Goal: Task Accomplishment & Management: Manage account settings

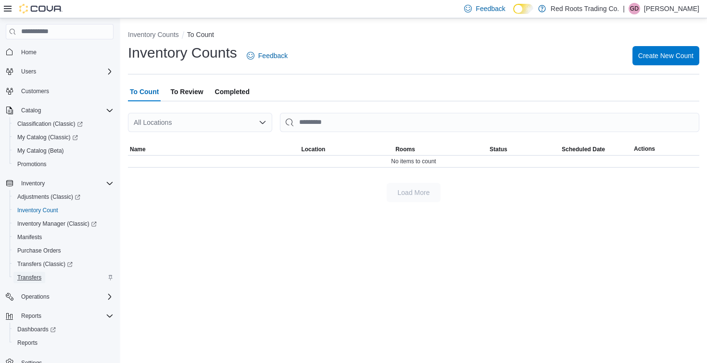
click at [27, 276] on span "Transfers" at bounding box center [29, 278] width 24 height 8
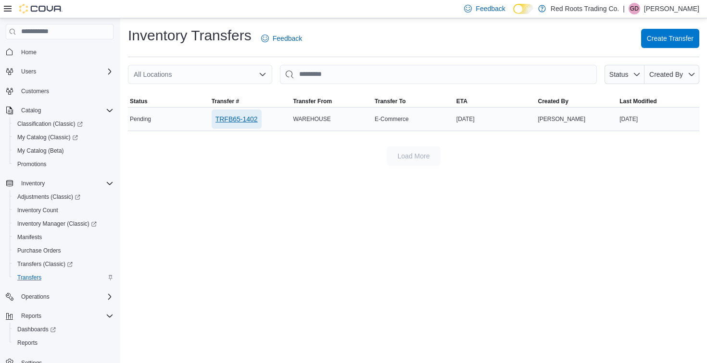
click at [228, 119] on span "TRFB65-1402" at bounding box center [236, 119] width 42 height 10
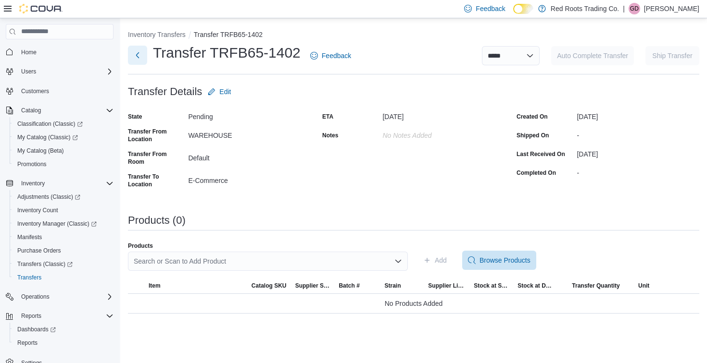
click at [138, 53] on button "Next" at bounding box center [137, 55] width 19 height 19
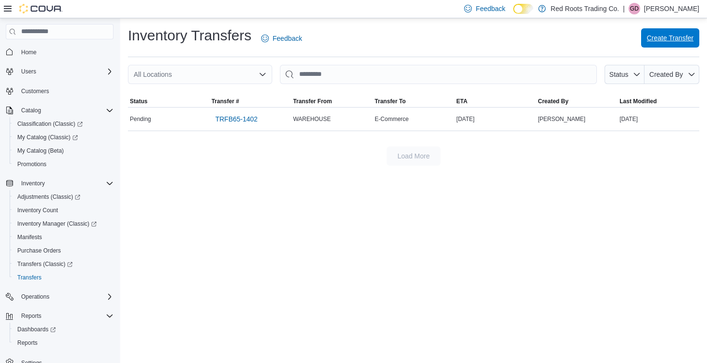
click at [662, 37] on span "Create Transfer" at bounding box center [669, 38] width 47 height 10
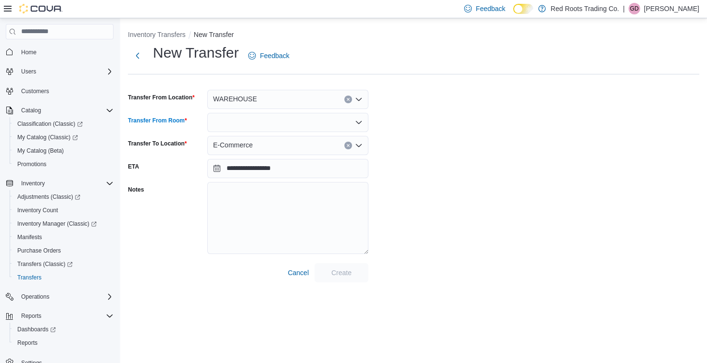
click at [279, 125] on div at bounding box center [287, 122] width 161 height 19
click at [237, 138] on span "Default" at bounding box center [293, 139] width 138 height 10
click at [335, 270] on span "Create" at bounding box center [341, 273] width 20 height 10
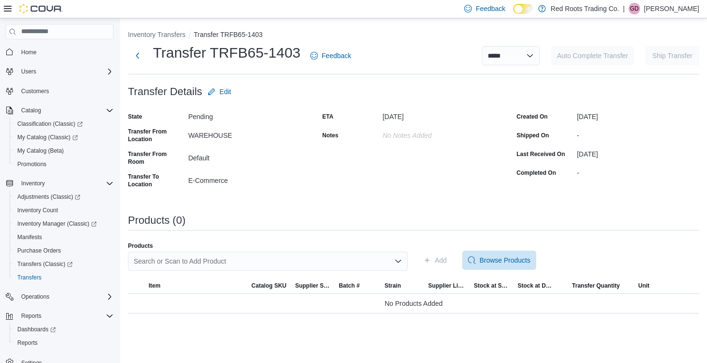
click at [333, 264] on div "Search or Scan to Add Product" at bounding box center [268, 261] width 280 height 19
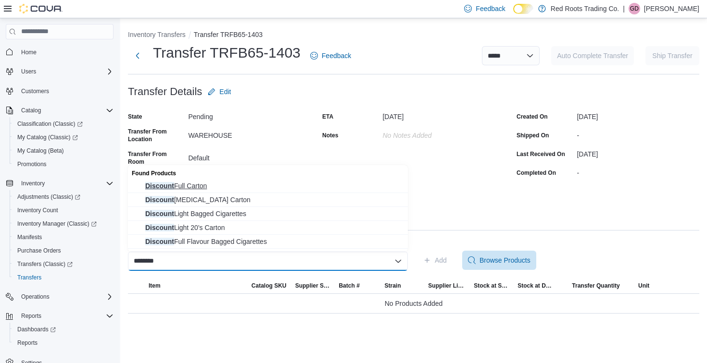
type input "********"
click at [184, 183] on span "Discount Full Carton" at bounding box center [273, 186] width 257 height 10
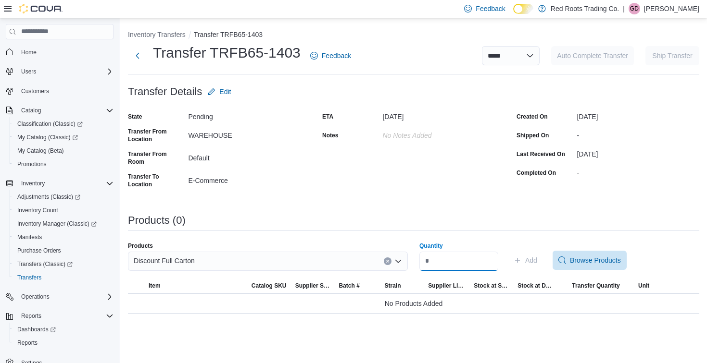
click at [446, 261] on input "Quantity" at bounding box center [458, 261] width 79 height 19
type input "*"
click at [537, 259] on span "Add" at bounding box center [531, 261] width 12 height 10
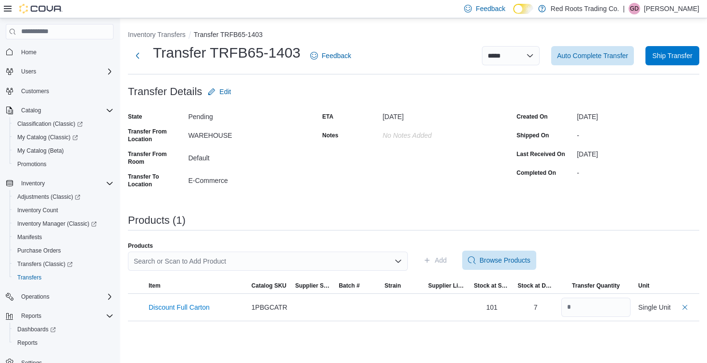
click at [253, 259] on div "Search or Scan to Add Product" at bounding box center [268, 261] width 280 height 19
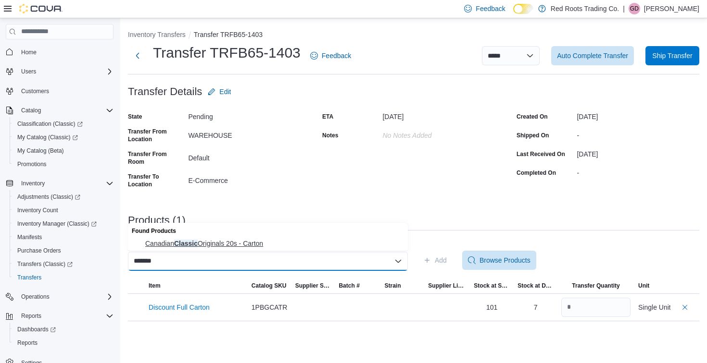
type input "*******"
click at [181, 246] on span "Canadian Classic Originals 20s - Carton" at bounding box center [273, 244] width 257 height 10
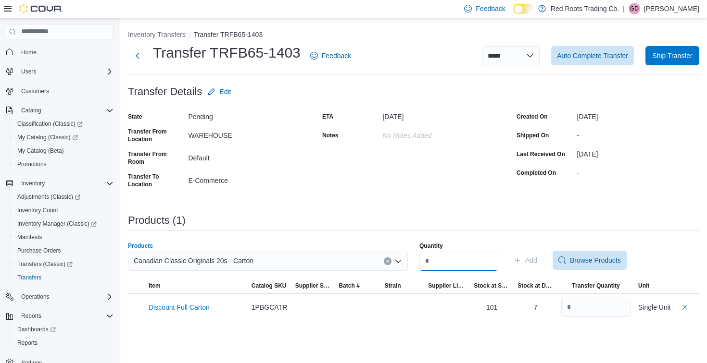
click at [487, 266] on input "Quantity" at bounding box center [458, 261] width 79 height 19
type input "*"
click at [535, 259] on span "Add" at bounding box center [531, 261] width 12 height 10
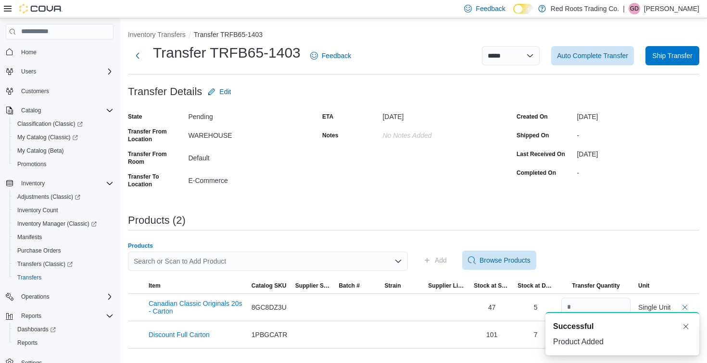
click at [259, 261] on div "Search or Scan to Add Product" at bounding box center [268, 261] width 280 height 19
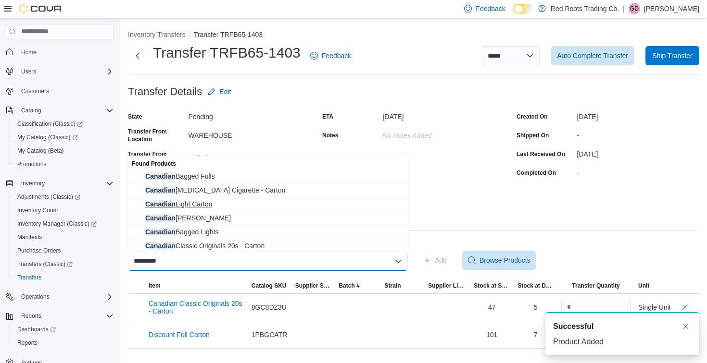
type input "********"
click at [165, 208] on span "Canadian Light Carton" at bounding box center [273, 204] width 257 height 10
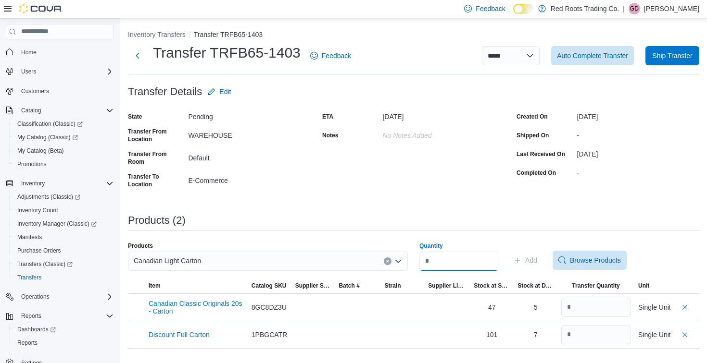
click at [448, 263] on input "Quantity" at bounding box center [458, 261] width 79 height 19
type input "**"
click at [534, 260] on span "Add" at bounding box center [531, 261] width 12 height 10
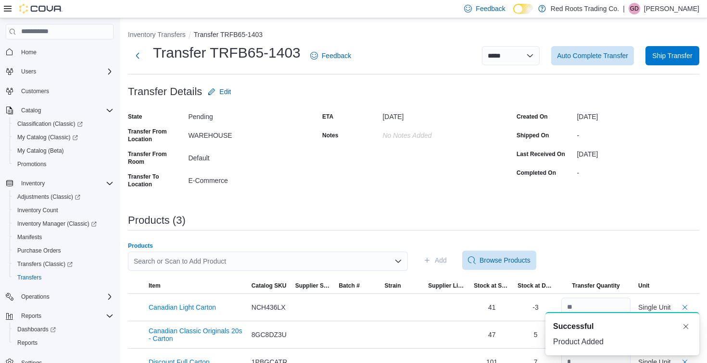
click at [329, 255] on div "Search or Scan to Add Product" at bounding box center [268, 261] width 280 height 19
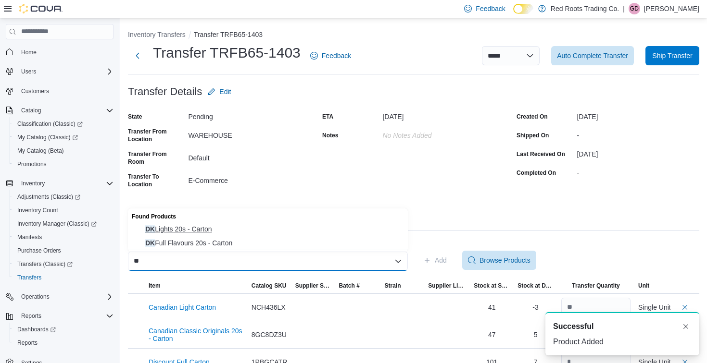
type input "**"
click at [194, 229] on span "DK Lights 20s - Carton" at bounding box center [273, 229] width 257 height 10
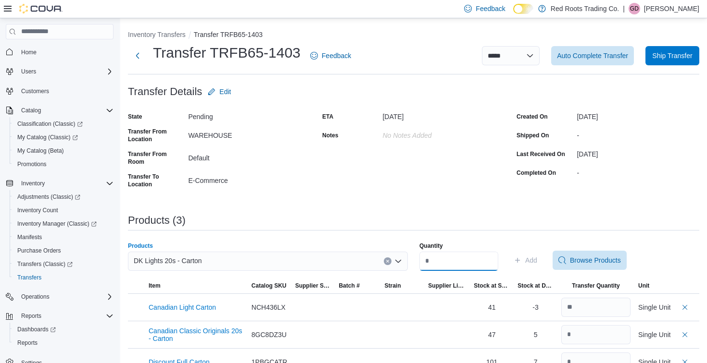
click at [458, 261] on input "Quantity" at bounding box center [458, 261] width 79 height 19
type input "*"
click at [530, 262] on span "Add" at bounding box center [525, 260] width 24 height 19
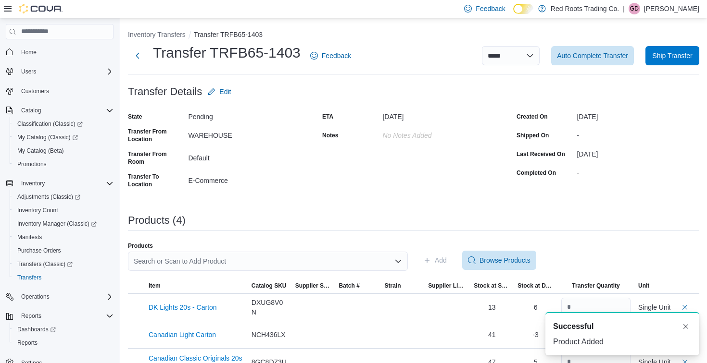
click at [322, 261] on div "Search or Scan to Add Product" at bounding box center [268, 261] width 280 height 19
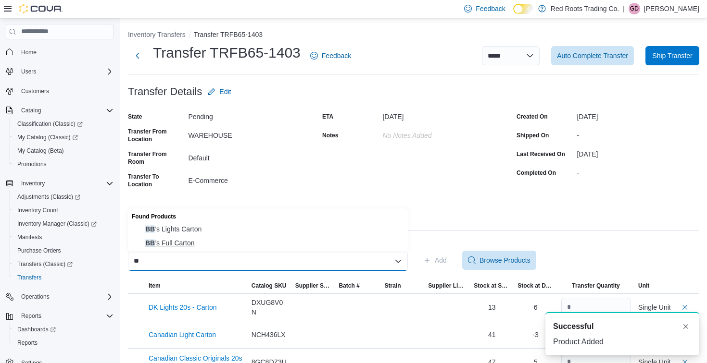
type input "**"
click at [165, 243] on span "BB ’s Full Carton" at bounding box center [273, 243] width 257 height 10
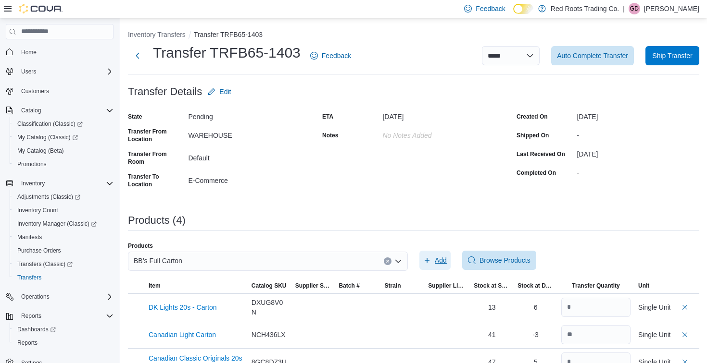
click at [442, 263] on span "Add" at bounding box center [440, 261] width 12 height 10
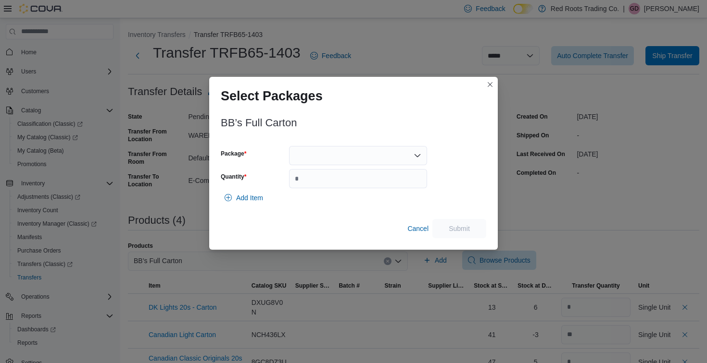
click at [340, 152] on div at bounding box center [358, 155] width 138 height 19
click at [312, 187] on span "1" at bounding box center [363, 186] width 115 height 10
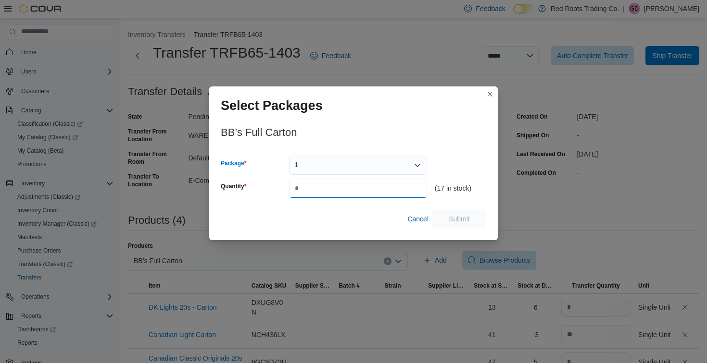
click at [312, 187] on input "Quantity" at bounding box center [358, 188] width 138 height 19
type input "*"
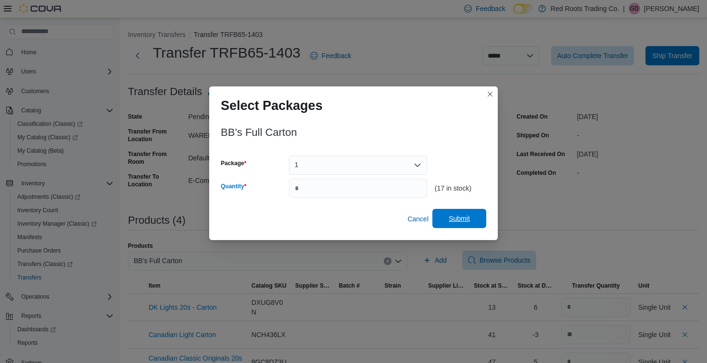
click at [454, 217] on span "Submit" at bounding box center [458, 219] width 21 height 10
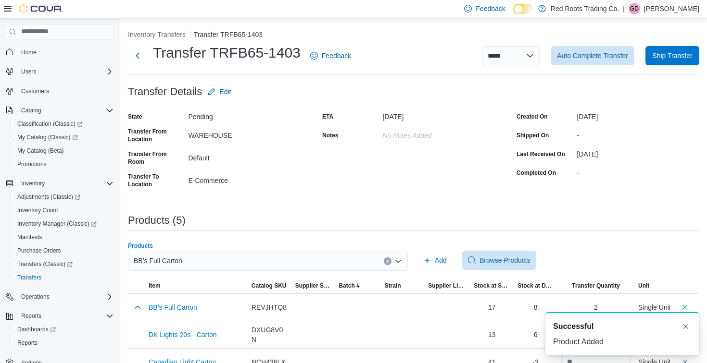
click at [229, 258] on div "BB’s Full Carton" at bounding box center [268, 261] width 280 height 19
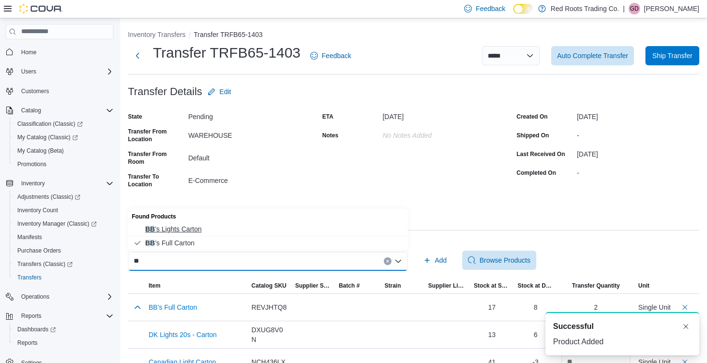
type input "**"
click at [169, 229] on span "BB ’s Lights Carton" at bounding box center [273, 229] width 257 height 10
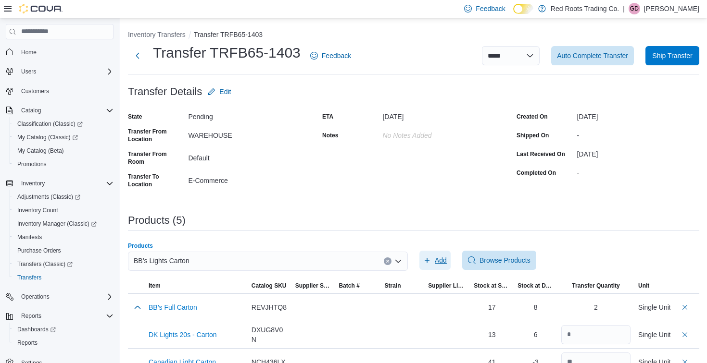
click at [435, 260] on span "Add" at bounding box center [440, 261] width 12 height 10
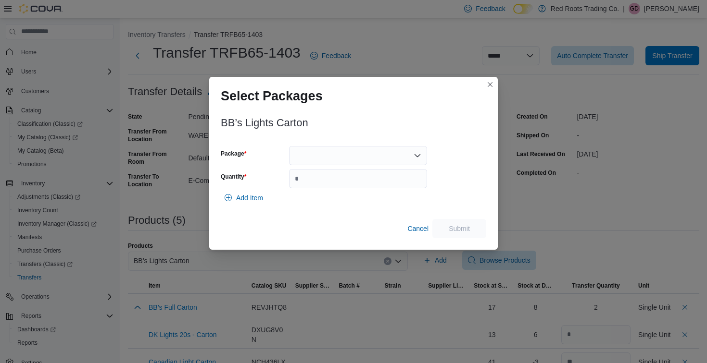
click at [314, 151] on div at bounding box center [358, 155] width 138 height 19
click at [308, 187] on span "1" at bounding box center [363, 186] width 115 height 10
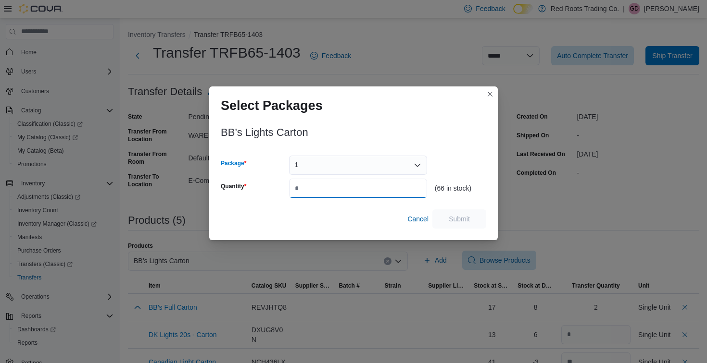
click at [309, 196] on input "Quantity" at bounding box center [358, 188] width 138 height 19
type input "*"
click at [458, 221] on span "Submit" at bounding box center [458, 219] width 21 height 10
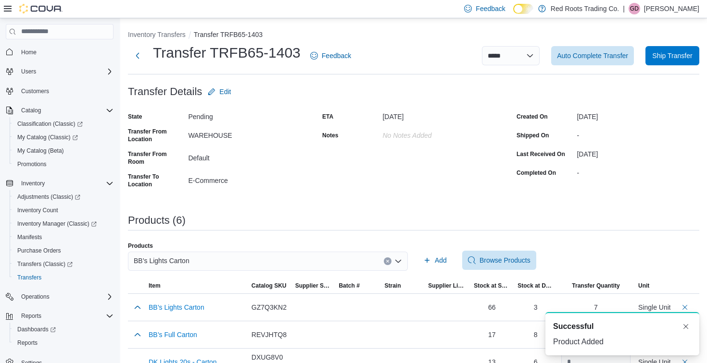
click at [213, 255] on div "BB’s Lights Carton" at bounding box center [268, 261] width 280 height 19
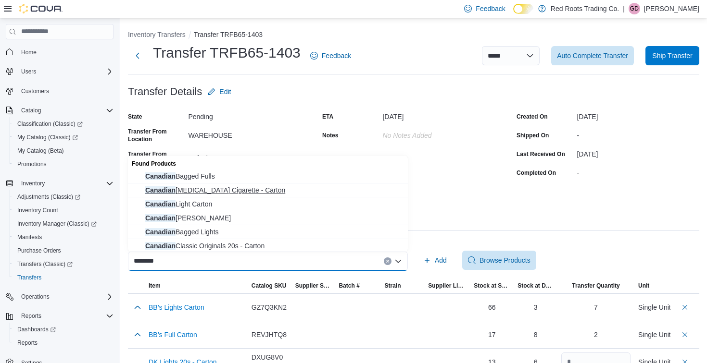
type input "********"
click at [190, 190] on span "Canadian [MEDICAL_DATA] Cigarette - Carton" at bounding box center [273, 191] width 257 height 10
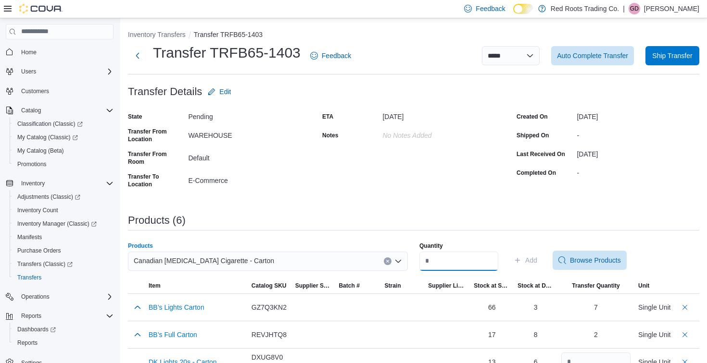
click at [441, 267] on input "Quantity" at bounding box center [458, 261] width 79 height 19
type input "*"
click at [530, 257] on span "Add" at bounding box center [525, 260] width 24 height 19
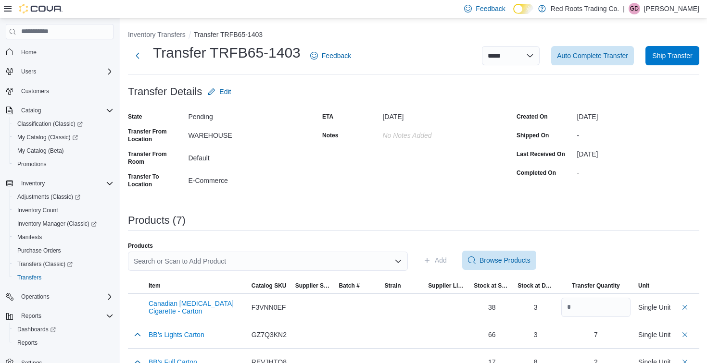
click at [290, 261] on div "Search or Scan to Add Product" at bounding box center [268, 261] width 280 height 19
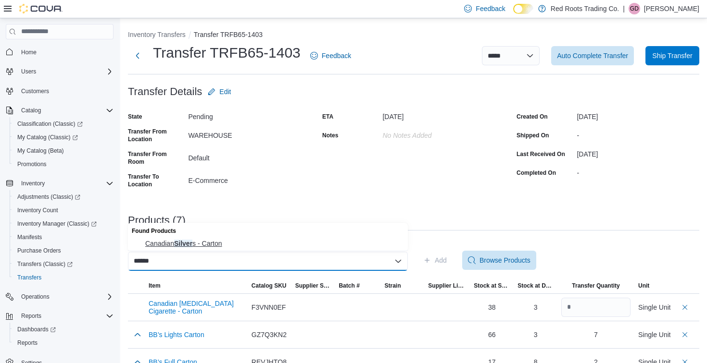
type input "******"
click at [206, 248] on span "Canadian Silver s - Carton" at bounding box center [273, 244] width 257 height 10
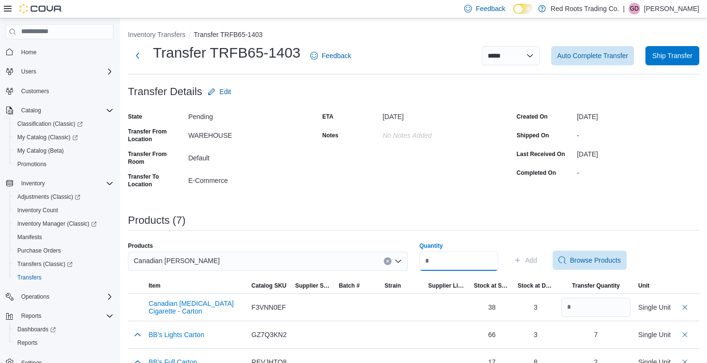
click at [470, 263] on input "Quantity" at bounding box center [458, 261] width 79 height 19
type input "**"
click at [532, 262] on span "Add" at bounding box center [525, 260] width 24 height 19
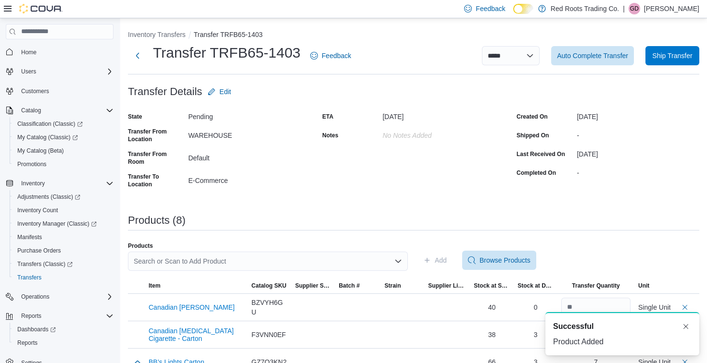
click at [300, 254] on div "Search or Scan to Add Product" at bounding box center [268, 261] width 280 height 19
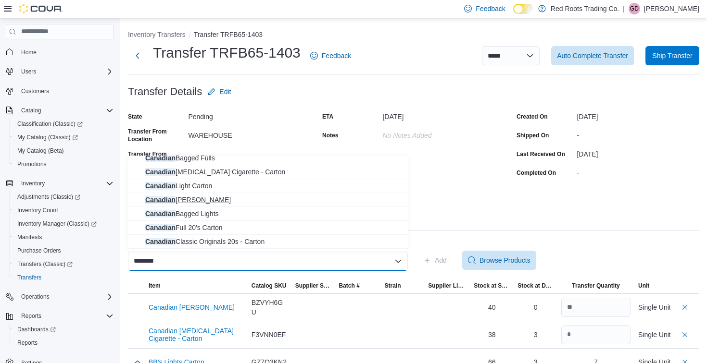
scroll to position [19, 0]
type input "********"
click at [190, 224] on span "Canadian Full 20's Carton" at bounding box center [273, 228] width 257 height 10
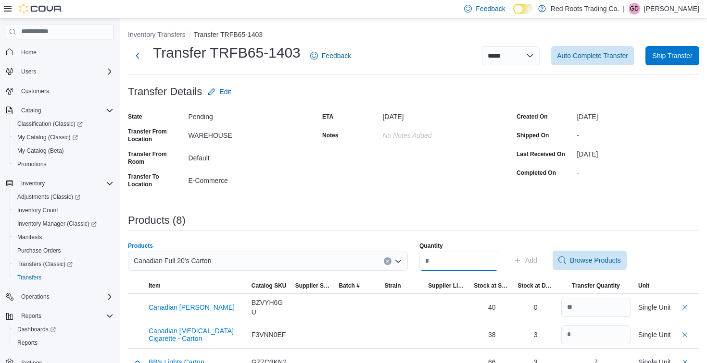
click at [443, 260] on input "Quantity" at bounding box center [458, 261] width 79 height 19
type input "*"
click at [537, 259] on span "Add" at bounding box center [531, 261] width 12 height 10
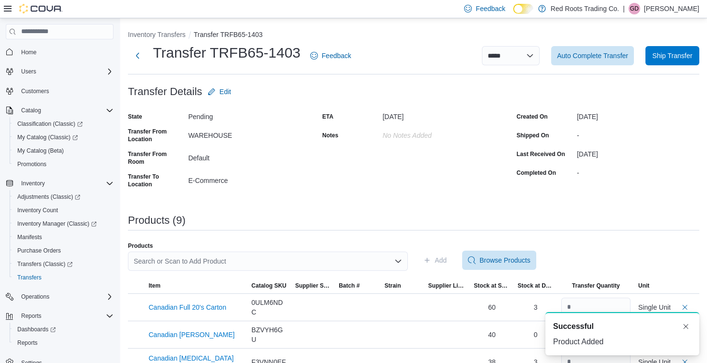
scroll to position [0, 0]
click at [219, 260] on div "Search or Scan to Add Product" at bounding box center [268, 261] width 280 height 19
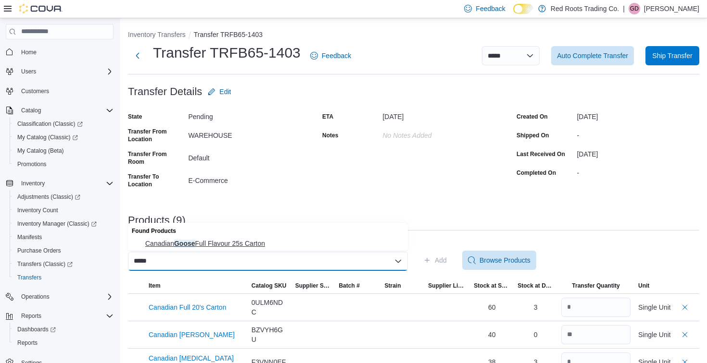
type input "*****"
click at [203, 244] on span "Canadian Goose Full Flavour 25s Carton" at bounding box center [273, 244] width 257 height 10
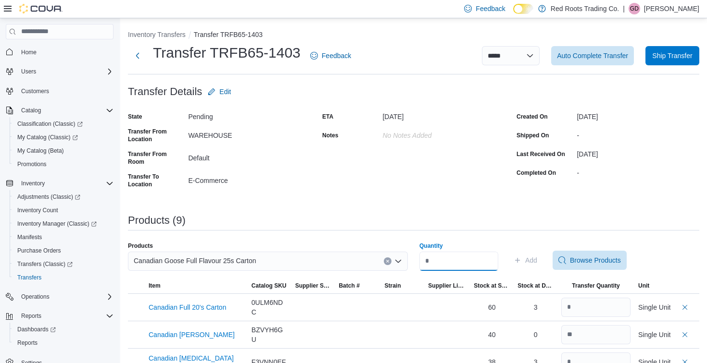
click at [442, 261] on input "Quantity" at bounding box center [458, 261] width 79 height 19
type input "*"
click at [537, 258] on span "Add" at bounding box center [531, 261] width 12 height 10
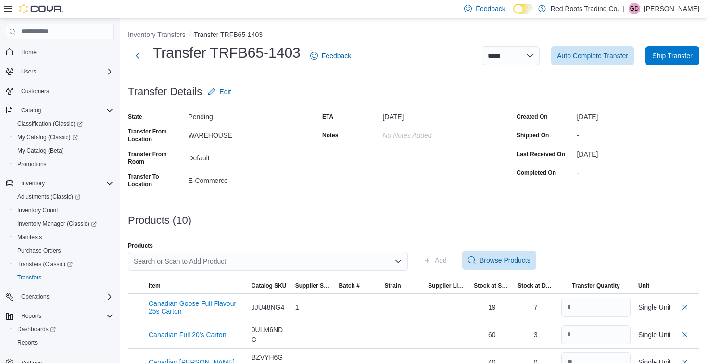
click at [268, 263] on div "Search or Scan to Add Product" at bounding box center [268, 261] width 280 height 19
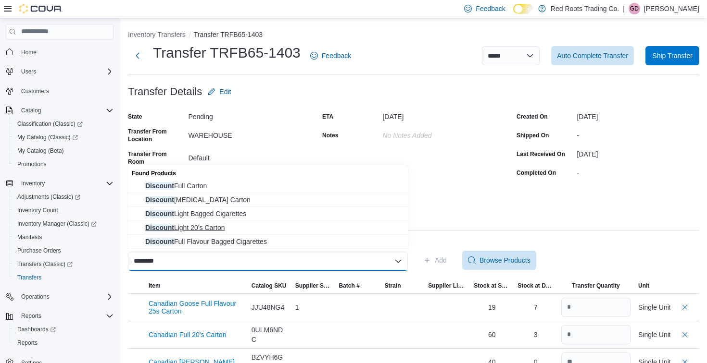
type input "********"
click at [209, 228] on span "Discount Light 20’s Carton" at bounding box center [273, 228] width 257 height 10
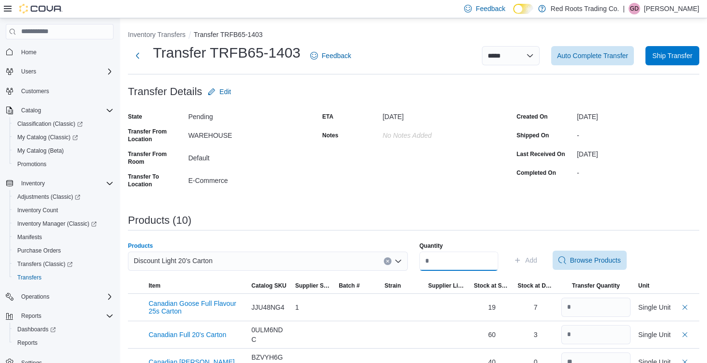
click at [456, 256] on input "Quantity" at bounding box center [458, 261] width 79 height 19
type input "*"
click at [537, 262] on span "Add" at bounding box center [531, 261] width 12 height 10
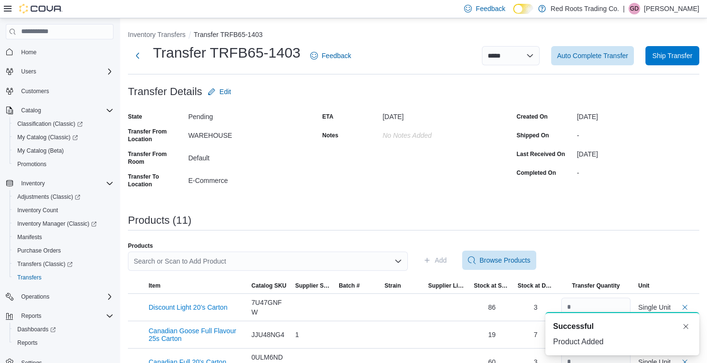
click at [293, 263] on div "Search or Scan to Add Product" at bounding box center [268, 261] width 280 height 19
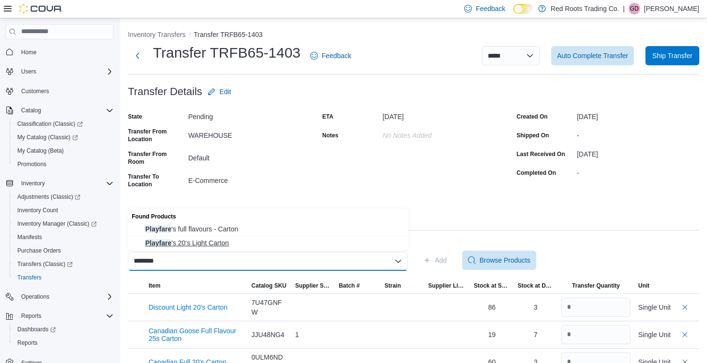
type input "********"
click at [185, 246] on span "Playfare 's 20‘s Light Carton" at bounding box center [273, 243] width 257 height 10
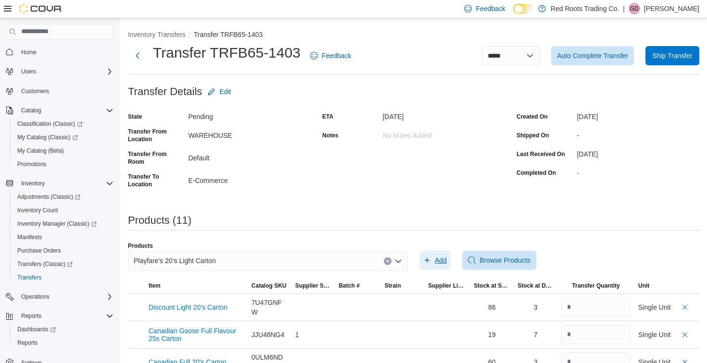
click at [438, 257] on span "Add" at bounding box center [440, 261] width 12 height 10
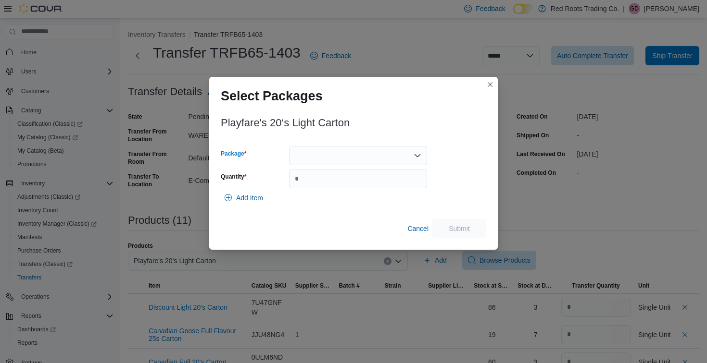
click at [313, 159] on div at bounding box center [358, 155] width 138 height 19
click at [308, 183] on span "1" at bounding box center [363, 186] width 115 height 10
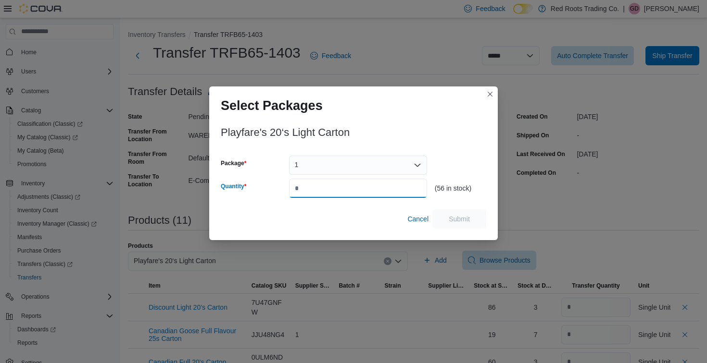
click at [308, 183] on input "Quantity" at bounding box center [358, 188] width 138 height 19
type input "*"
click at [463, 215] on span "Submit" at bounding box center [458, 219] width 21 height 10
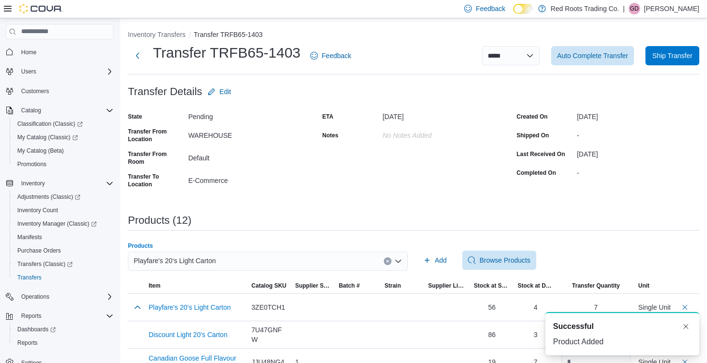
click at [231, 259] on div "Playfare's 20‘s Light Carton" at bounding box center [268, 261] width 280 height 19
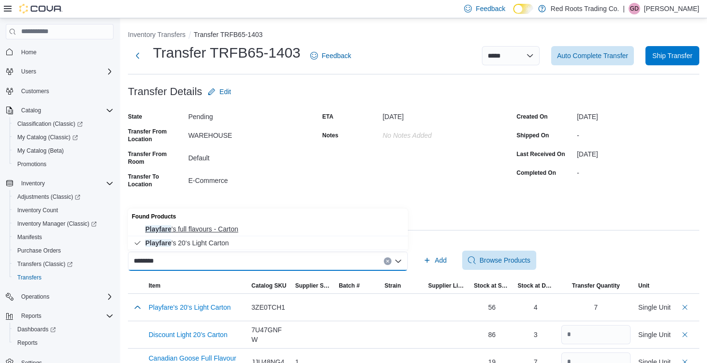
type input "********"
click at [157, 232] on span "Playfare 's full flavours - Carton" at bounding box center [273, 229] width 257 height 10
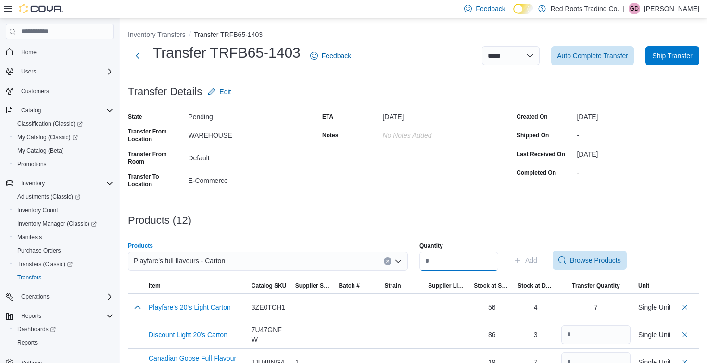
click at [457, 262] on input "Quantity" at bounding box center [458, 261] width 79 height 19
type input "*"
click at [537, 261] on span "Add" at bounding box center [531, 261] width 12 height 10
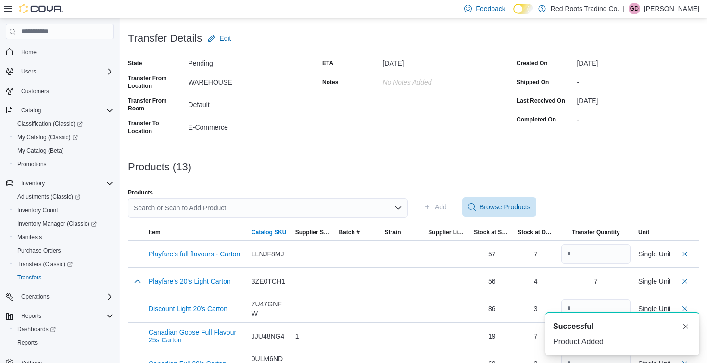
scroll to position [54, 0]
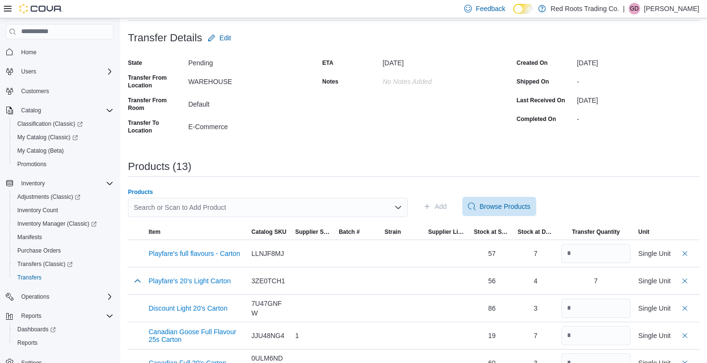
click at [249, 211] on div "Search or Scan to Add Product" at bounding box center [268, 207] width 280 height 19
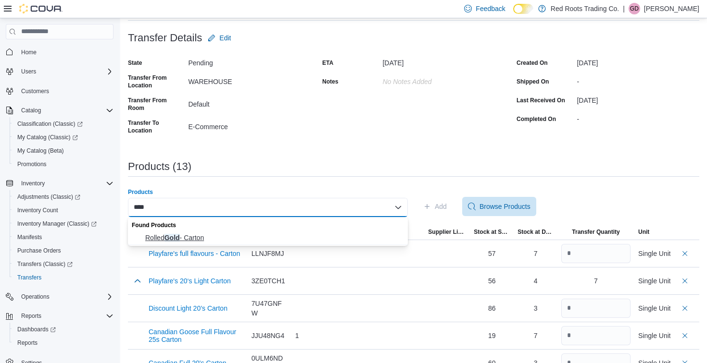
type input "****"
click at [196, 238] on span "Rolled Gold - Carton" at bounding box center [273, 238] width 257 height 10
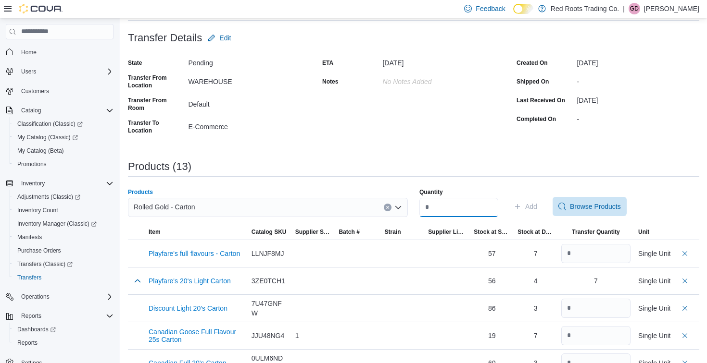
click at [481, 204] on input "Quantity" at bounding box center [458, 207] width 79 height 19
type input "*"
click at [535, 204] on span "Add" at bounding box center [531, 207] width 12 height 10
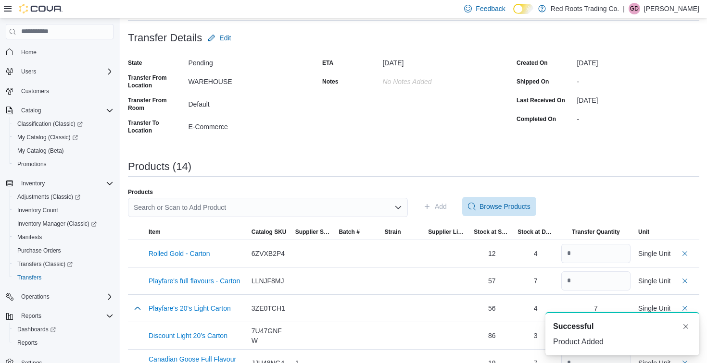
scroll to position [0, 0]
click at [276, 205] on div "Search or Scan to Add Product" at bounding box center [268, 207] width 280 height 19
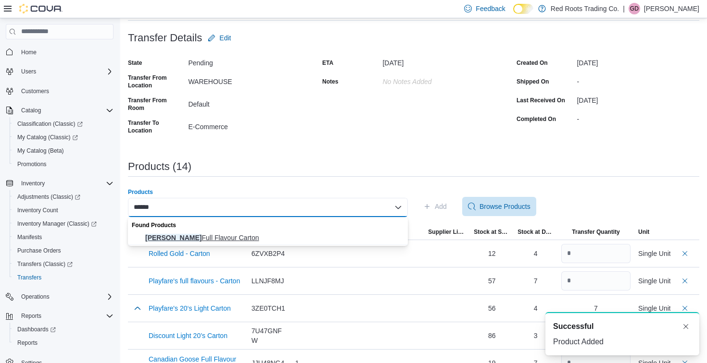
type input "******"
click at [208, 236] on span "[PERSON_NAME] Full Flavour Carton" at bounding box center [273, 238] width 257 height 10
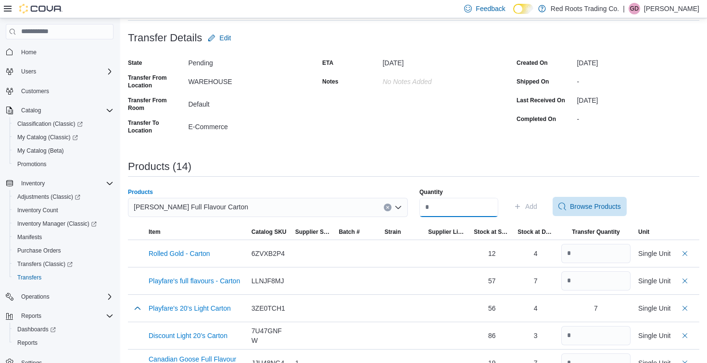
click at [495, 204] on input "Quantity" at bounding box center [458, 207] width 79 height 19
type input "*"
click at [531, 204] on span "Add" at bounding box center [525, 206] width 24 height 19
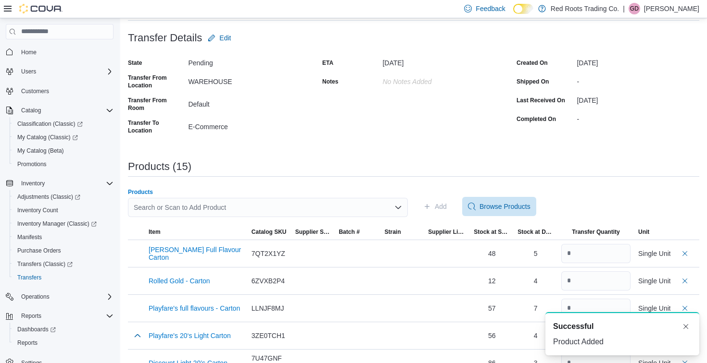
click at [288, 207] on div "Search or Scan to Add Product" at bounding box center [268, 207] width 280 height 19
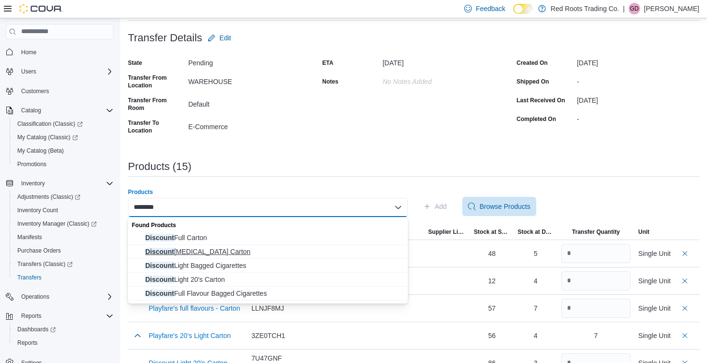
type input "********"
click at [210, 254] on span "Discount [MEDICAL_DATA] Carton" at bounding box center [273, 252] width 257 height 10
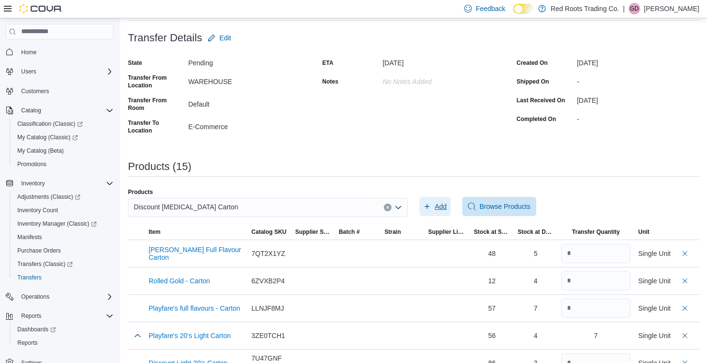
click at [441, 211] on span "Add" at bounding box center [440, 207] width 12 height 10
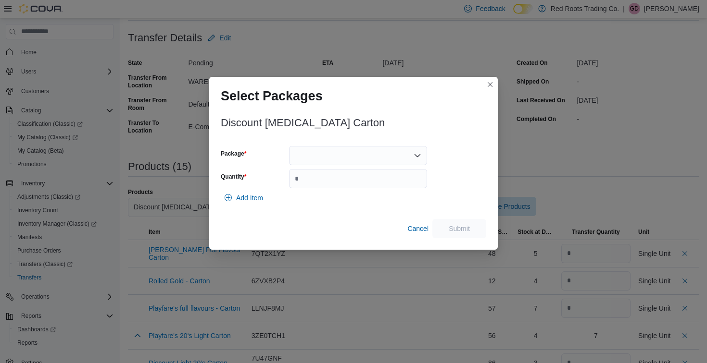
click at [318, 162] on div at bounding box center [358, 155] width 138 height 19
click at [309, 195] on div "Add Item" at bounding box center [353, 197] width 265 height 19
click at [312, 156] on div at bounding box center [358, 155] width 138 height 19
click at [309, 182] on span "1" at bounding box center [363, 186] width 115 height 10
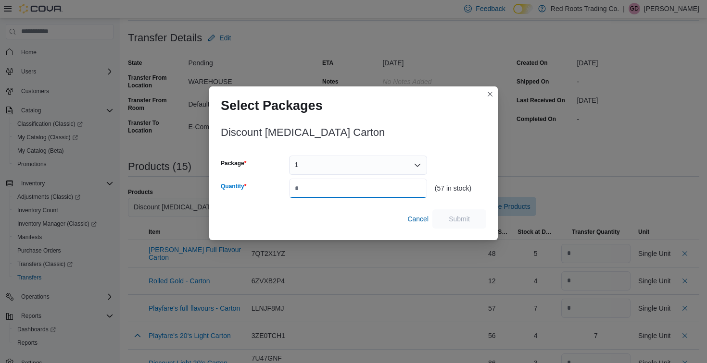
click at [309, 182] on input "Quantity" at bounding box center [358, 188] width 138 height 19
type input "*"
click at [455, 222] on span "Submit" at bounding box center [458, 219] width 21 height 10
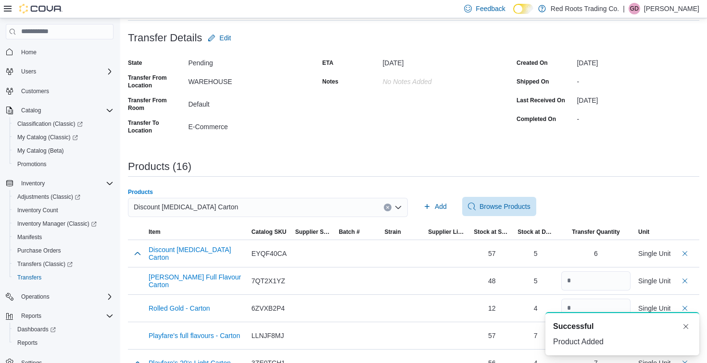
click at [239, 203] on div "Discount [MEDICAL_DATA] Carton" at bounding box center [268, 207] width 280 height 19
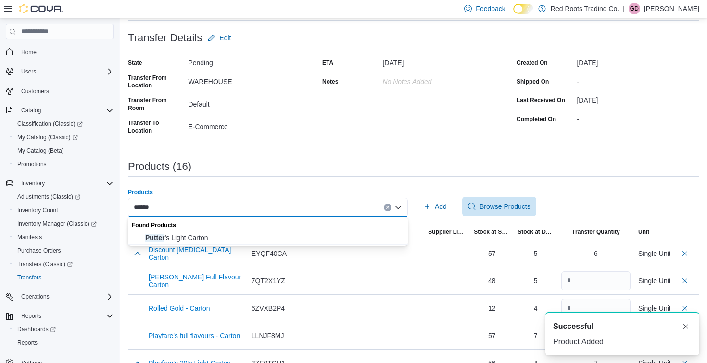
type input "******"
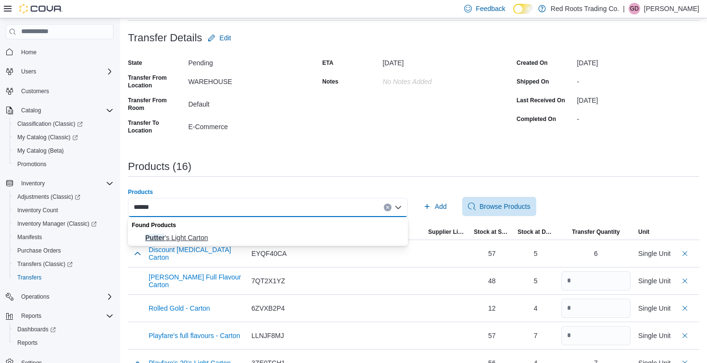
click at [167, 238] on span "Putter ’s Light Carton" at bounding box center [273, 238] width 257 height 10
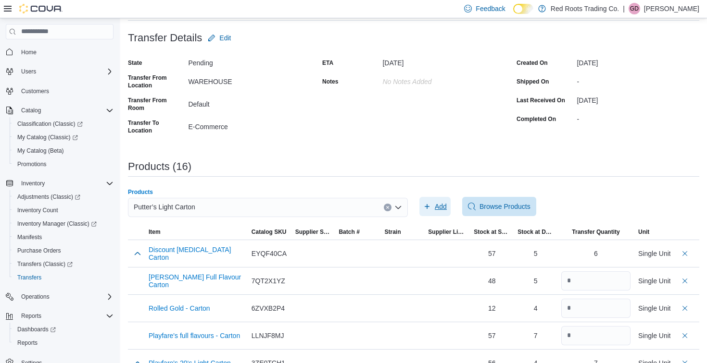
click at [438, 204] on span "Add" at bounding box center [440, 207] width 12 height 10
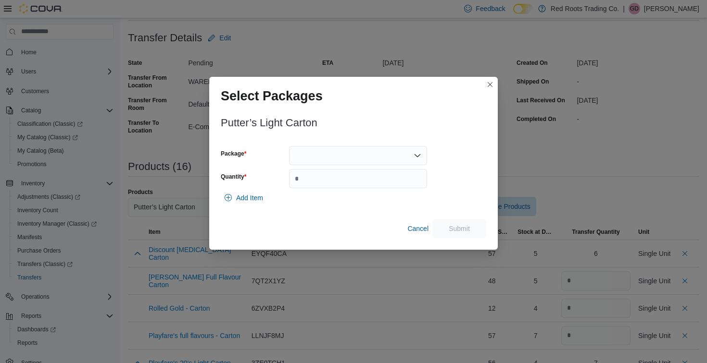
click at [314, 152] on div at bounding box center [358, 155] width 138 height 19
click at [310, 185] on span "1" at bounding box center [363, 186] width 115 height 10
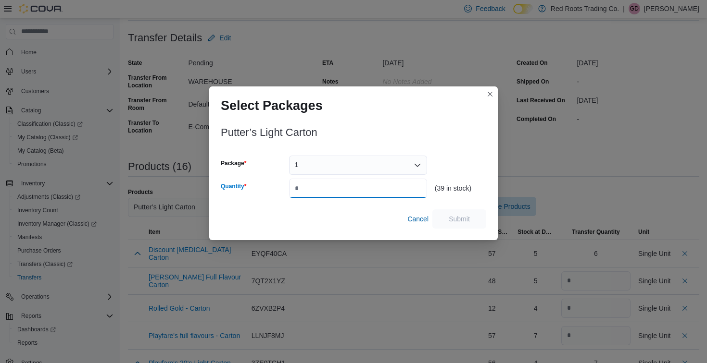
click at [310, 191] on input "Quantity" at bounding box center [358, 188] width 138 height 19
type input "*"
click at [458, 219] on span "Submit" at bounding box center [458, 219] width 21 height 10
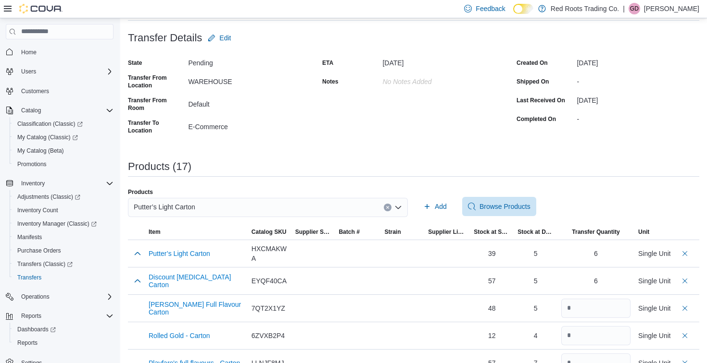
click at [298, 206] on div "Putter’s Light Carton" at bounding box center [268, 207] width 280 height 19
click at [452, 133] on div "ETA [DATE] Notes No Notes added" at bounding box center [413, 96] width 183 height 83
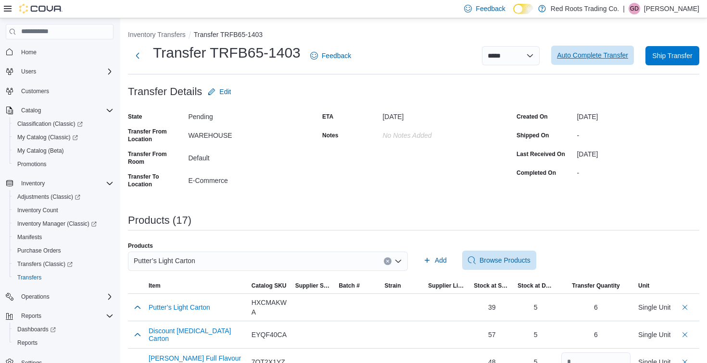
click at [584, 53] on span "Auto Complete Transfer" at bounding box center [592, 55] width 71 height 10
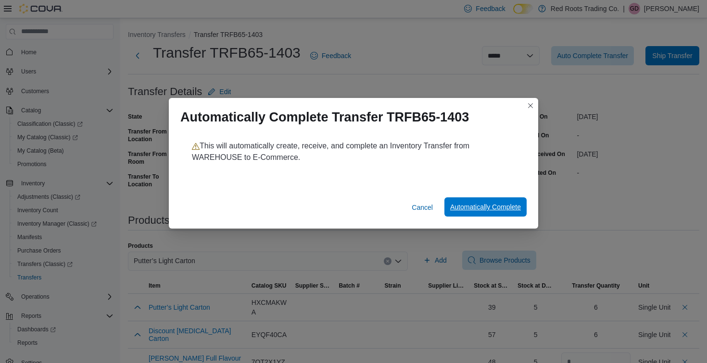
click at [479, 206] on span "Automatically Complete" at bounding box center [485, 207] width 71 height 10
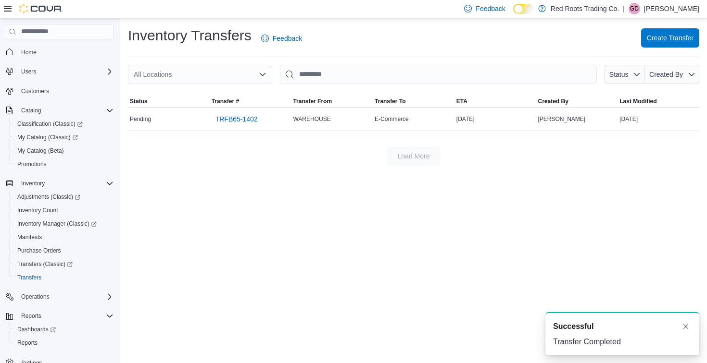
click at [660, 38] on span "Create Transfer" at bounding box center [669, 38] width 47 height 10
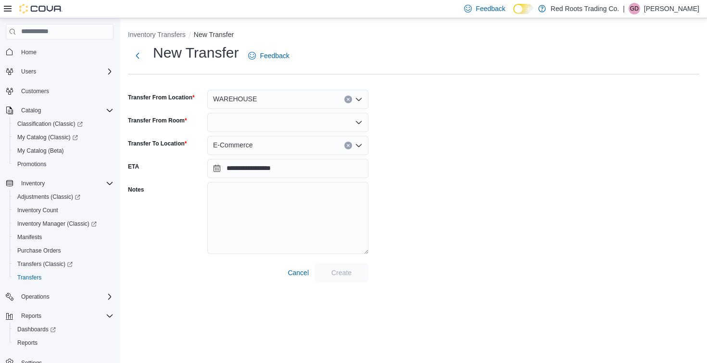
click at [283, 124] on div at bounding box center [287, 122] width 161 height 19
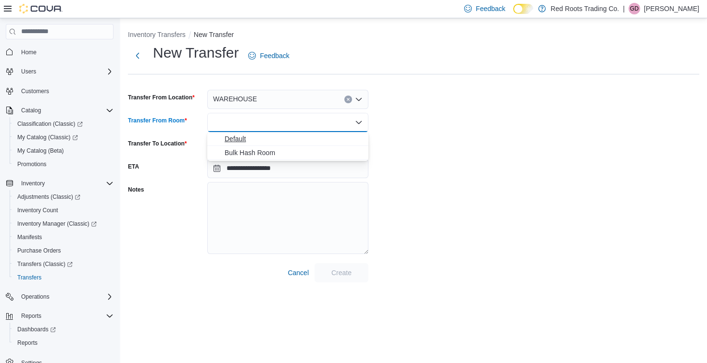
click at [234, 141] on span "Default" at bounding box center [293, 139] width 138 height 10
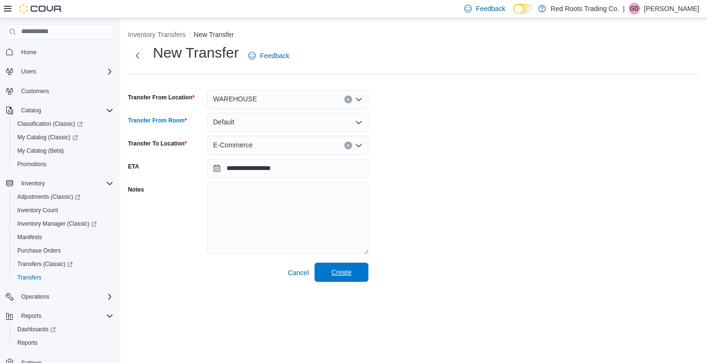
click at [341, 271] on span "Create" at bounding box center [341, 273] width 20 height 10
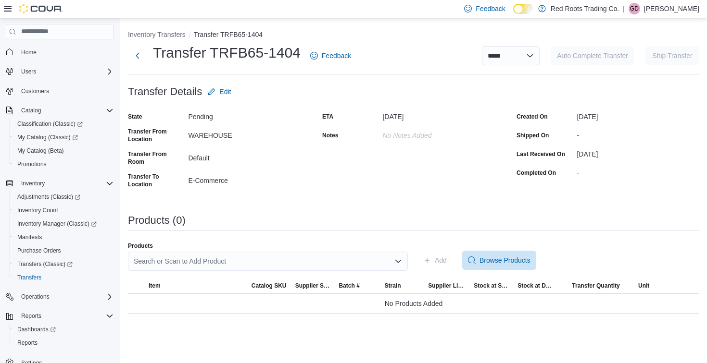
click at [223, 260] on div "Search or Scan to Add Product" at bounding box center [268, 261] width 280 height 19
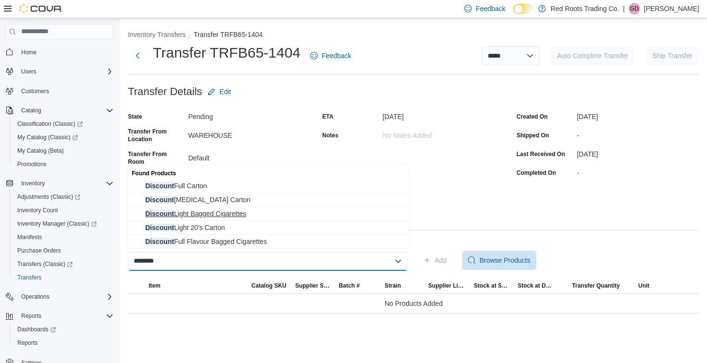
type input "********"
click at [189, 217] on span "Discount Light Bagged Cigarettes" at bounding box center [273, 214] width 257 height 10
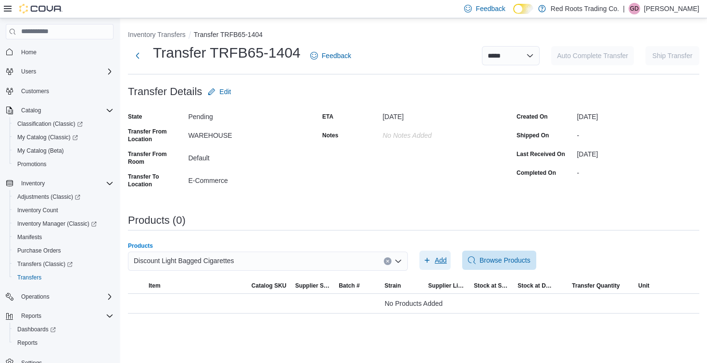
click at [436, 258] on span "Add" at bounding box center [440, 261] width 12 height 10
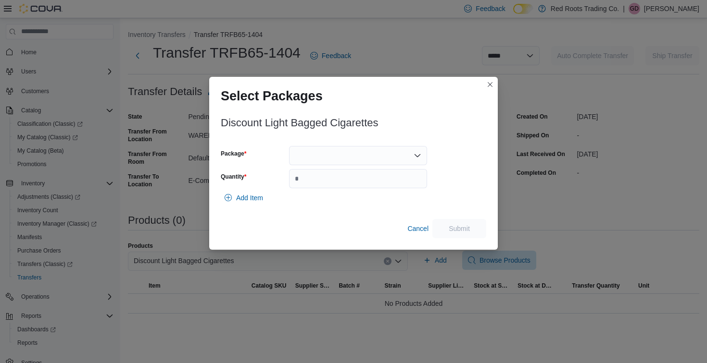
click at [321, 157] on div at bounding box center [358, 155] width 138 height 19
click at [310, 187] on span "1" at bounding box center [363, 186] width 115 height 10
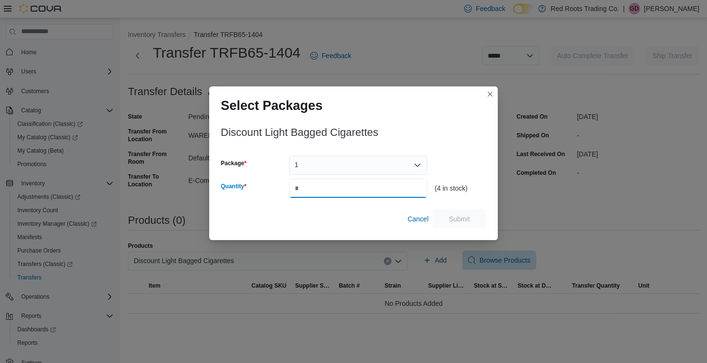
click at [314, 183] on input "Quantity" at bounding box center [358, 188] width 138 height 19
type input "*"
click at [465, 221] on span "Submit" at bounding box center [458, 219] width 21 height 10
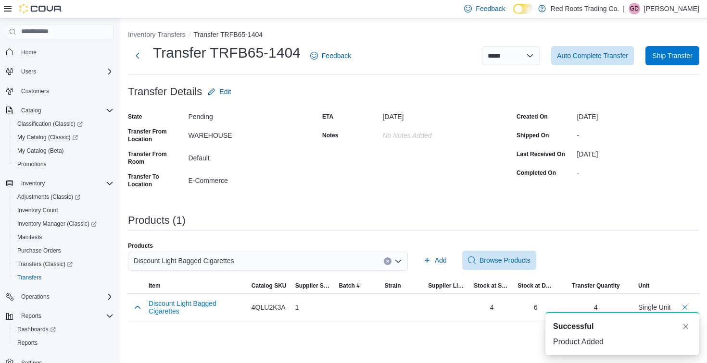
click at [199, 261] on span "Discount Light Bagged Cigarettes" at bounding box center [184, 261] width 100 height 12
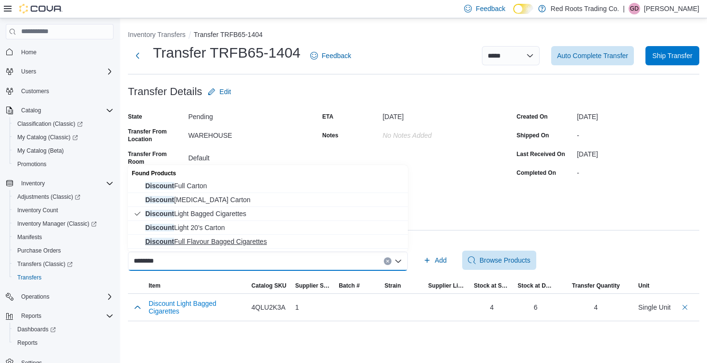
type input "********"
click at [191, 239] on span "Discount Full Flavour Bagged Cigarettes" at bounding box center [273, 242] width 257 height 10
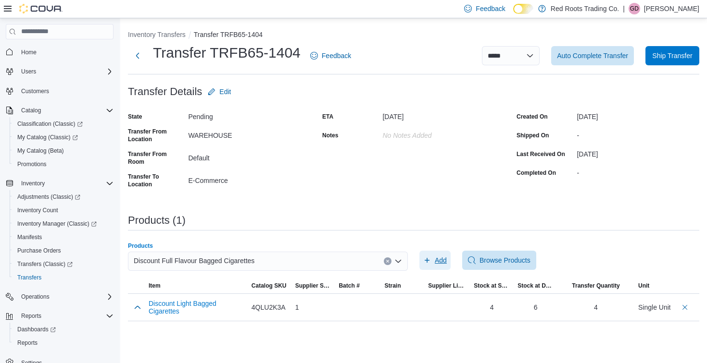
click at [438, 259] on span "Add" at bounding box center [440, 261] width 12 height 10
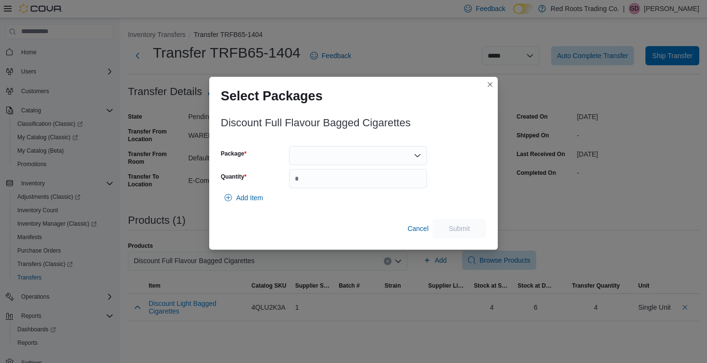
click at [311, 155] on div at bounding box center [358, 155] width 138 height 19
click at [307, 185] on span "1" at bounding box center [363, 186] width 115 height 10
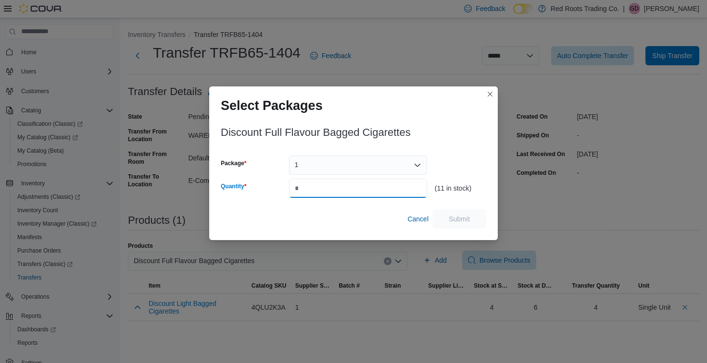
click at [307, 185] on input "Quantity" at bounding box center [358, 188] width 138 height 19
type input "*"
click at [462, 220] on span "Submit" at bounding box center [458, 219] width 21 height 10
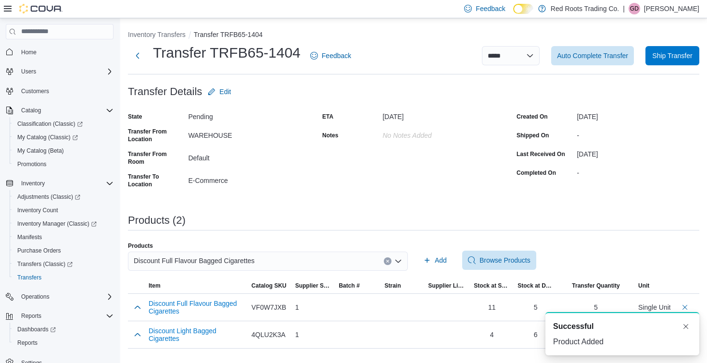
click at [263, 263] on div "Discount Full Flavour Bagged Cigarettes" at bounding box center [268, 261] width 280 height 19
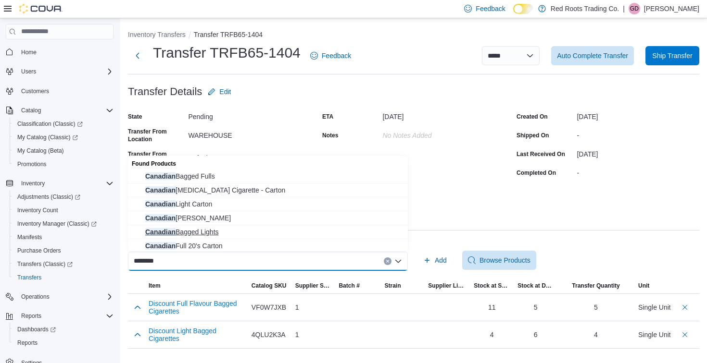
type input "********"
click at [189, 234] on span "Canadian Bagged Lights" at bounding box center [273, 232] width 257 height 10
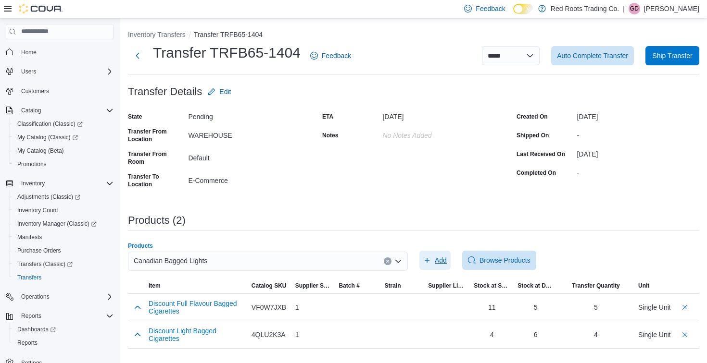
click at [436, 262] on span "Add" at bounding box center [440, 261] width 12 height 10
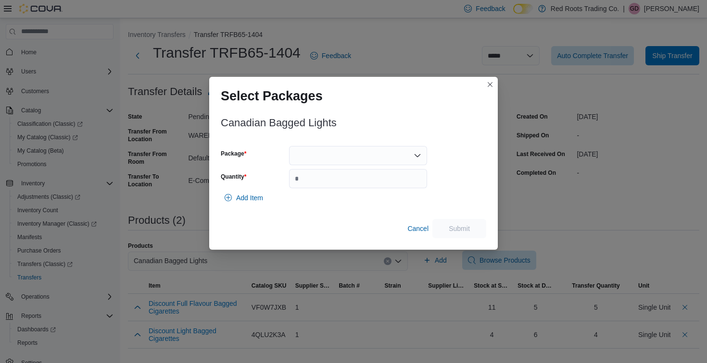
click at [416, 155] on icon "Open list of options" at bounding box center [417, 156] width 8 height 8
click at [313, 187] on span "1" at bounding box center [363, 186] width 115 height 10
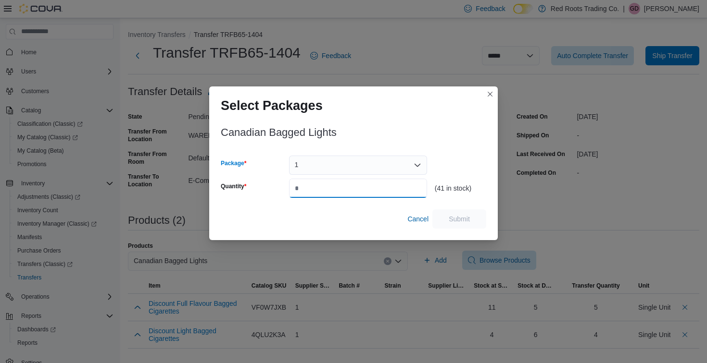
click at [313, 187] on input "Quantity" at bounding box center [358, 188] width 138 height 19
type input "*"
click at [465, 217] on span "Submit" at bounding box center [458, 219] width 21 height 10
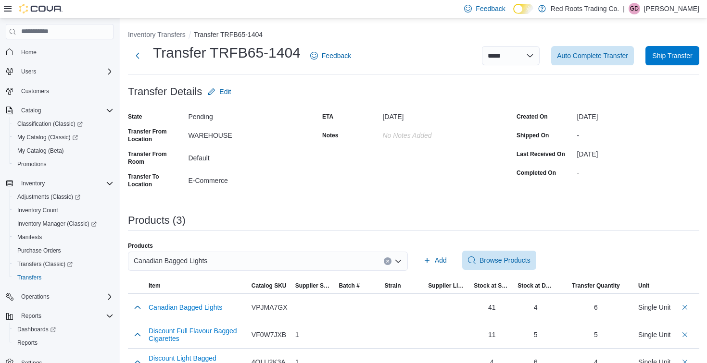
click at [323, 257] on div "Canadian Bagged Lights" at bounding box center [268, 261] width 280 height 19
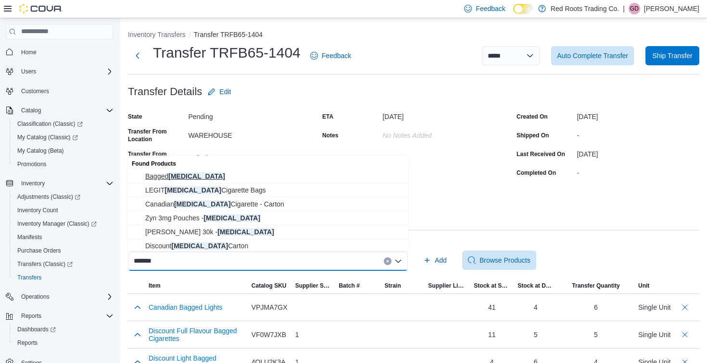
type input "*******"
click at [178, 179] on span "Bagged [MEDICAL_DATA]" at bounding box center [273, 177] width 257 height 10
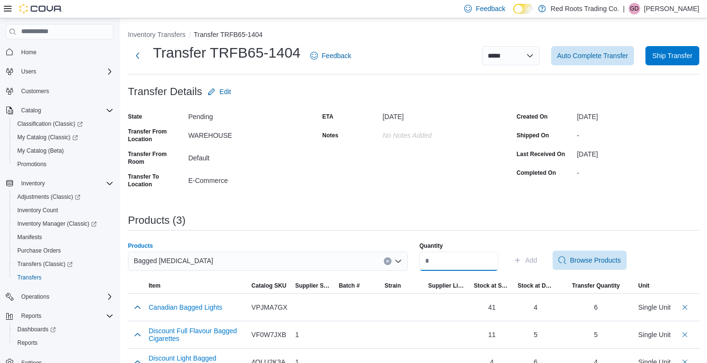
click at [440, 262] on input "Quantity" at bounding box center [458, 261] width 79 height 19
type input "*"
click at [537, 258] on span "Add" at bounding box center [531, 261] width 12 height 10
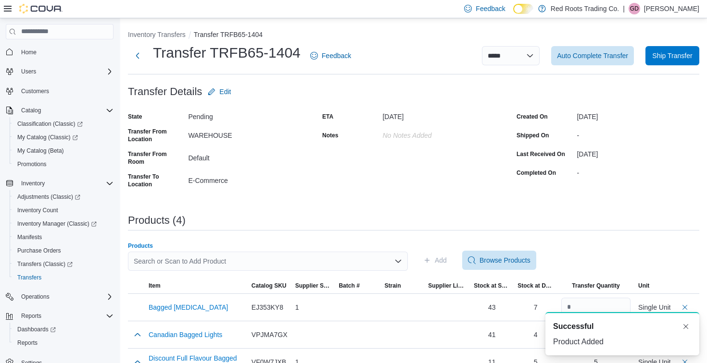
click at [321, 261] on div "Search or Scan to Add Product" at bounding box center [268, 261] width 280 height 19
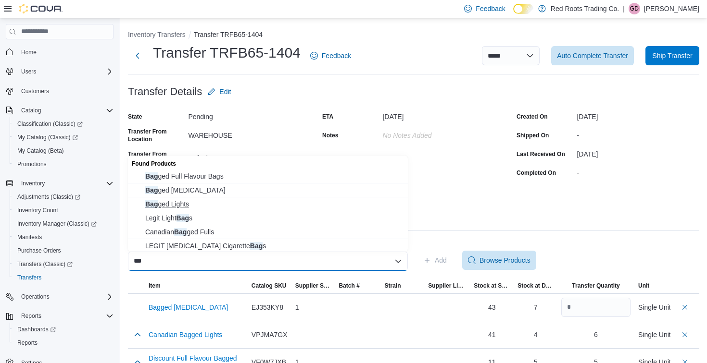
type input "***"
click at [177, 202] on span "Bag ged Lights" at bounding box center [273, 204] width 257 height 10
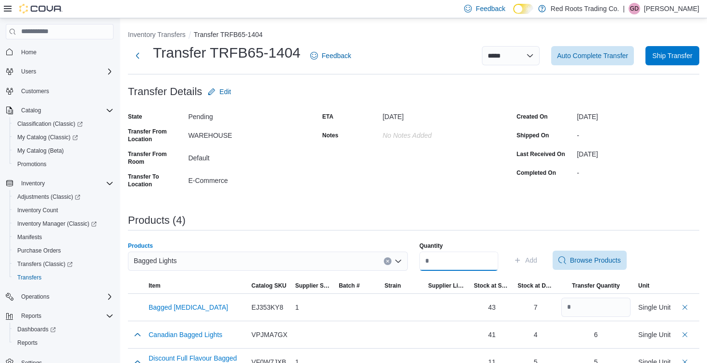
click at [472, 257] on input "Quantity" at bounding box center [458, 261] width 79 height 19
type input "*"
click at [537, 260] on span "Add" at bounding box center [531, 261] width 12 height 10
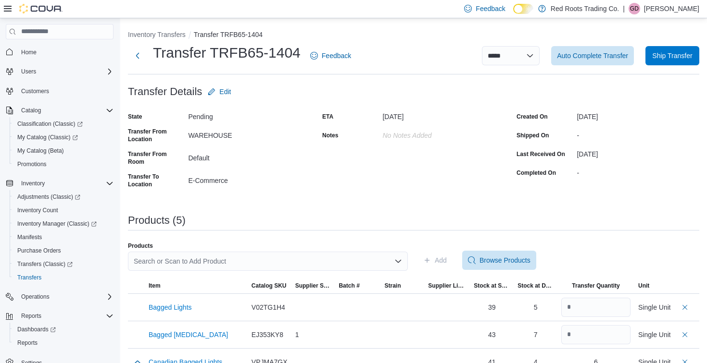
click at [298, 259] on div "Search or Scan to Add Product" at bounding box center [268, 261] width 280 height 19
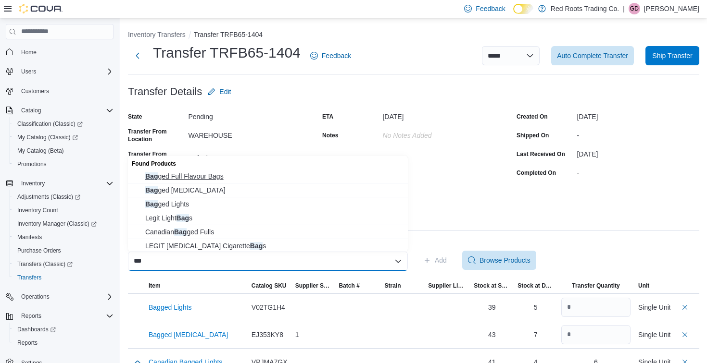
type input "***"
click at [177, 178] on span "Bag ged Full Flavour Bags" at bounding box center [273, 177] width 257 height 10
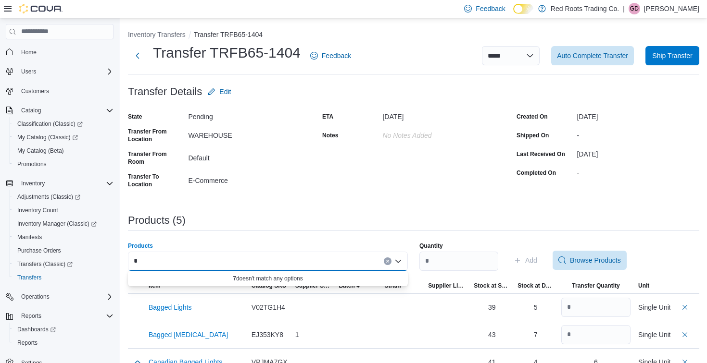
type input "*"
click at [300, 211] on div "**********" at bounding box center [413, 230] width 571 height 401
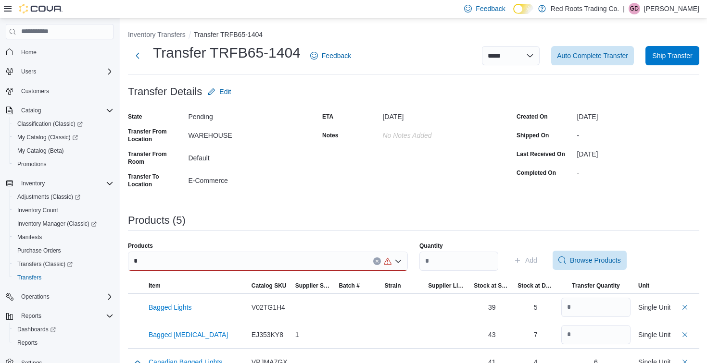
click at [171, 257] on div "*" at bounding box center [268, 261] width 280 height 19
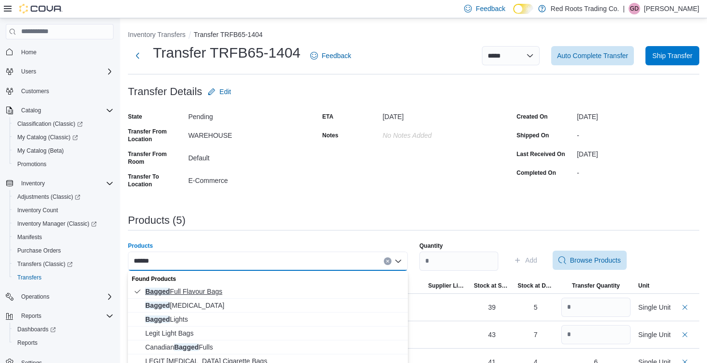
type input "******"
click at [163, 294] on span "Bagged Full Flavour Bags" at bounding box center [273, 292] width 257 height 10
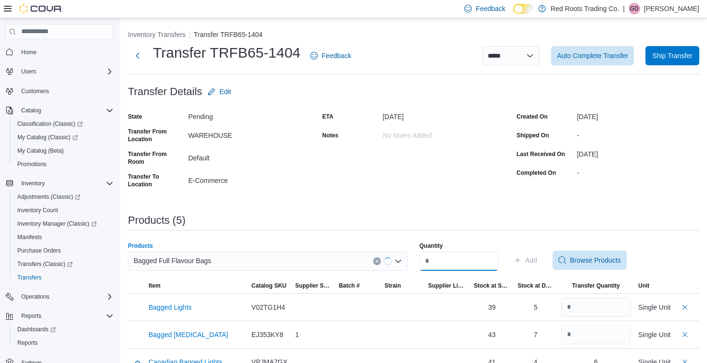
click at [447, 264] on input "Quantity" at bounding box center [458, 261] width 79 height 19
type input "*"
click at [536, 258] on span "Add" at bounding box center [531, 261] width 12 height 10
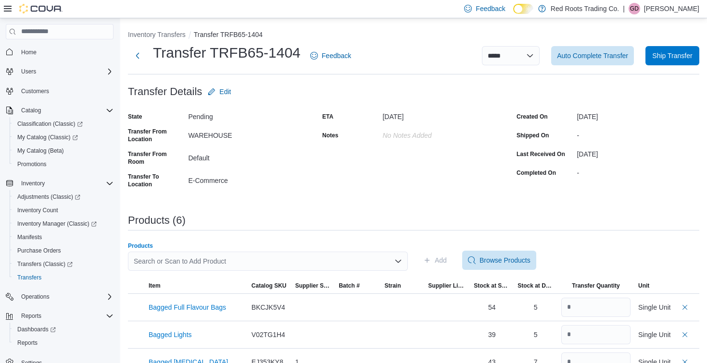
click at [336, 262] on div "Search or Scan to Add Product" at bounding box center [268, 261] width 280 height 19
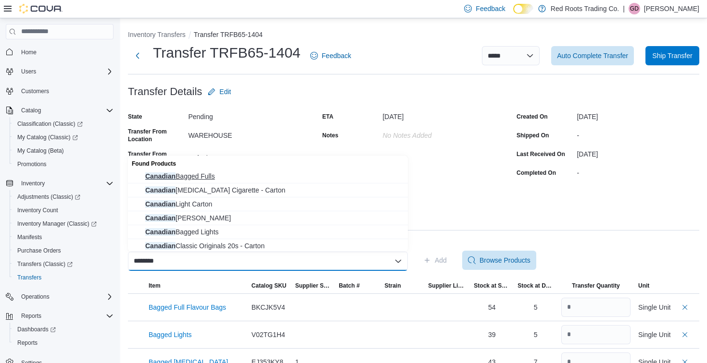
type input "********"
click at [187, 179] on span "Canadian Bagged Fulls" at bounding box center [273, 177] width 257 height 10
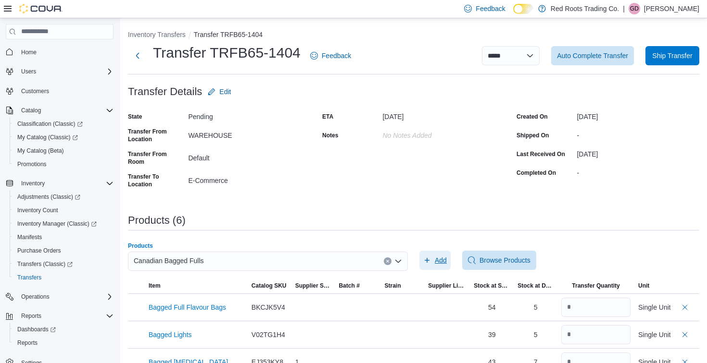
click at [436, 259] on span "Add" at bounding box center [440, 261] width 12 height 10
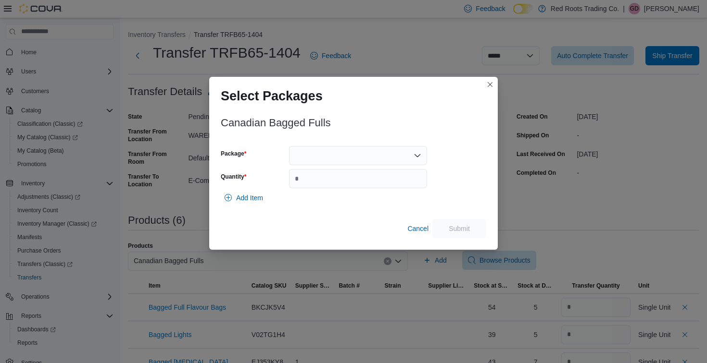
click at [314, 156] on div at bounding box center [358, 155] width 138 height 19
click at [309, 188] on span "1" at bounding box center [363, 186] width 115 height 10
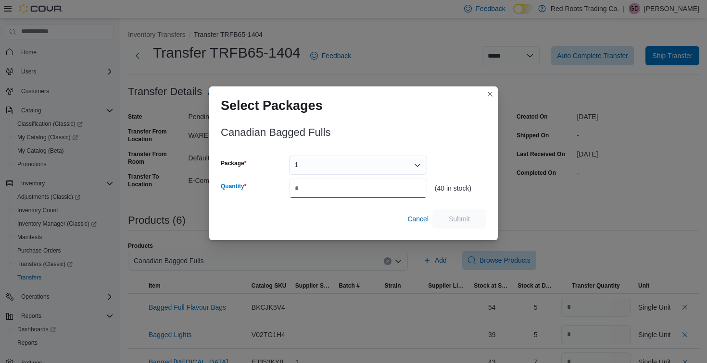
click at [309, 188] on input "Quantity" at bounding box center [358, 188] width 138 height 19
type input "*"
click at [450, 224] on span "Submit" at bounding box center [459, 218] width 42 height 19
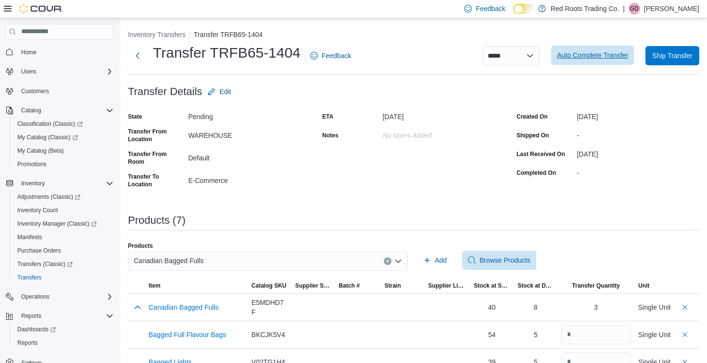
click at [606, 57] on span "Auto Complete Transfer" at bounding box center [592, 55] width 71 height 10
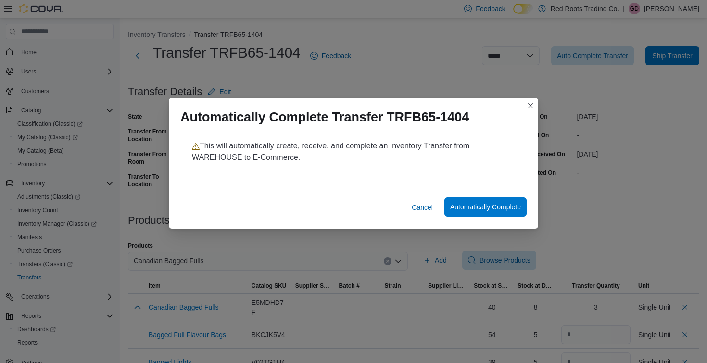
click at [463, 205] on span "Automatically Complete" at bounding box center [485, 207] width 71 height 10
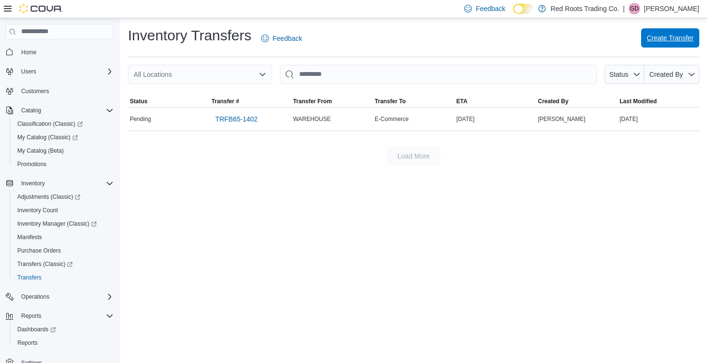
click at [679, 36] on span "Create Transfer" at bounding box center [669, 38] width 47 height 10
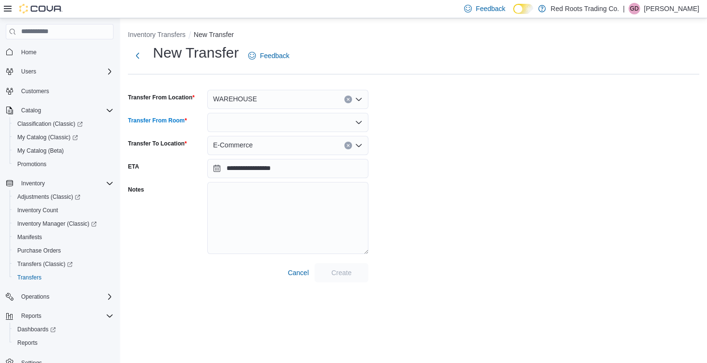
click at [265, 124] on div at bounding box center [287, 122] width 161 height 19
click at [242, 138] on span "Default" at bounding box center [293, 139] width 138 height 10
click at [341, 270] on span "Create" at bounding box center [341, 273] width 20 height 10
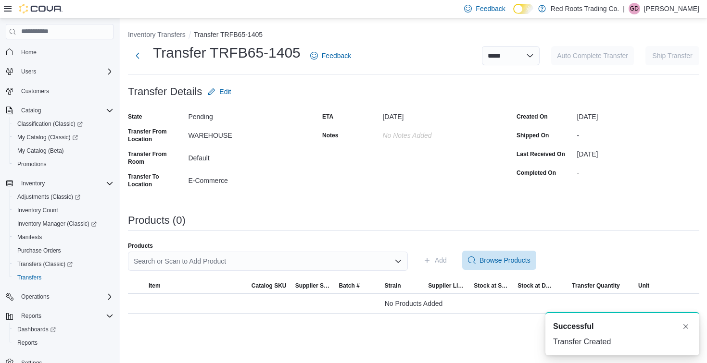
click at [246, 256] on div "Search or Scan to Add Product" at bounding box center [268, 261] width 280 height 19
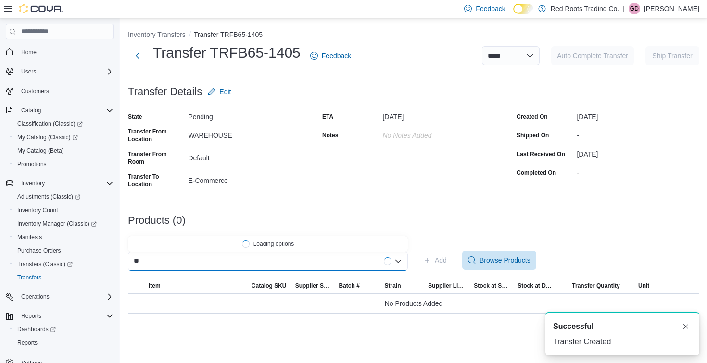
type input "*"
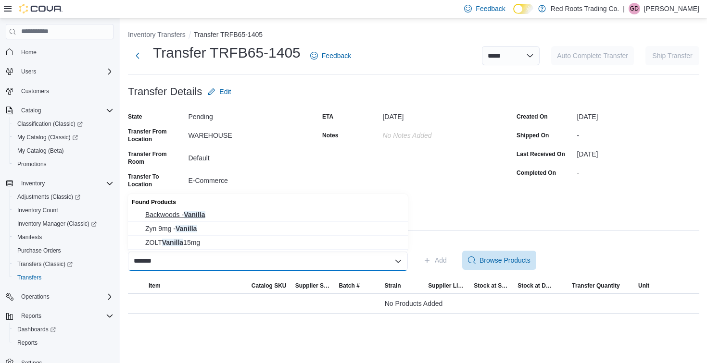
type input "*******"
click at [180, 216] on span "Backwoods - Vanilla" at bounding box center [273, 215] width 257 height 10
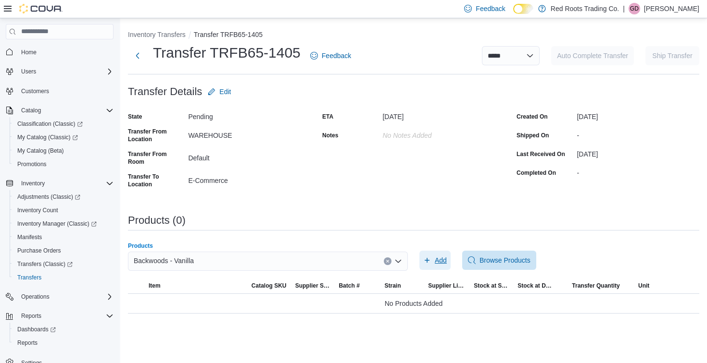
click at [442, 261] on span "Add" at bounding box center [440, 261] width 12 height 10
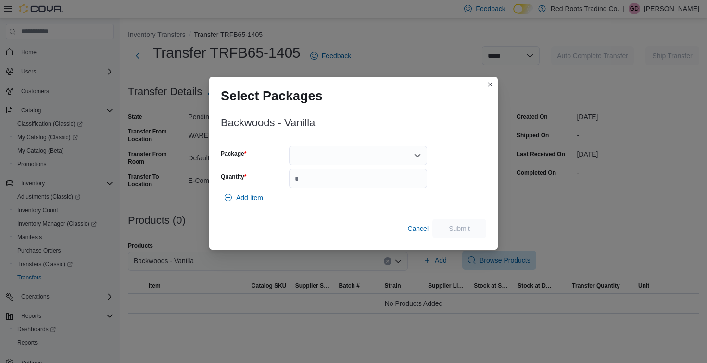
click at [319, 157] on div at bounding box center [358, 155] width 138 height 19
click at [311, 187] on span "1" at bounding box center [363, 186] width 115 height 10
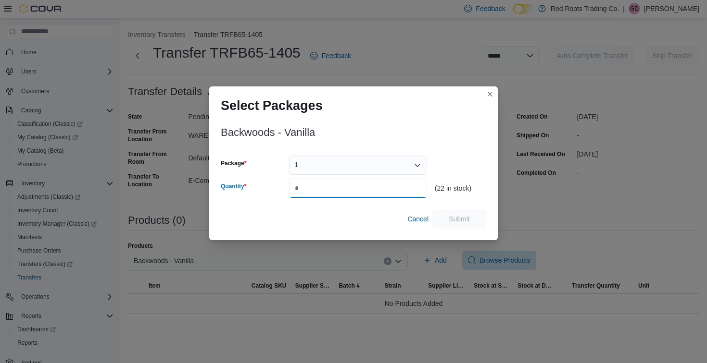
click at [311, 187] on input "Quantity" at bounding box center [358, 188] width 138 height 19
type input "*"
click at [453, 213] on span "Submit" at bounding box center [459, 218] width 42 height 19
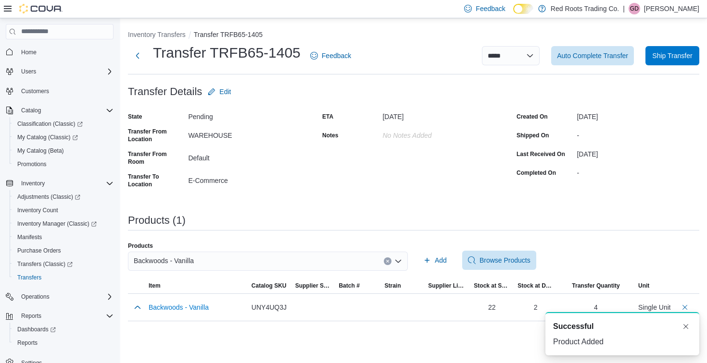
click at [237, 260] on div "Backwoods - Vanilla" at bounding box center [268, 261] width 280 height 19
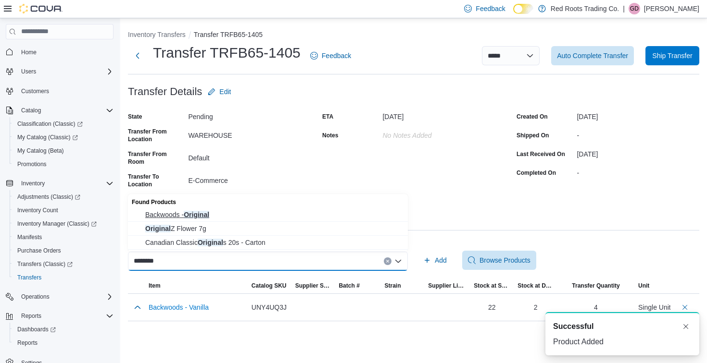
type input "********"
click at [156, 218] on span "Backwoods - Original" at bounding box center [273, 215] width 257 height 10
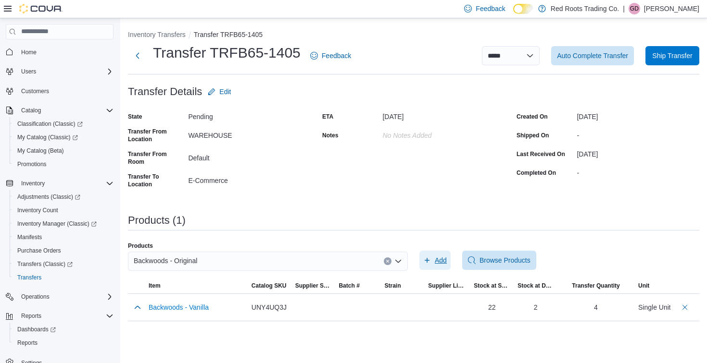
click at [443, 260] on span "Add" at bounding box center [440, 261] width 12 height 10
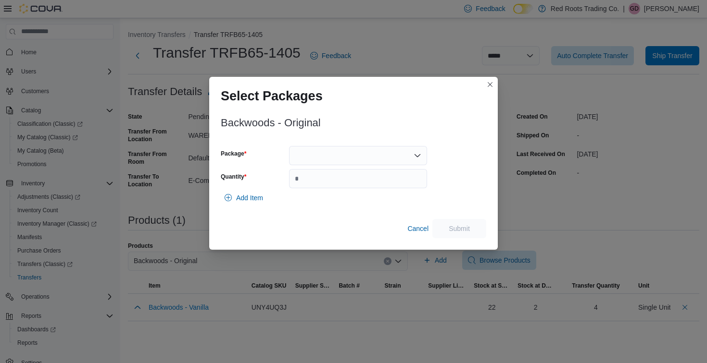
click at [325, 154] on div at bounding box center [358, 155] width 138 height 19
click at [310, 188] on span "1" at bounding box center [363, 186] width 115 height 10
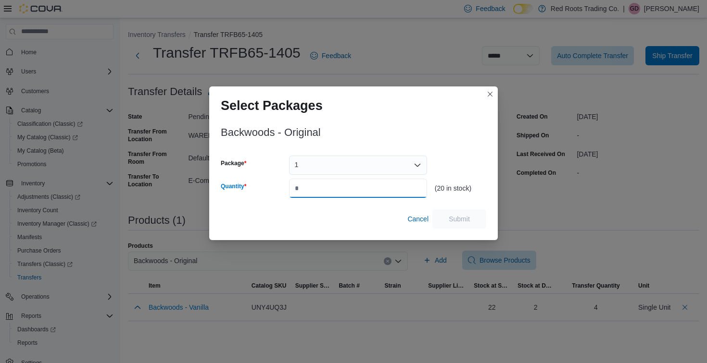
click at [310, 189] on input "Quantity" at bounding box center [358, 188] width 138 height 19
type input "*"
click at [464, 218] on span "Submit" at bounding box center [458, 219] width 21 height 10
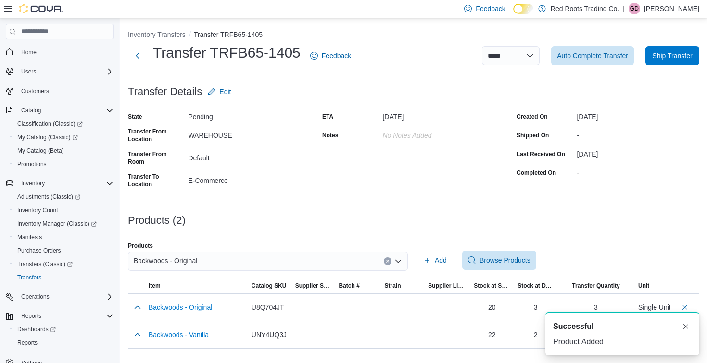
click at [277, 255] on div "Backwoods - Original" at bounding box center [268, 261] width 280 height 19
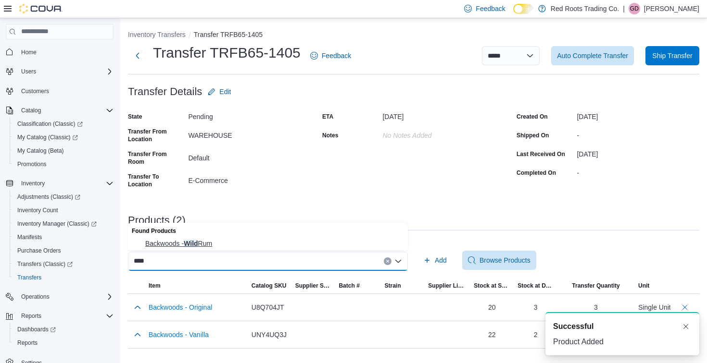
type input "****"
click at [196, 238] on button "Backwoods - Wild Rum" at bounding box center [268, 244] width 280 height 14
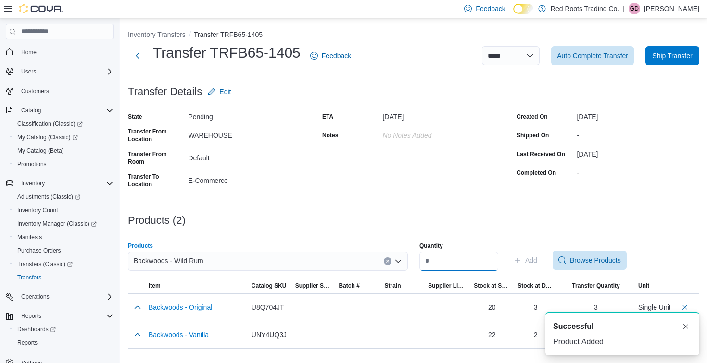
click at [472, 262] on input "Quantity" at bounding box center [458, 261] width 79 height 19
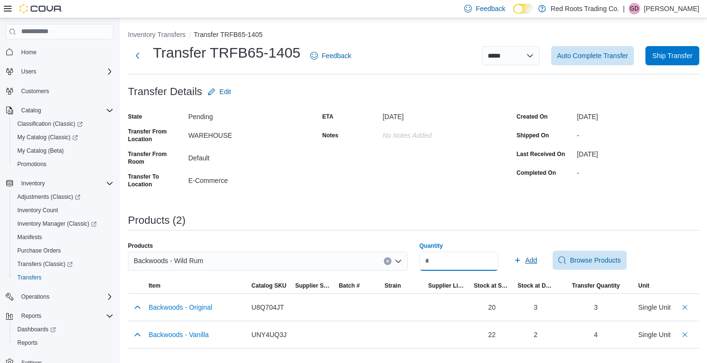
type input "*"
click at [537, 260] on span "Add" at bounding box center [531, 261] width 12 height 10
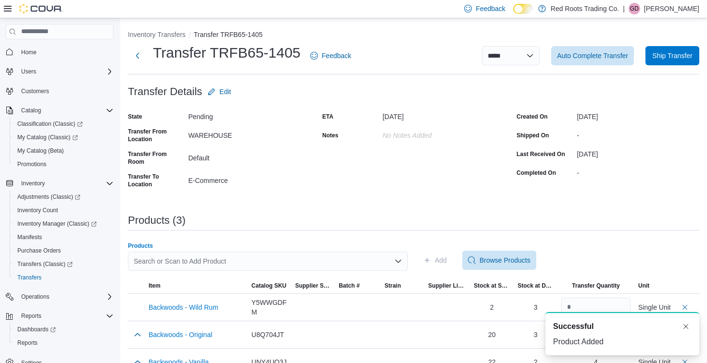
click at [264, 265] on div "Search or Scan to Add Product" at bounding box center [268, 261] width 280 height 19
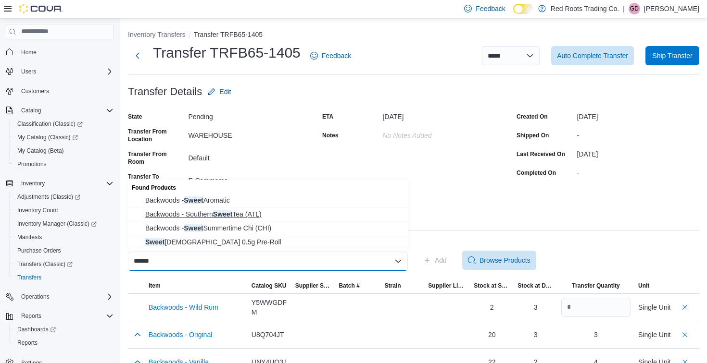
type input "*****"
click at [174, 213] on span "Backwoods - Southern Sweet Tea (ATL)" at bounding box center [273, 215] width 257 height 10
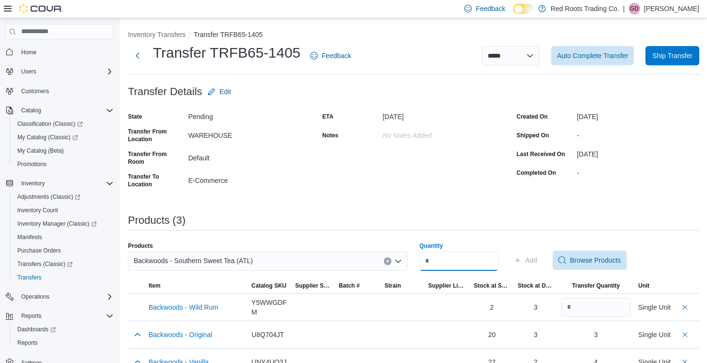
click at [470, 265] on input "Quantity" at bounding box center [458, 261] width 79 height 19
type input "*"
click at [537, 259] on span "Add" at bounding box center [531, 261] width 12 height 10
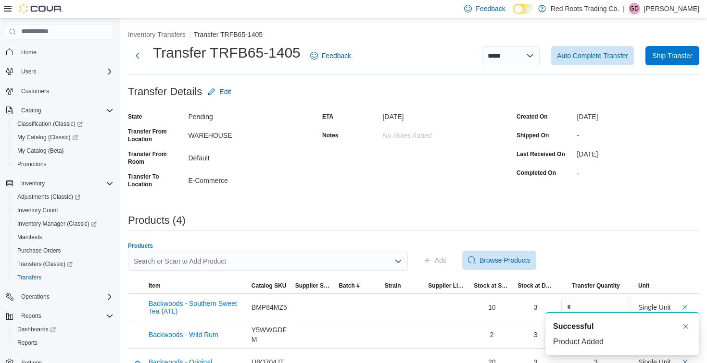
click at [200, 264] on div "Search or Scan to Add Product" at bounding box center [268, 261] width 280 height 19
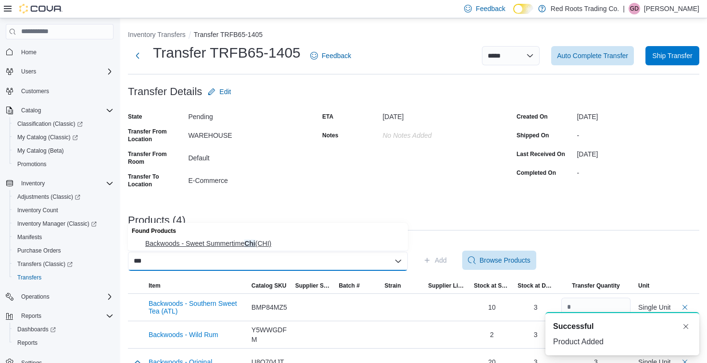
type input "***"
click at [166, 247] on span "Backwoods - Sweet Summertime Chi (CHI)" at bounding box center [273, 244] width 257 height 10
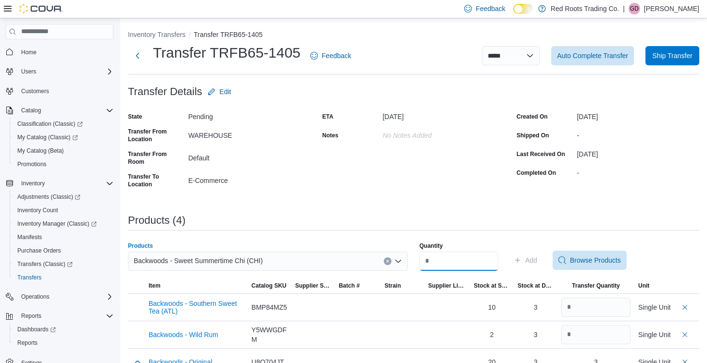
click at [463, 263] on input "Quantity" at bounding box center [458, 261] width 79 height 19
type input "*"
click at [534, 261] on span "Add" at bounding box center [531, 261] width 12 height 10
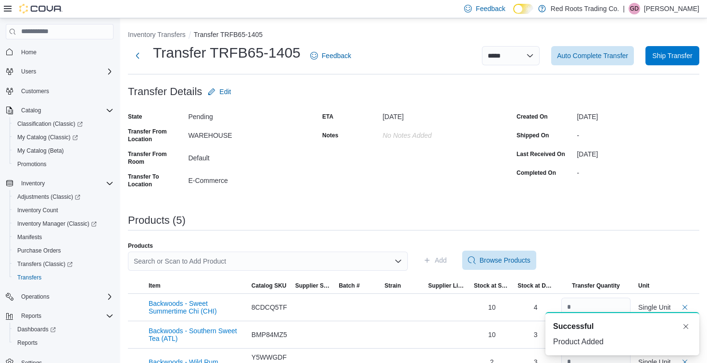
click at [364, 259] on div "Search or Scan to Add Product" at bounding box center [268, 261] width 280 height 19
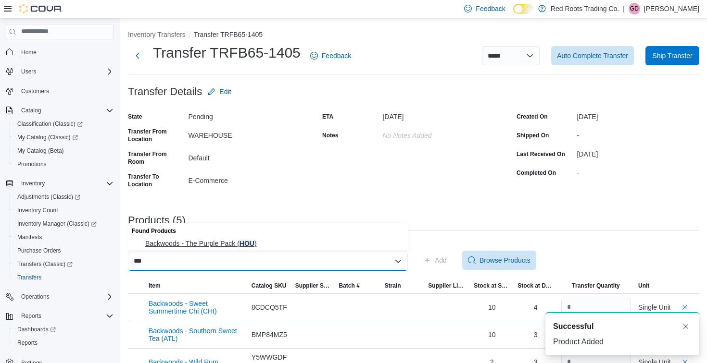
type input "***"
click at [237, 244] on span "Backwoods - The Purple Pack ( HOU )" at bounding box center [273, 244] width 257 height 10
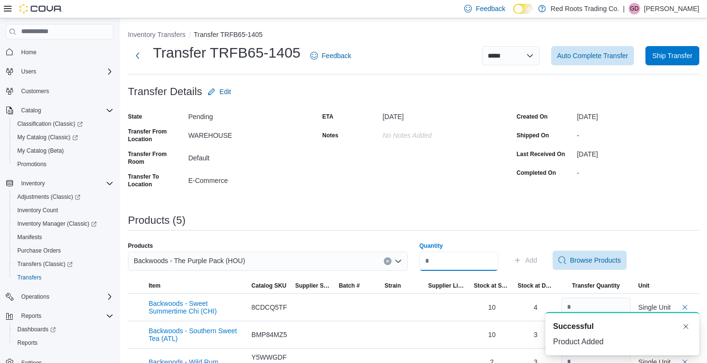
click at [456, 260] on input "Quantity" at bounding box center [458, 261] width 79 height 19
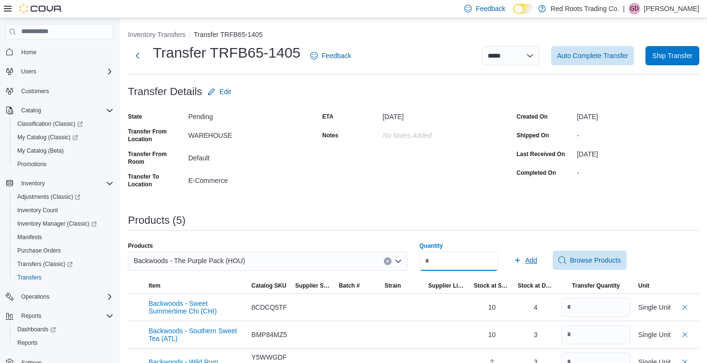
type input "*"
click at [537, 259] on span "Add" at bounding box center [531, 261] width 12 height 10
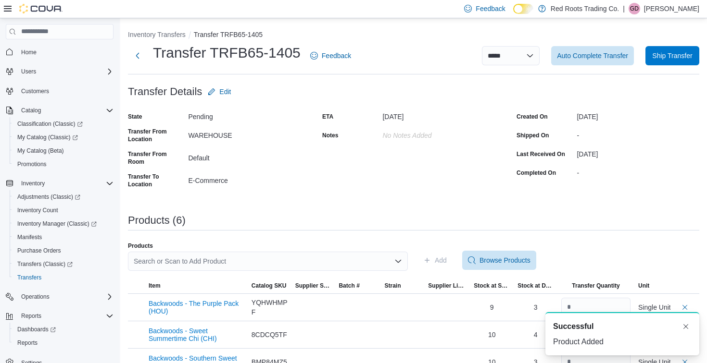
click at [330, 263] on div "Search or Scan to Add Product" at bounding box center [268, 261] width 280 height 19
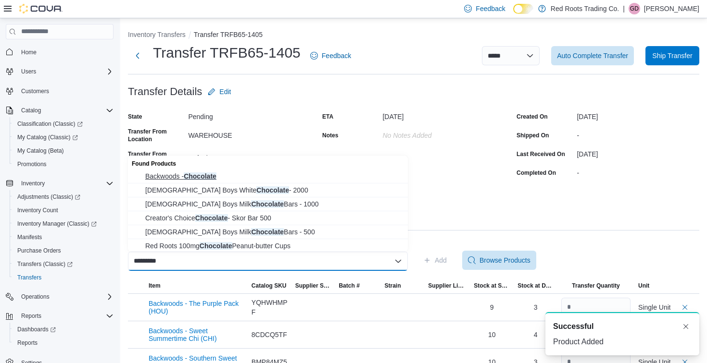
type input "*********"
click at [197, 178] on span "Backwoods - Chocolate" at bounding box center [273, 177] width 257 height 10
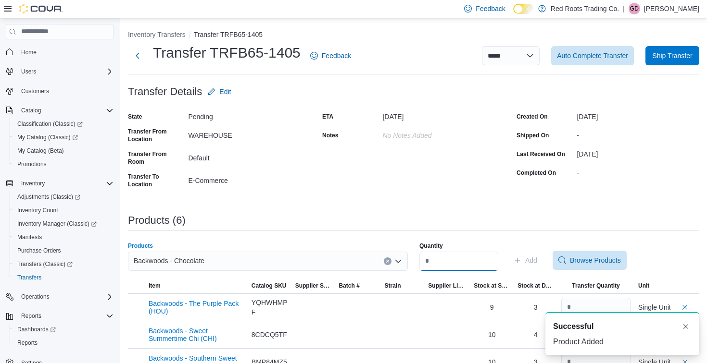
click at [483, 261] on input "Quantity" at bounding box center [458, 261] width 79 height 19
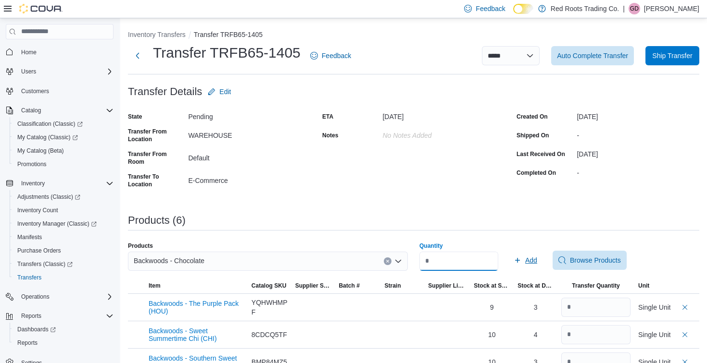
type input "*"
click at [537, 261] on span "Add" at bounding box center [531, 261] width 12 height 10
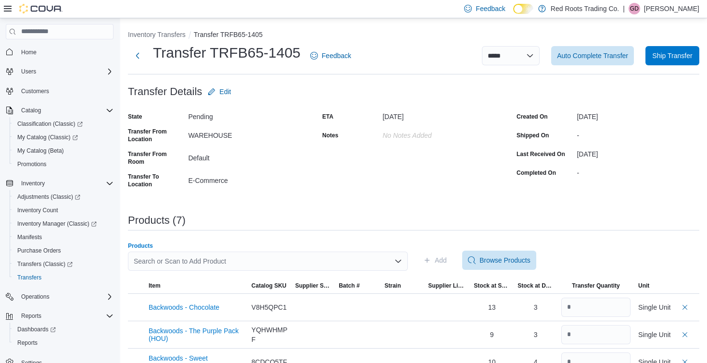
click at [348, 254] on div "Search or Scan to Add Product" at bounding box center [268, 261] width 280 height 19
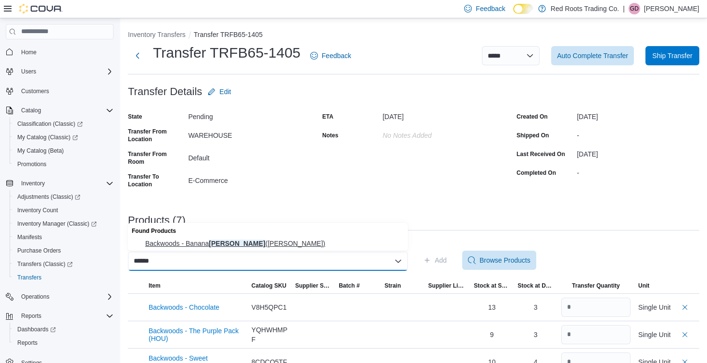
type input "******"
click at [211, 245] on span "Backwoods - [PERSON_NAME] ([PERSON_NAME])" at bounding box center [273, 244] width 257 height 10
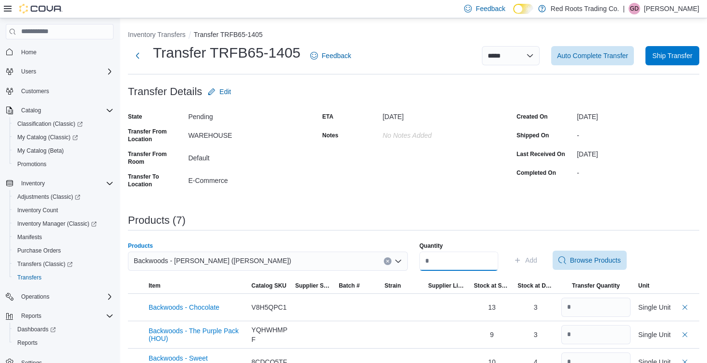
click at [439, 255] on input "Quantity" at bounding box center [458, 261] width 79 height 19
type input "*"
click at [534, 260] on span "Add" at bounding box center [531, 261] width 12 height 10
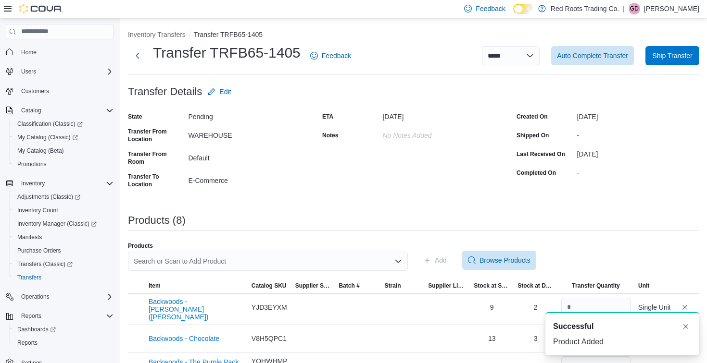
click at [249, 259] on div "Search or Scan to Add Product" at bounding box center [268, 261] width 280 height 19
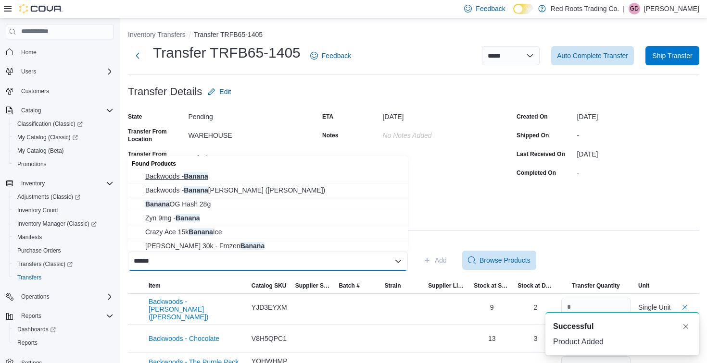
type input "******"
click at [171, 178] on span "Backwoods - Banana" at bounding box center [273, 177] width 257 height 10
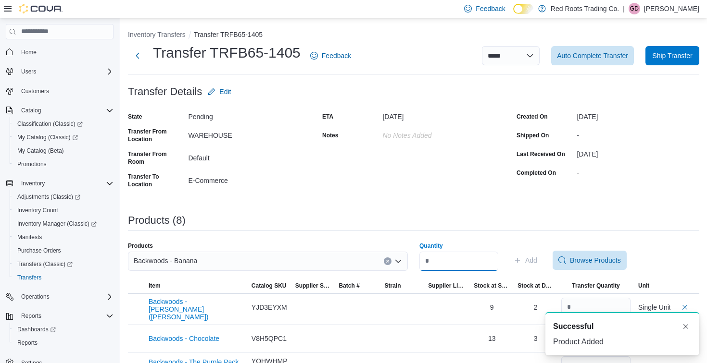
click at [494, 258] on input "Quantity" at bounding box center [458, 261] width 79 height 19
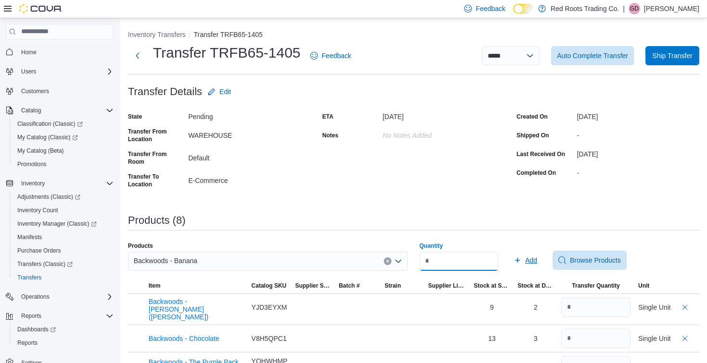
type input "*"
click at [537, 263] on span "Add" at bounding box center [531, 261] width 12 height 10
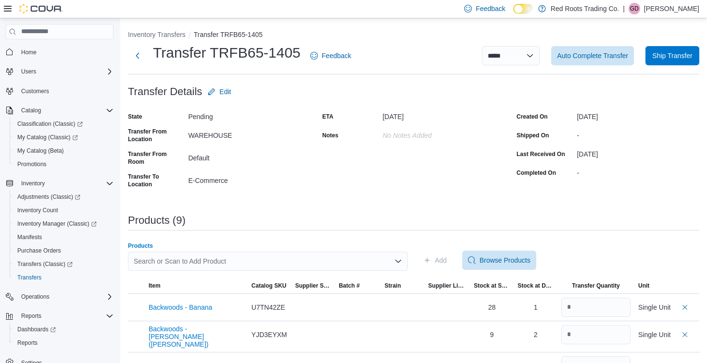
click at [251, 261] on div "Search or Scan to Add Product" at bounding box center [268, 261] width 280 height 19
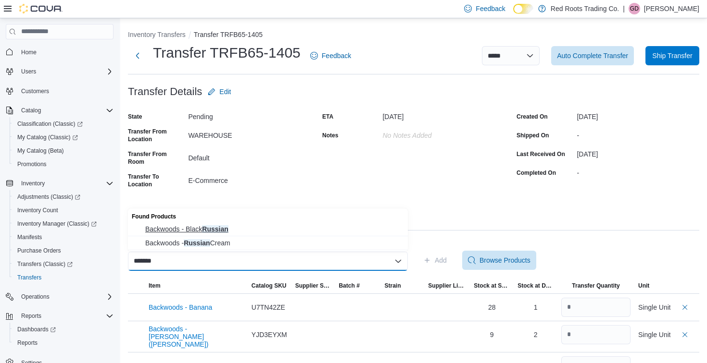
type input "*******"
click at [174, 229] on span "Backwoods - Black Russian" at bounding box center [273, 229] width 257 height 10
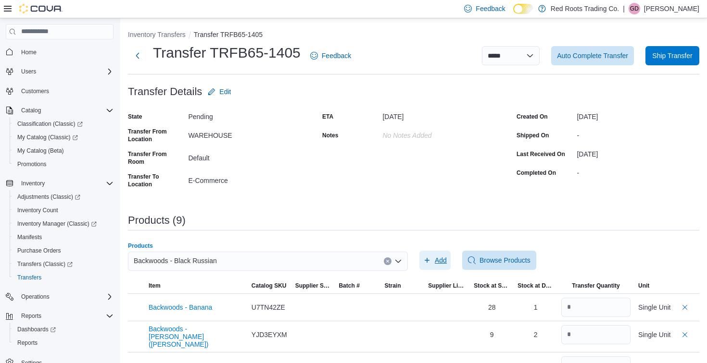
click at [438, 258] on span "Add" at bounding box center [440, 261] width 12 height 10
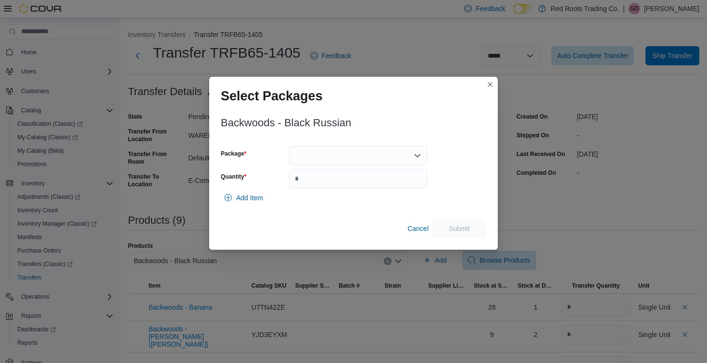
click at [326, 152] on div at bounding box center [358, 155] width 138 height 19
click at [309, 186] on span "1" at bounding box center [363, 186] width 115 height 10
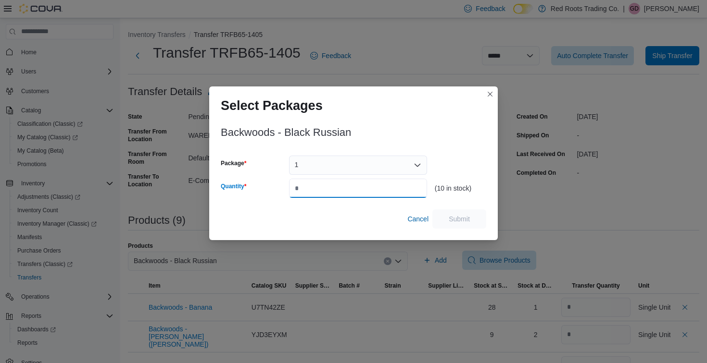
click at [312, 195] on input "Quantity" at bounding box center [358, 188] width 138 height 19
type input "*"
click at [453, 215] on span "Submit" at bounding box center [458, 219] width 21 height 10
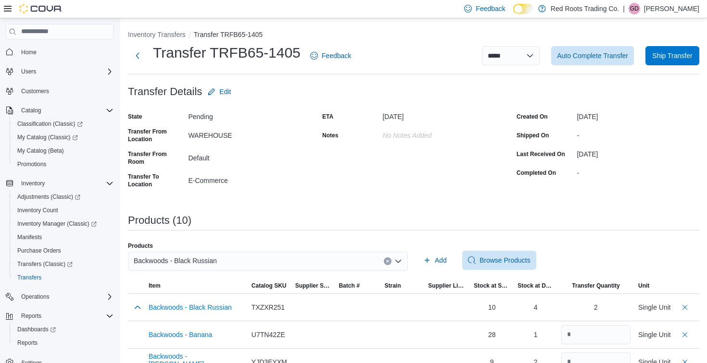
click at [278, 264] on div "Backwoods - Black Russian" at bounding box center [268, 261] width 280 height 19
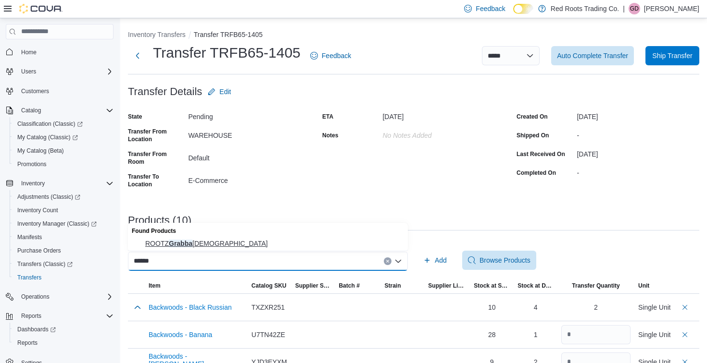
type input "******"
click at [201, 245] on span "ROOTZ Grabba Shakers" at bounding box center [273, 244] width 257 height 10
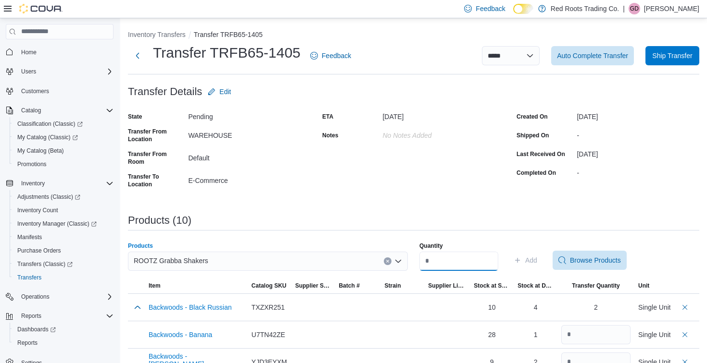
click at [431, 259] on input "Quantity" at bounding box center [458, 261] width 79 height 19
type input "**"
click at [537, 260] on span "Add" at bounding box center [531, 261] width 12 height 10
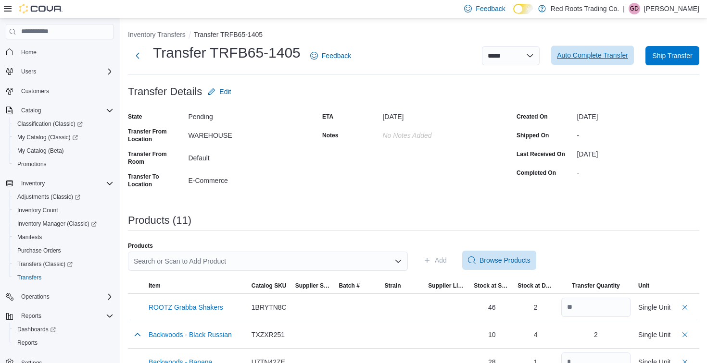
click at [576, 59] on span "Auto Complete Transfer" at bounding box center [592, 55] width 71 height 10
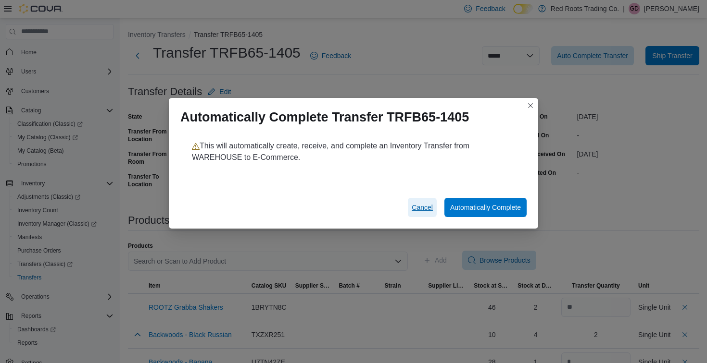
click at [413, 210] on span "Cancel" at bounding box center [421, 208] width 21 height 10
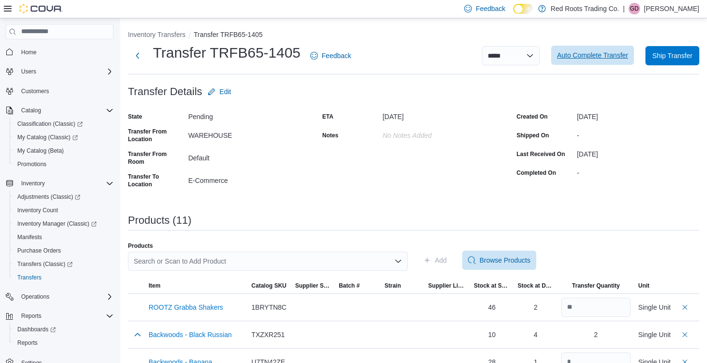
click at [577, 53] on span "Auto Complete Transfer" at bounding box center [592, 55] width 71 height 10
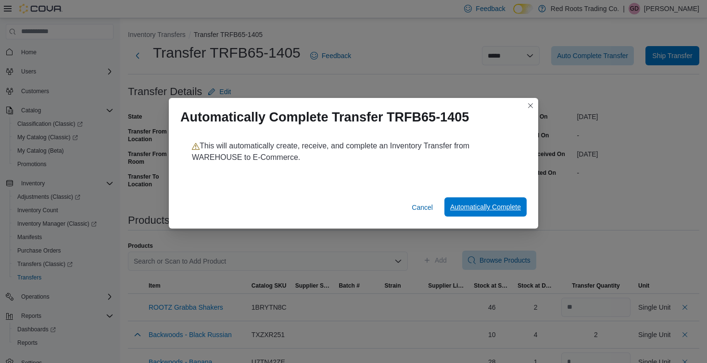
click at [474, 210] on span "Automatically Complete" at bounding box center [485, 207] width 71 height 10
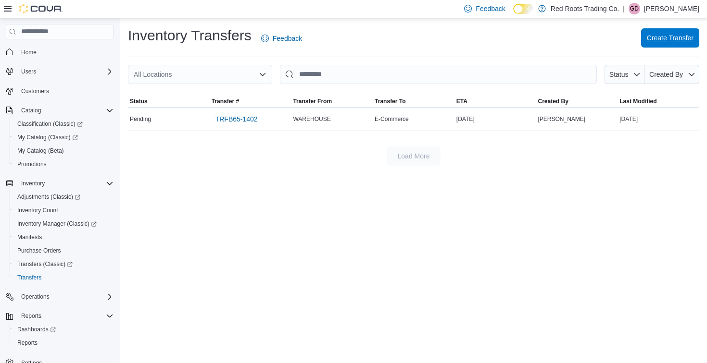
click at [674, 38] on span "Create Transfer" at bounding box center [669, 38] width 47 height 10
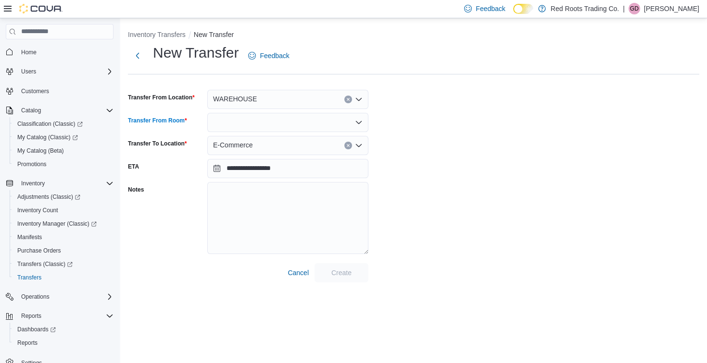
click at [301, 117] on div at bounding box center [287, 122] width 161 height 19
click at [238, 137] on span "Default" at bounding box center [293, 139] width 138 height 10
click at [334, 274] on span "Create" at bounding box center [341, 273] width 20 height 10
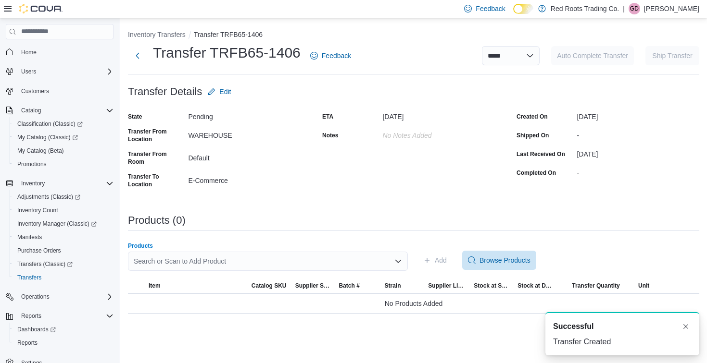
click at [191, 259] on div "Search or Scan to Add Product" at bounding box center [268, 261] width 280 height 19
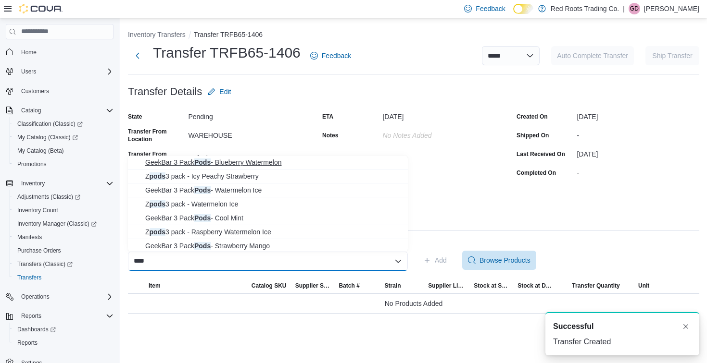
scroll to position [57, 0]
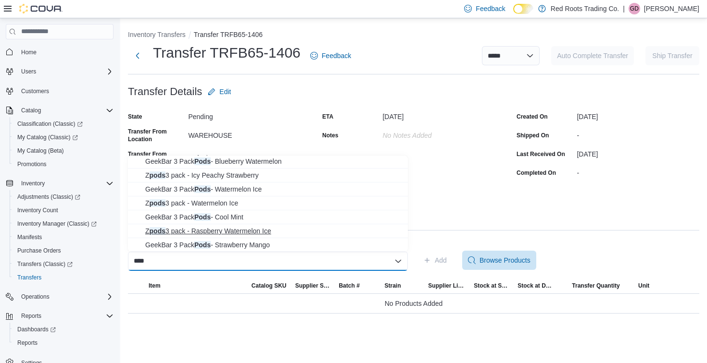
type input "****"
click at [259, 231] on span "Z pods 3 pack - Raspberry Watermelon Ice" at bounding box center [273, 231] width 257 height 10
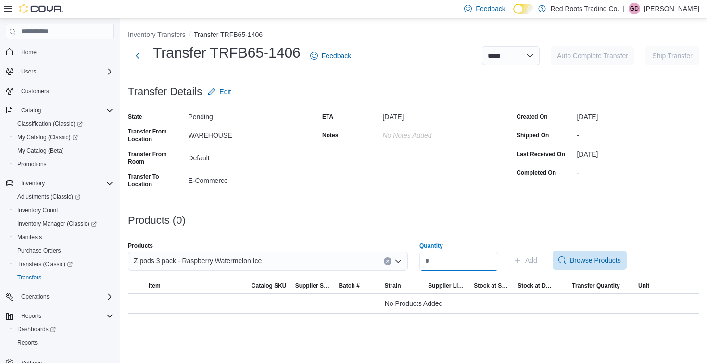
click at [432, 261] on input "Quantity" at bounding box center [458, 261] width 79 height 19
type input "*"
click at [536, 260] on span "Add" at bounding box center [531, 261] width 12 height 10
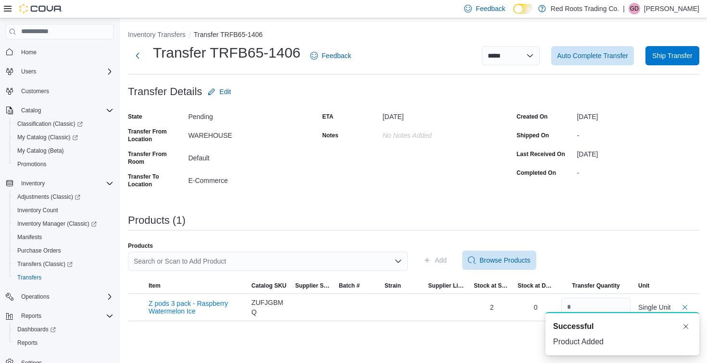
scroll to position [0, 0]
click at [319, 262] on div "Search or Scan to Add Product" at bounding box center [268, 261] width 280 height 19
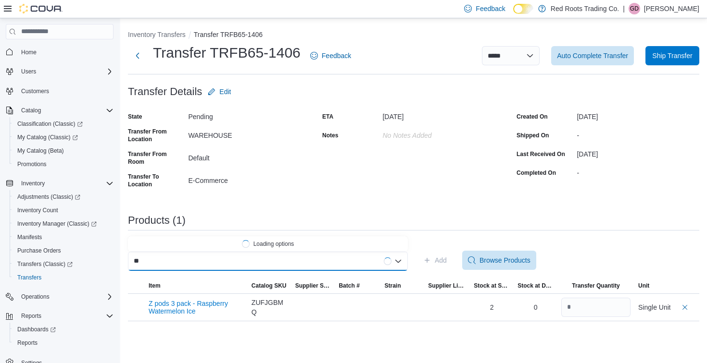
type input "*"
click at [484, 162] on div "ETA [DATE] Notes No Notes added" at bounding box center [413, 150] width 183 height 83
click at [227, 257] on div "******" at bounding box center [268, 261] width 280 height 19
type input "*"
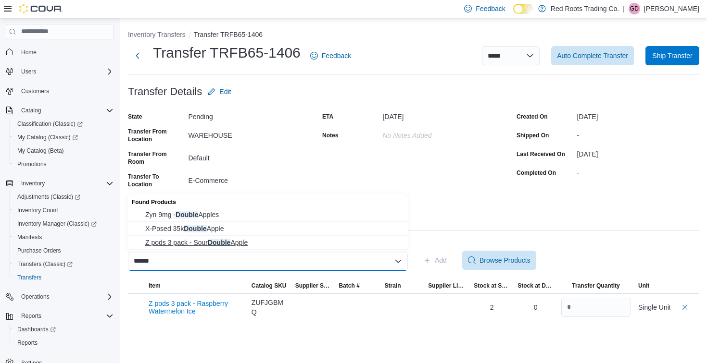
type input "******"
click at [185, 244] on span "Z pods 3 pack - Sour Double Apple" at bounding box center [273, 243] width 257 height 10
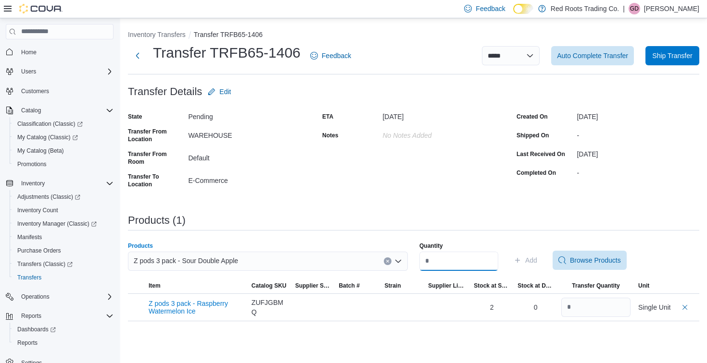
click at [460, 263] on input "Quantity" at bounding box center [458, 261] width 79 height 19
type input "*"
click at [537, 258] on span "Add" at bounding box center [531, 261] width 12 height 10
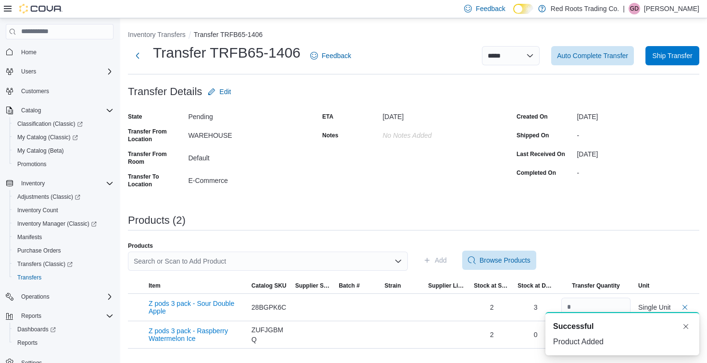
click at [260, 260] on div "Search or Scan to Add Product" at bounding box center [268, 261] width 280 height 19
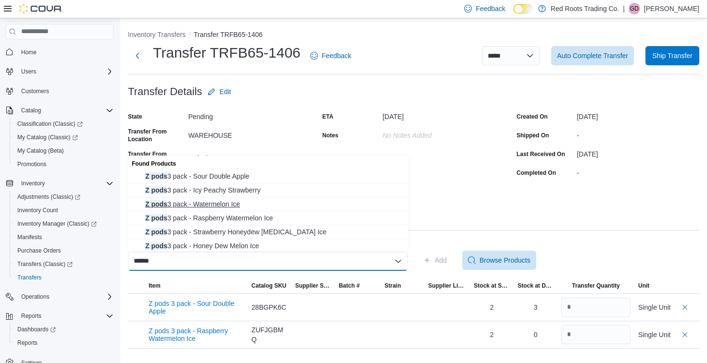
type input "******"
click at [221, 206] on span "Z pods 3 pack - Watermelon Ice" at bounding box center [273, 204] width 257 height 10
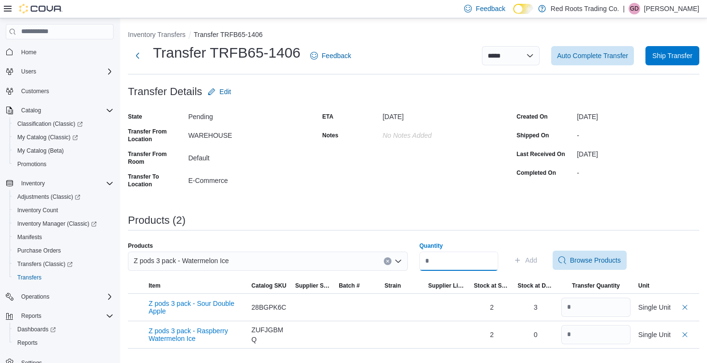
click at [454, 262] on input "Quantity" at bounding box center [458, 261] width 79 height 19
type input "*"
click at [537, 266] on span "Add" at bounding box center [525, 260] width 24 height 19
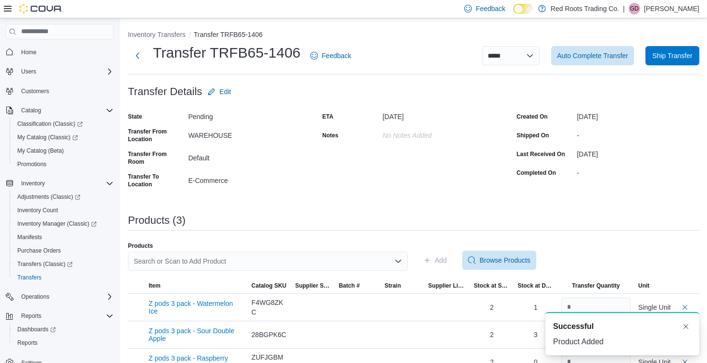
click at [253, 260] on div "Search or Scan to Add Product" at bounding box center [268, 261] width 280 height 19
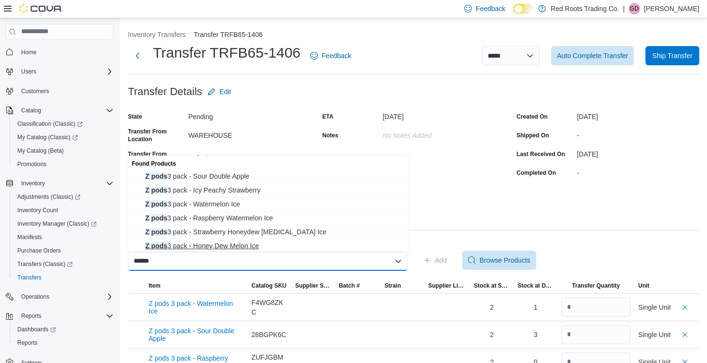
type input "******"
click at [227, 244] on span "Z pods 3 pack - Honey Dew Melon Ice" at bounding box center [273, 246] width 257 height 10
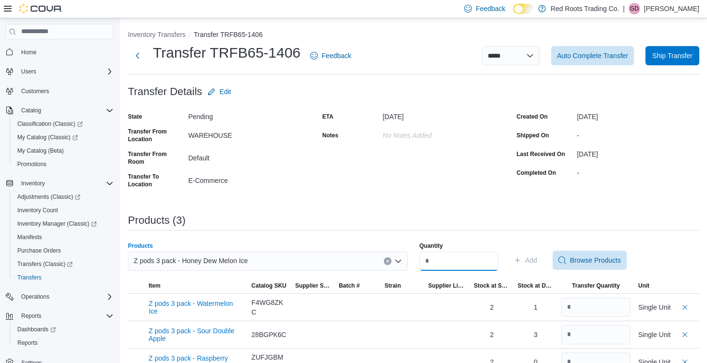
click at [459, 262] on input "Quantity" at bounding box center [458, 261] width 79 height 19
type input "*"
click at [537, 261] on span "Add" at bounding box center [531, 261] width 12 height 10
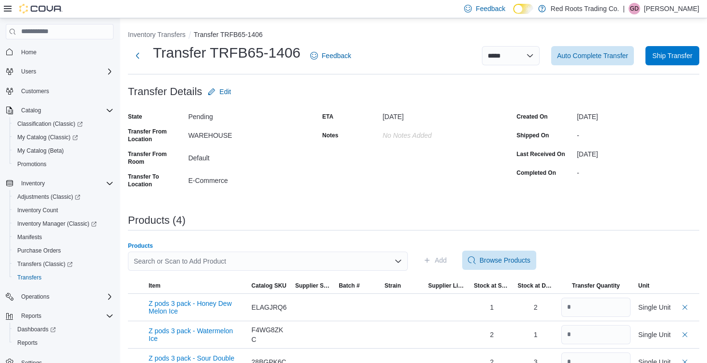
click at [285, 264] on div "Search or Scan to Add Product" at bounding box center [268, 261] width 280 height 19
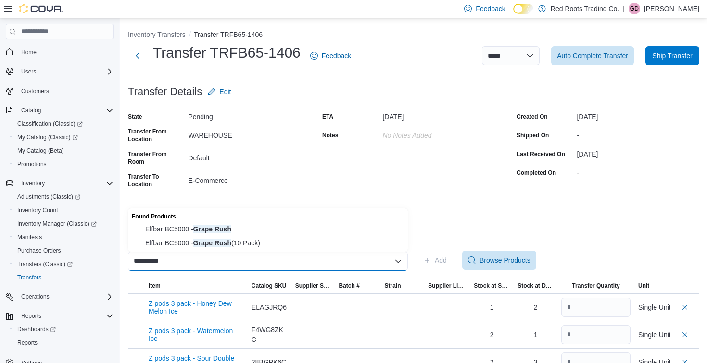
type input "**********"
click at [224, 226] on span "Elfbar BC5000 - Grape Rush" at bounding box center [273, 229] width 257 height 10
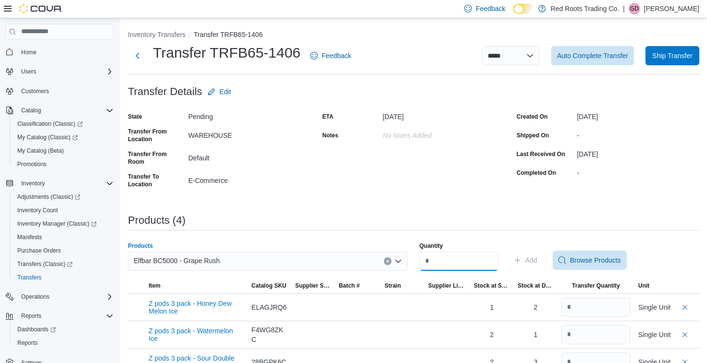
click at [447, 258] on input "Quantity" at bounding box center [458, 261] width 79 height 19
type input "*"
click at [537, 263] on span "Add" at bounding box center [531, 261] width 12 height 10
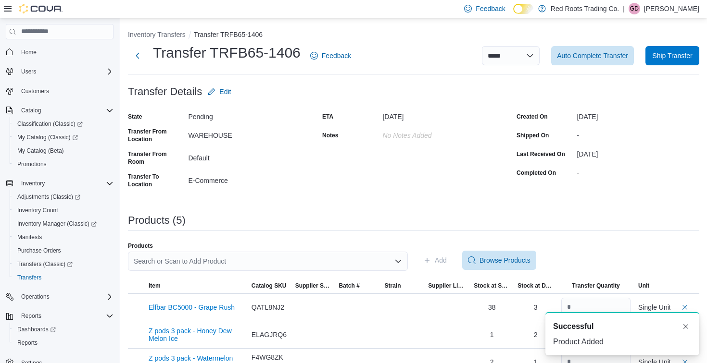
click at [209, 267] on div "Search or Scan to Add Product" at bounding box center [268, 261] width 280 height 19
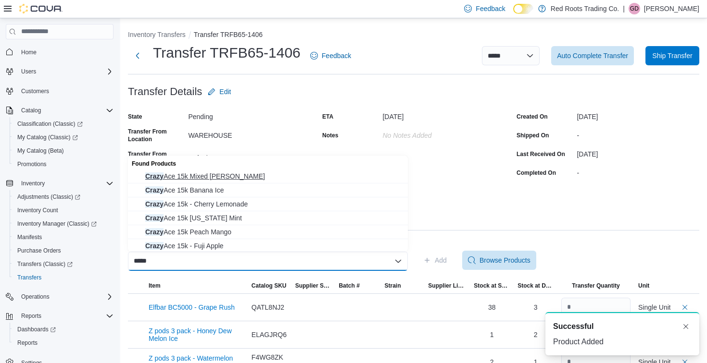
type input "*****"
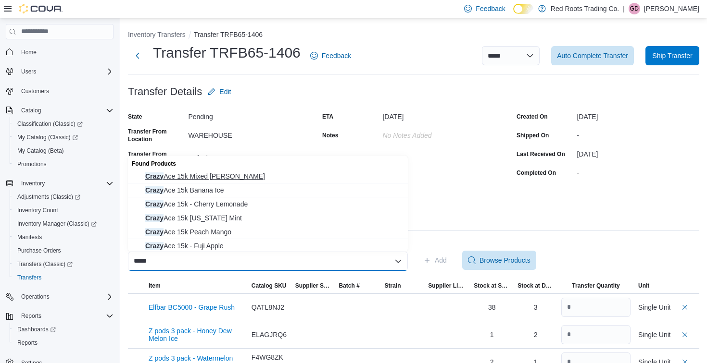
click at [204, 177] on span "Crazy Ace 15k Mixed [PERSON_NAME]" at bounding box center [273, 177] width 257 height 10
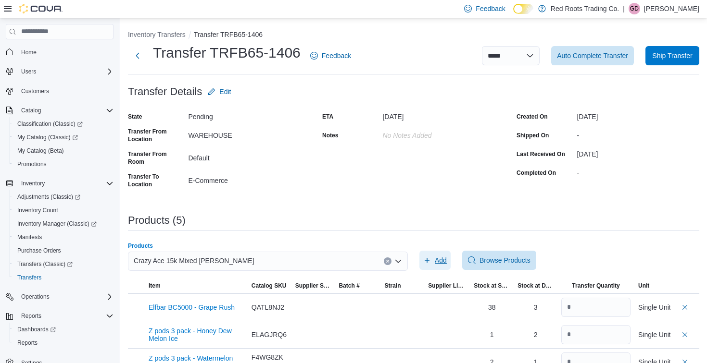
click at [437, 260] on span "Add" at bounding box center [440, 261] width 12 height 10
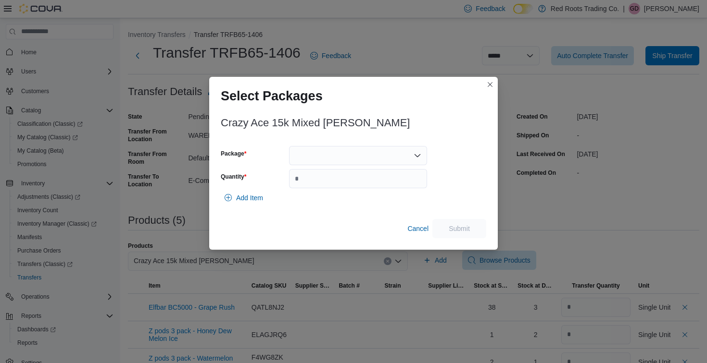
click at [347, 155] on div at bounding box center [358, 155] width 138 height 19
click at [310, 184] on span "1" at bounding box center [363, 186] width 115 height 10
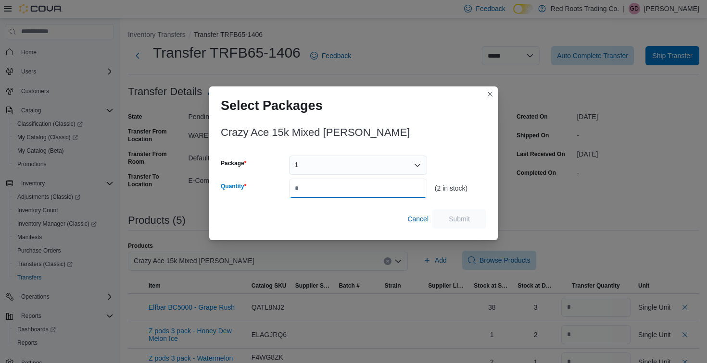
click at [310, 186] on input "Quantity" at bounding box center [358, 188] width 138 height 19
type input "*"
click at [451, 216] on span "Submit" at bounding box center [458, 219] width 21 height 10
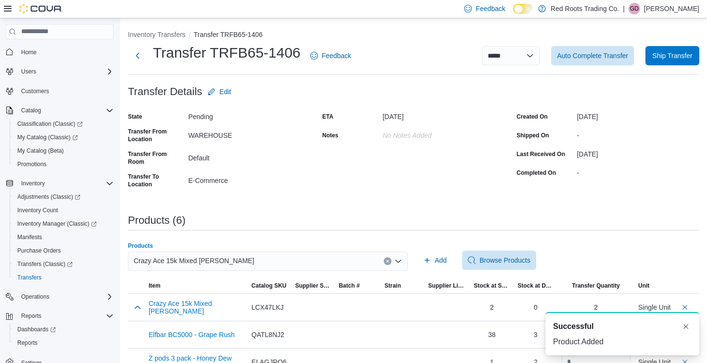
click at [332, 261] on div "Crazy Ace 15k Mixed [PERSON_NAME]" at bounding box center [268, 261] width 280 height 19
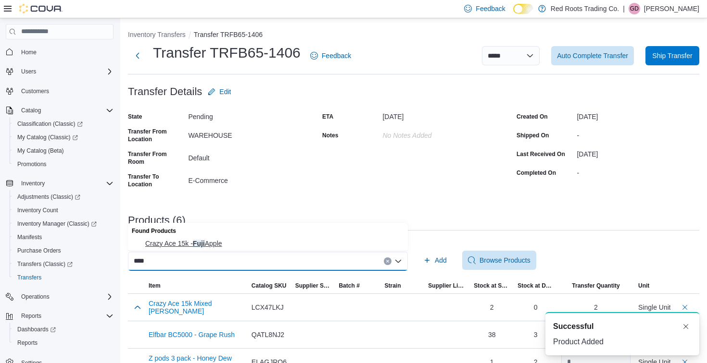
type input "****"
click at [188, 242] on span "Crazy Ace 15k - Fuji Apple" at bounding box center [273, 244] width 257 height 10
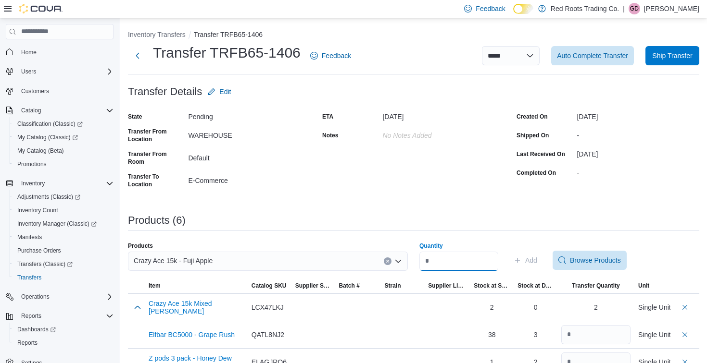
click at [459, 263] on input "Quantity" at bounding box center [458, 261] width 79 height 19
type input "*"
click at [537, 260] on span "Add" at bounding box center [531, 261] width 12 height 10
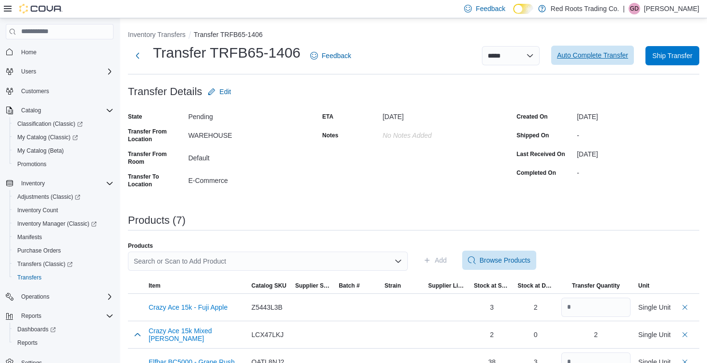
click at [569, 55] on span "Auto Complete Transfer" at bounding box center [592, 55] width 71 height 10
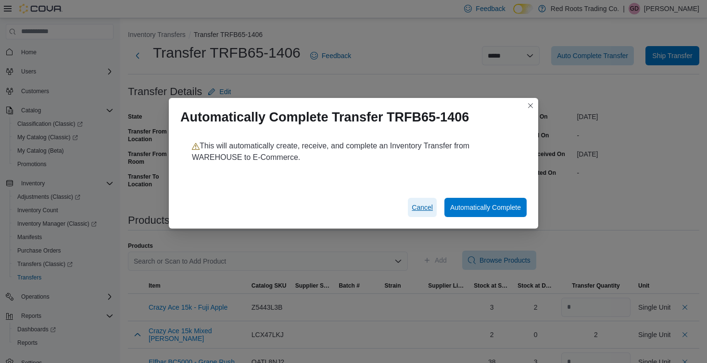
click at [421, 206] on span "Cancel" at bounding box center [421, 208] width 21 height 10
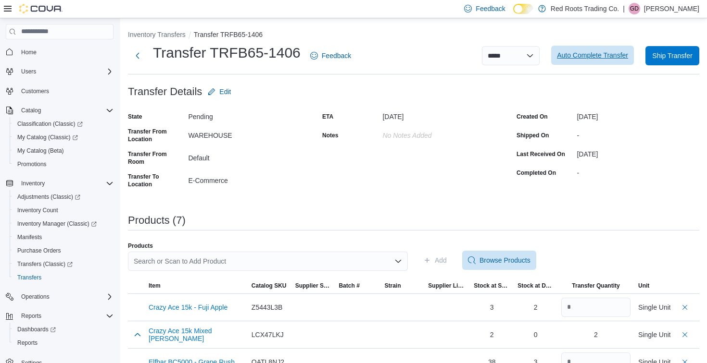
click at [593, 56] on span "Auto Complete Transfer" at bounding box center [592, 55] width 71 height 10
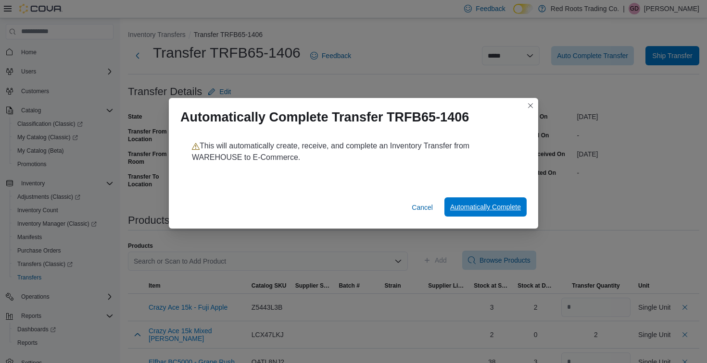
click at [479, 206] on span "Automatically Complete" at bounding box center [485, 207] width 71 height 10
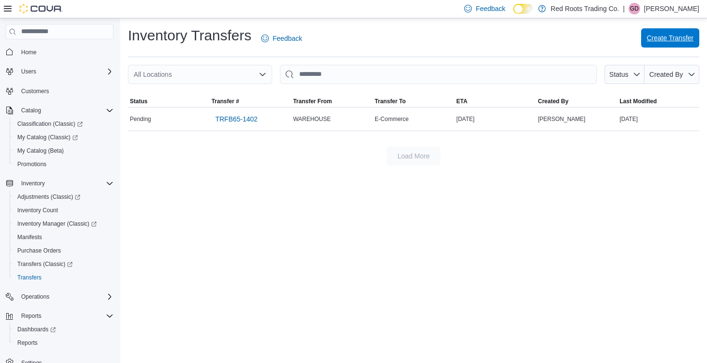
click at [663, 38] on span "Create Transfer" at bounding box center [669, 38] width 47 height 10
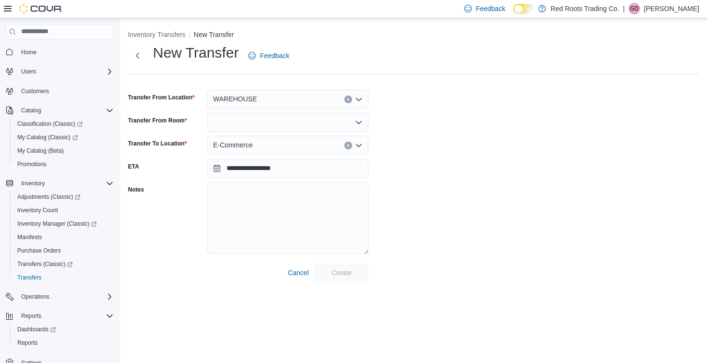
click at [263, 121] on div at bounding box center [287, 122] width 161 height 19
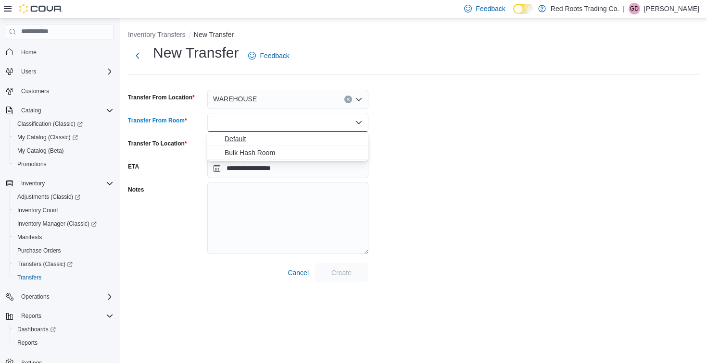
click at [244, 136] on span "Default" at bounding box center [293, 139] width 138 height 10
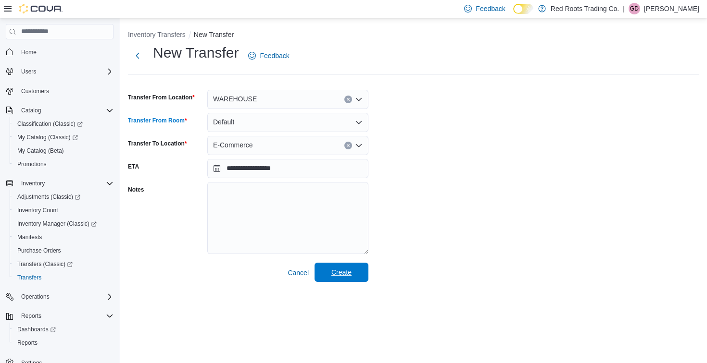
click at [347, 273] on span "Create" at bounding box center [341, 273] width 20 height 10
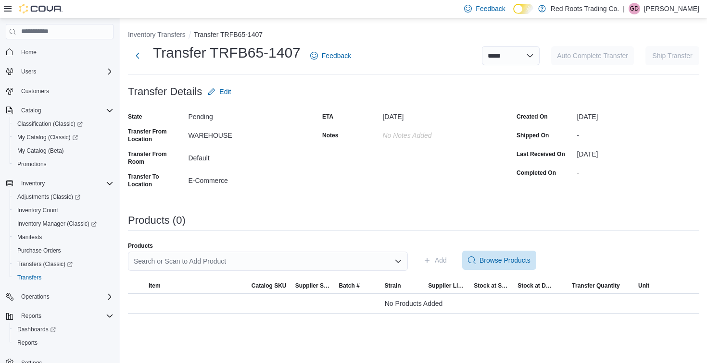
click at [280, 255] on div "Search or Scan to Add Product" at bounding box center [268, 261] width 280 height 19
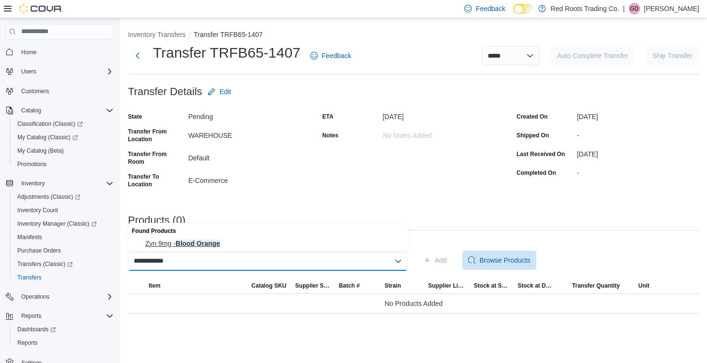
type input "**********"
click at [202, 244] on span "Zyn 9mg - Blood Orange" at bounding box center [273, 244] width 257 height 10
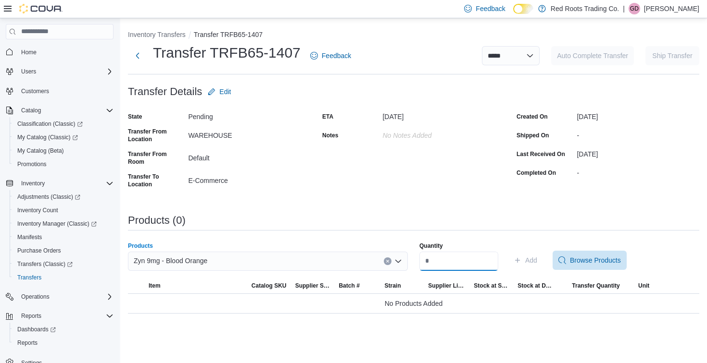
click at [483, 263] on input "Quantity" at bounding box center [458, 261] width 79 height 19
type input "*"
click at [537, 259] on span "Add" at bounding box center [531, 261] width 12 height 10
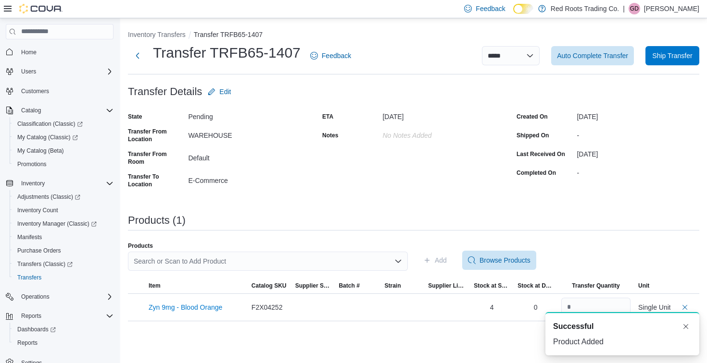
click at [265, 270] on div "Search or Scan to Add Product" at bounding box center [268, 261] width 280 height 19
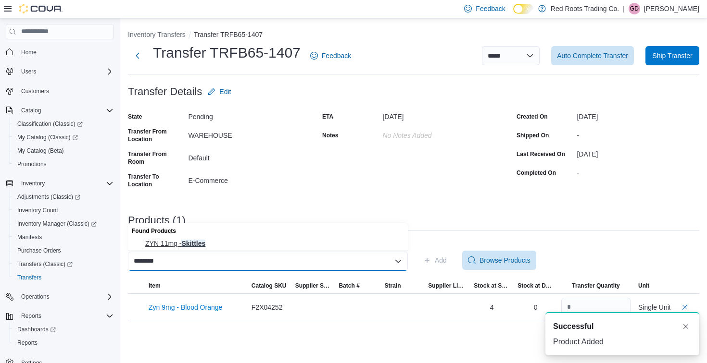
type input "********"
click at [179, 246] on span "ZYN 11mg - Skittles" at bounding box center [273, 244] width 257 height 10
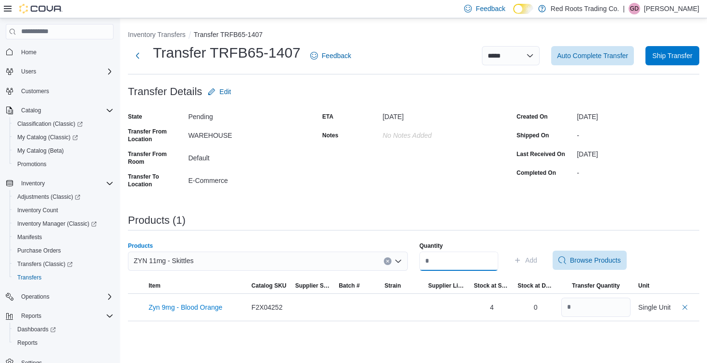
click at [439, 263] on input "Quantity" at bounding box center [458, 261] width 79 height 19
type input "*"
click at [534, 261] on span "Add" at bounding box center [531, 261] width 12 height 10
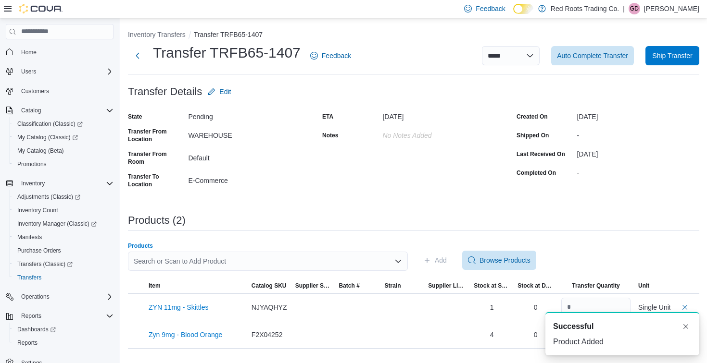
click at [277, 262] on div "Search or Scan to Add Product" at bounding box center [268, 261] width 280 height 19
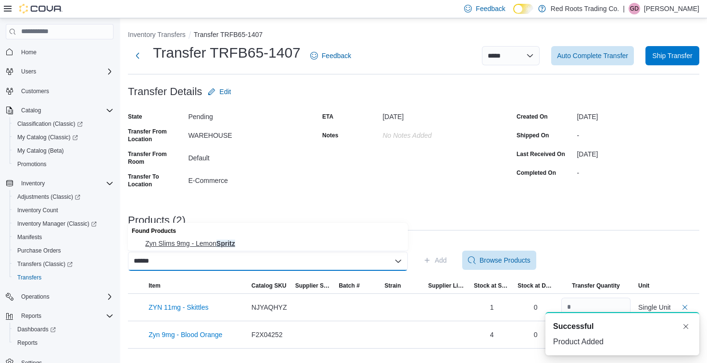
type input "******"
click at [228, 243] on span "[PERSON_NAME] 9mg - Lemon Spritz" at bounding box center [273, 244] width 257 height 10
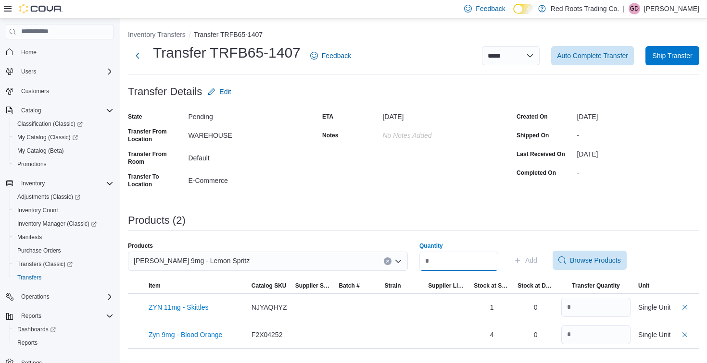
click at [447, 260] on input "Quantity" at bounding box center [458, 261] width 79 height 19
type input "*"
click at [537, 261] on span "Add" at bounding box center [531, 261] width 12 height 10
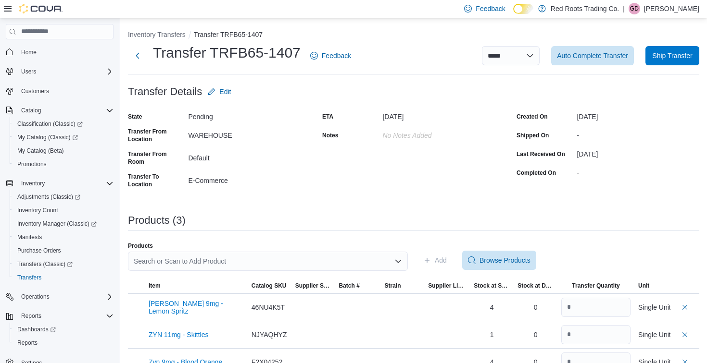
click at [261, 259] on div "Search or Scan to Add Product" at bounding box center [268, 261] width 280 height 19
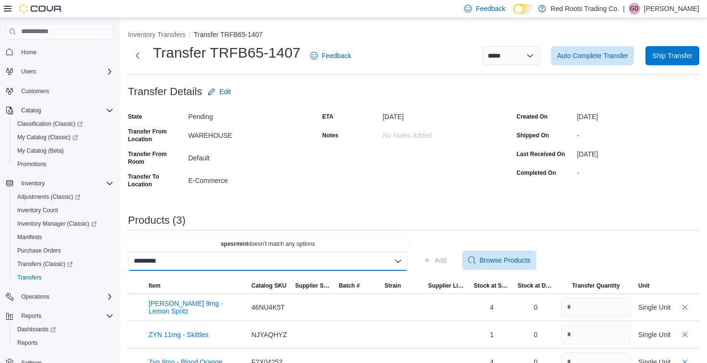
click at [148, 262] on input "*********" at bounding box center [150, 262] width 32 height 12
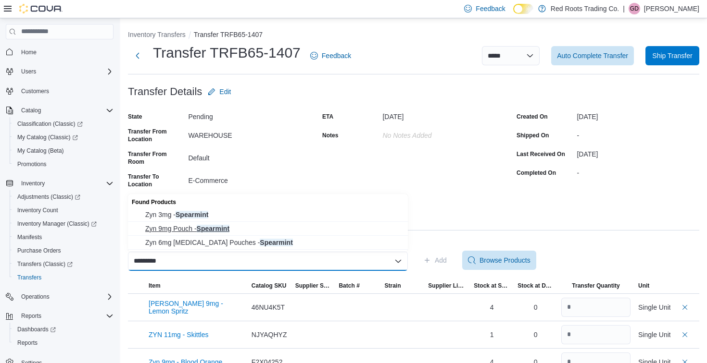
type input "*********"
click at [186, 231] on span "Zyn 9mg Pouch - Spearmint" at bounding box center [273, 229] width 257 height 10
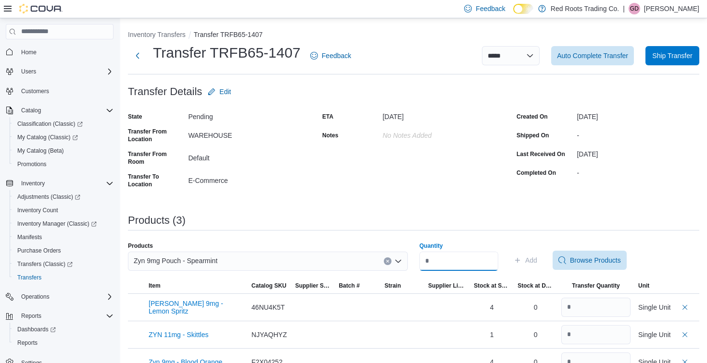
click at [435, 258] on input "Quantity" at bounding box center [458, 261] width 79 height 19
type input "*"
click at [537, 261] on span "Add" at bounding box center [531, 261] width 12 height 10
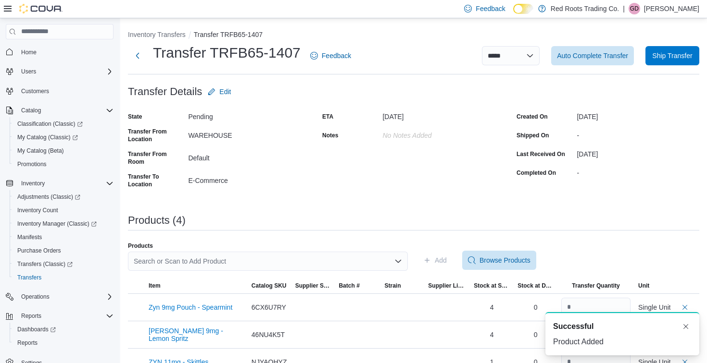
click at [254, 261] on div "Search or Scan to Add Product" at bounding box center [268, 261] width 280 height 19
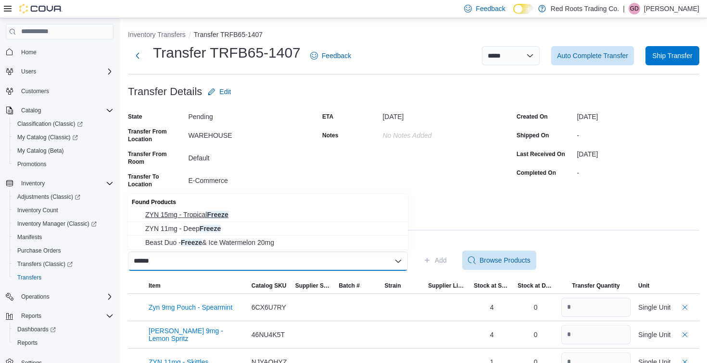
type input "******"
click at [186, 215] on span "ZYN 15mg - Tropical Freeze" at bounding box center [273, 215] width 257 height 10
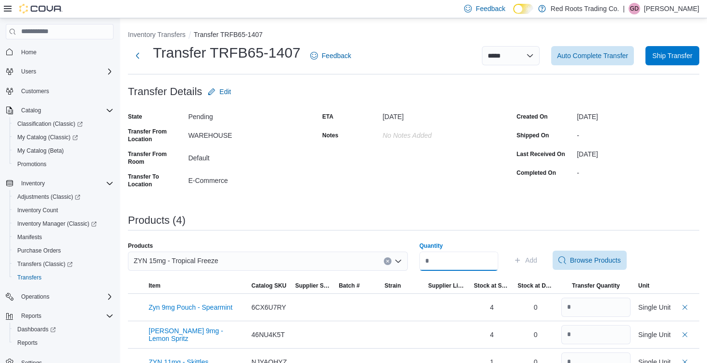
click at [436, 265] on input "Quantity" at bounding box center [458, 261] width 79 height 19
type input "*"
click at [536, 261] on span "Add" at bounding box center [531, 261] width 12 height 10
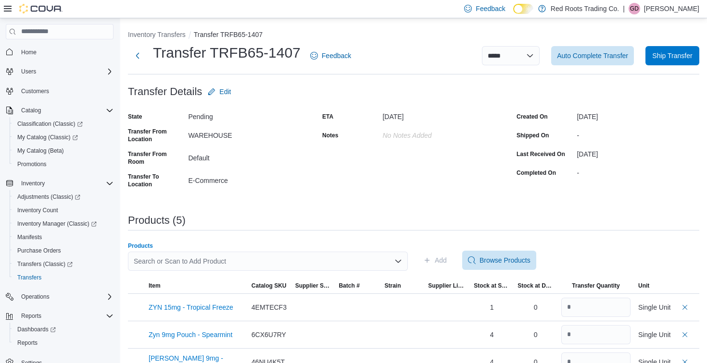
click at [336, 264] on div "Search or Scan to Add Product" at bounding box center [268, 261] width 280 height 19
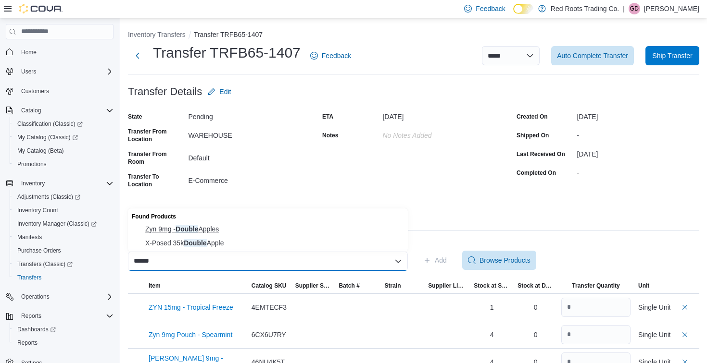
type input "******"
click at [204, 224] on button "Zyn 9mg - Double Apples" at bounding box center [268, 230] width 280 height 14
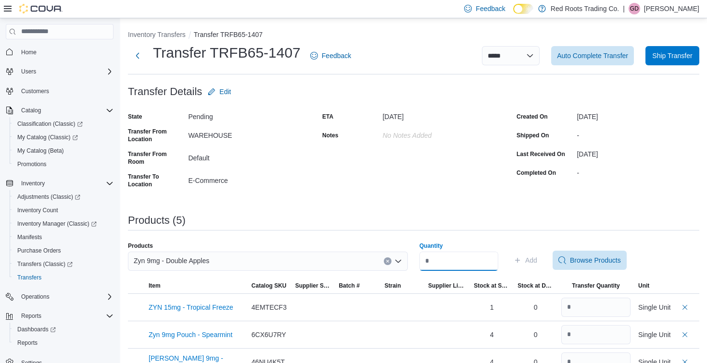
click at [482, 263] on input "Quantity" at bounding box center [458, 261] width 79 height 19
type input "*"
click at [537, 262] on span "Add" at bounding box center [531, 261] width 12 height 10
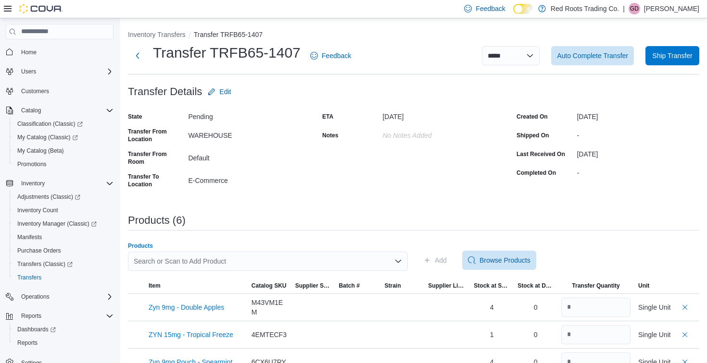
click at [313, 261] on div "Search or Scan to Add Product" at bounding box center [268, 261] width 280 height 19
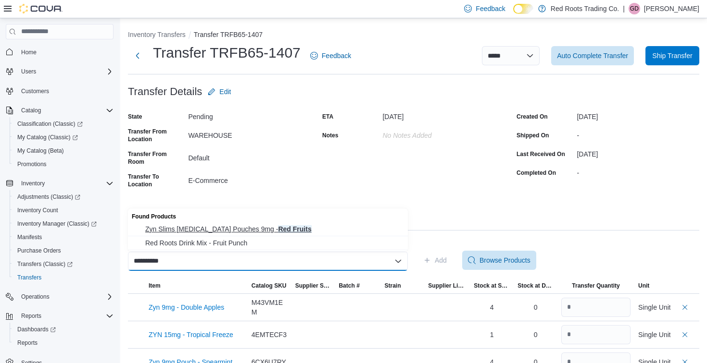
type input "**********"
click at [230, 227] on span "Zyn Slims [MEDICAL_DATA] Pouches 9mg - Red Fruits" at bounding box center [273, 229] width 257 height 10
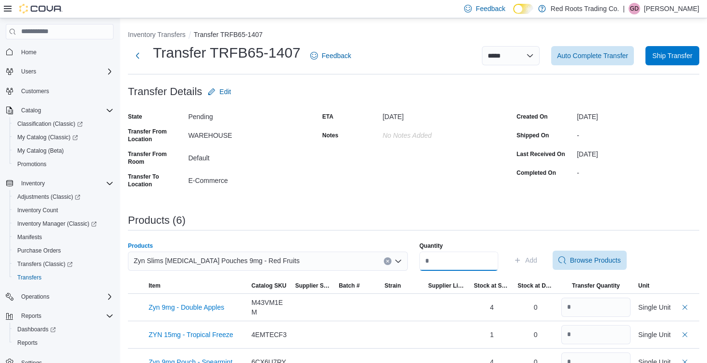
click at [447, 261] on input "Quantity" at bounding box center [458, 261] width 79 height 19
type input "*"
click at [537, 259] on span "Add" at bounding box center [531, 261] width 12 height 10
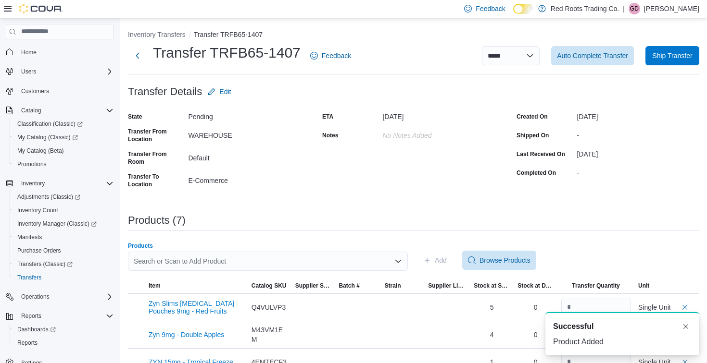
click at [276, 263] on div "Search or Scan to Add Product" at bounding box center [268, 261] width 280 height 19
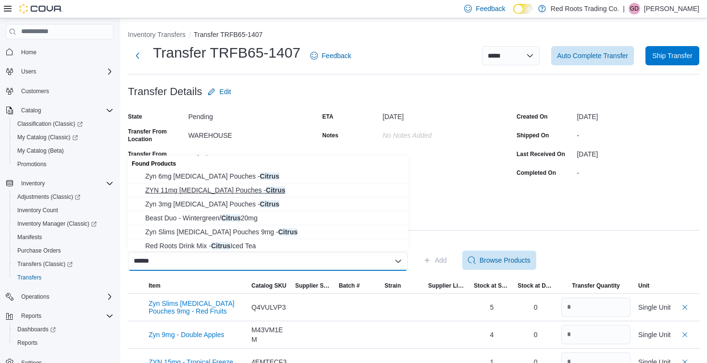
type input "******"
click at [181, 190] on span "ZYN 11mg [MEDICAL_DATA] Pouches - Citrus" at bounding box center [273, 191] width 257 height 10
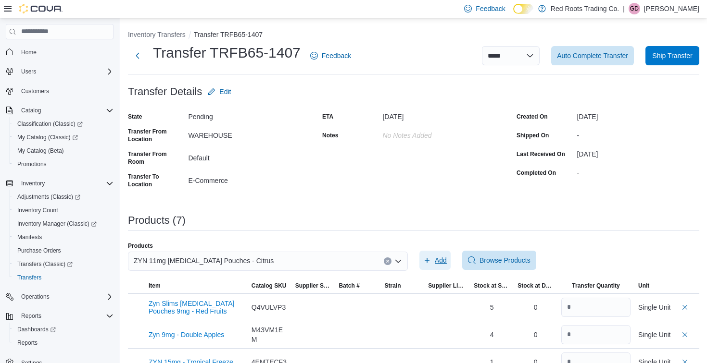
click at [442, 258] on span "Add" at bounding box center [440, 261] width 12 height 10
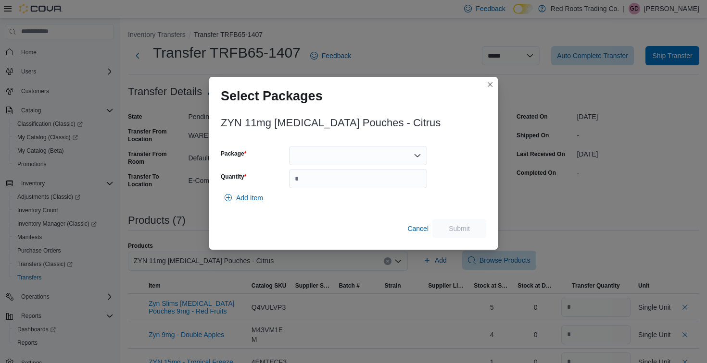
click at [338, 165] on div at bounding box center [358, 155] width 138 height 19
click at [316, 184] on span "1" at bounding box center [363, 186] width 115 height 10
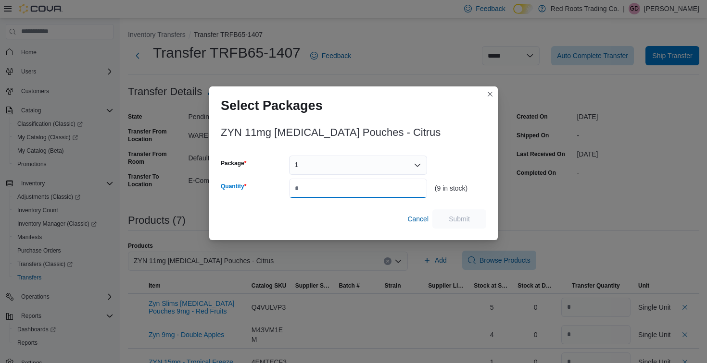
click at [316, 184] on input "Quantity" at bounding box center [358, 188] width 138 height 19
type input "*"
click at [462, 222] on span "Submit" at bounding box center [458, 219] width 21 height 10
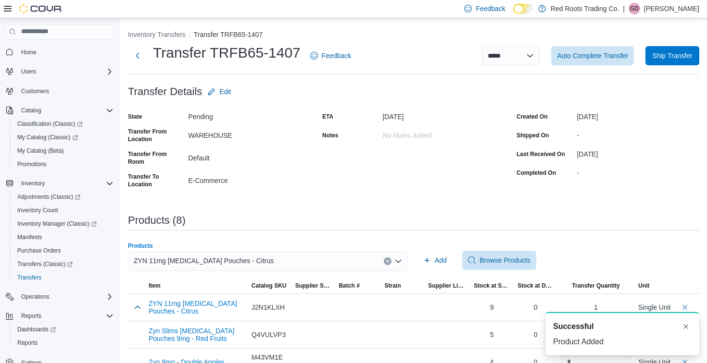
click at [273, 260] on div "ZYN 11mg [MEDICAL_DATA] Pouches - Citrus" at bounding box center [268, 261] width 280 height 19
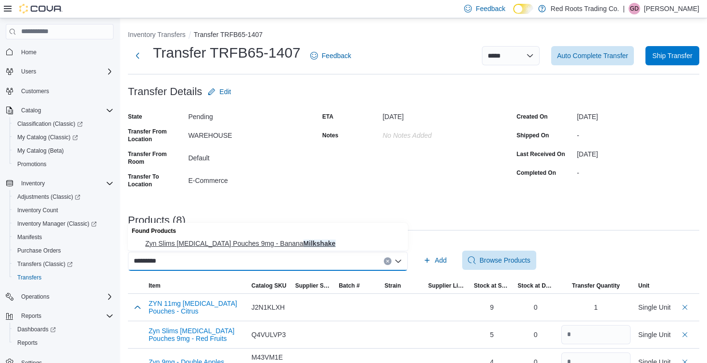
type input "*********"
click at [255, 245] on span "Zyn Slims [MEDICAL_DATA] Pouches 9mg - Banana Milkshake" at bounding box center [273, 244] width 257 height 10
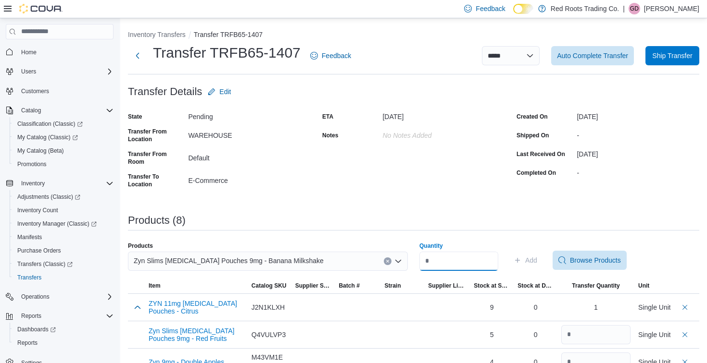
click at [489, 258] on input "Quantity" at bounding box center [458, 261] width 79 height 19
type input "*"
click at [537, 261] on span "Add" at bounding box center [531, 261] width 12 height 10
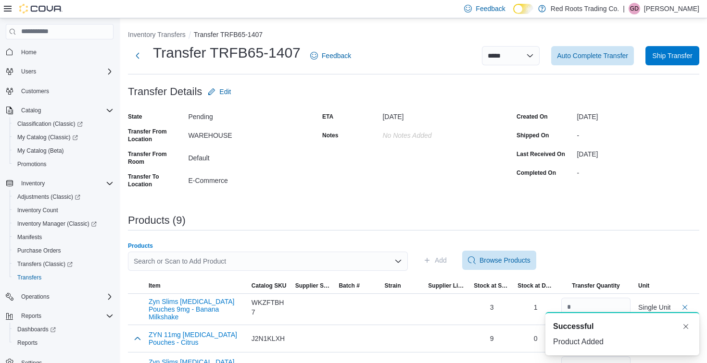
click at [341, 260] on div "Search or Scan to Add Product" at bounding box center [268, 261] width 280 height 19
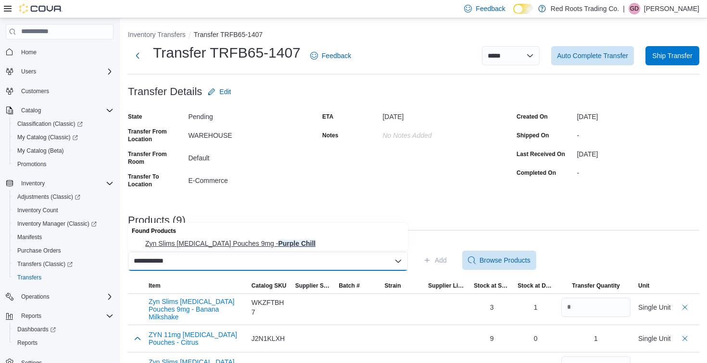
type input "**********"
click at [257, 246] on span "Zyn Slims [MEDICAL_DATA] Pouches 9mg - Purple Chill" at bounding box center [273, 244] width 257 height 10
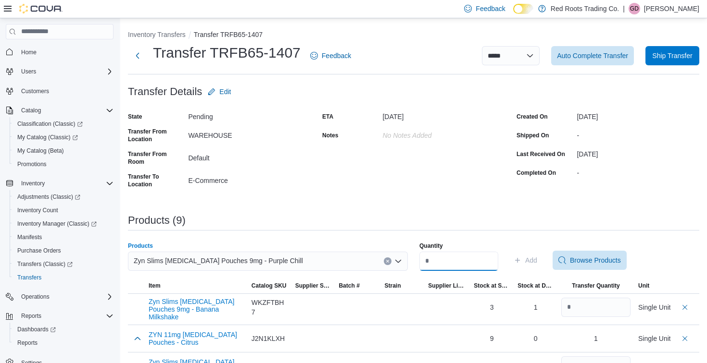
click at [463, 264] on input "Quantity" at bounding box center [458, 261] width 79 height 19
type input "*"
click at [537, 254] on span "Add" at bounding box center [525, 260] width 24 height 19
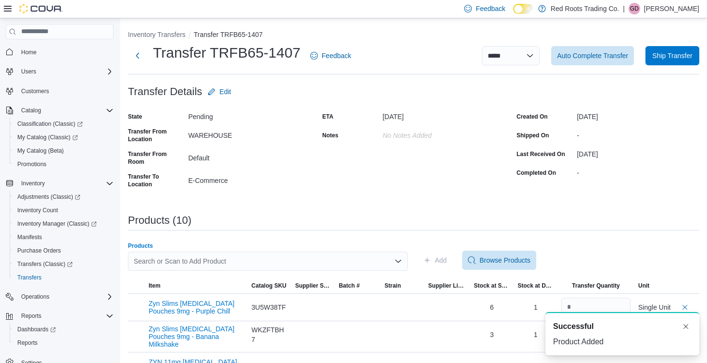
click at [321, 255] on div "Search or Scan to Add Product" at bounding box center [268, 261] width 280 height 19
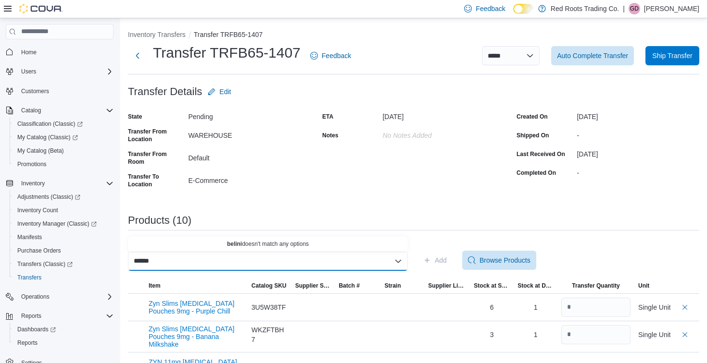
click at [298, 259] on div "******" at bounding box center [268, 261] width 280 height 19
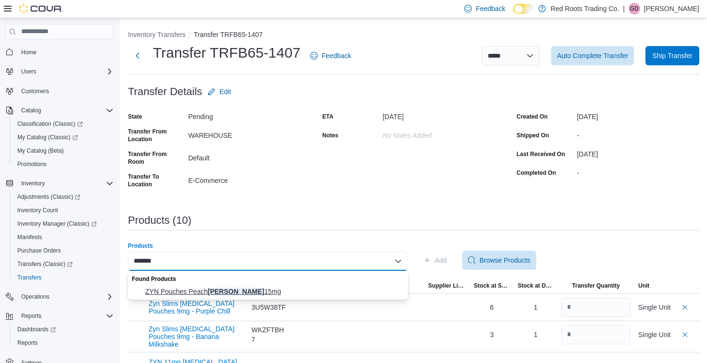
type input "*******"
click at [238, 292] on span "ZYN Pouches Peach Bellini 15mg" at bounding box center [273, 292] width 257 height 10
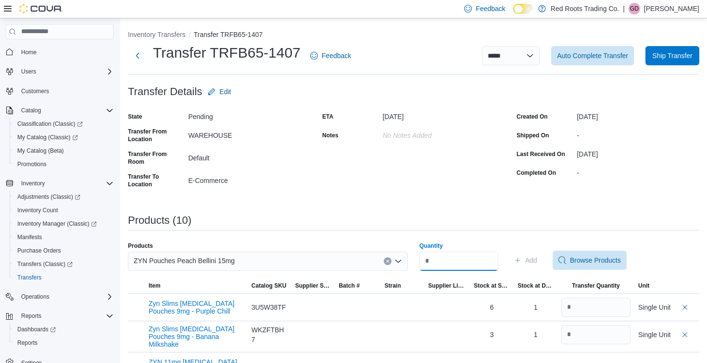
click at [465, 260] on input "Quantity" at bounding box center [458, 261] width 79 height 19
type input "*"
click at [537, 263] on span "Add" at bounding box center [531, 261] width 12 height 10
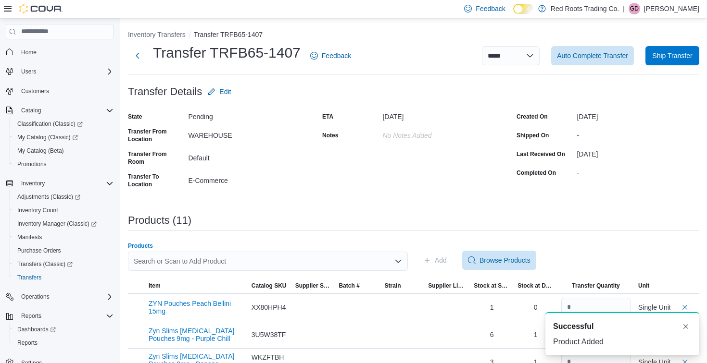
click at [298, 264] on div "Search or Scan to Add Product" at bounding box center [268, 261] width 280 height 19
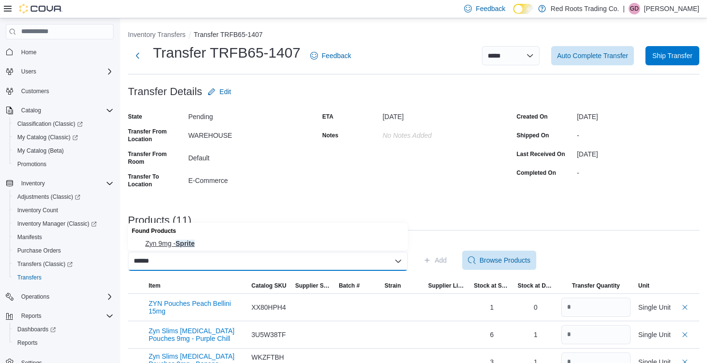
type input "******"
click at [194, 244] on span "Zyn 9mg - Sprite" at bounding box center [273, 244] width 257 height 10
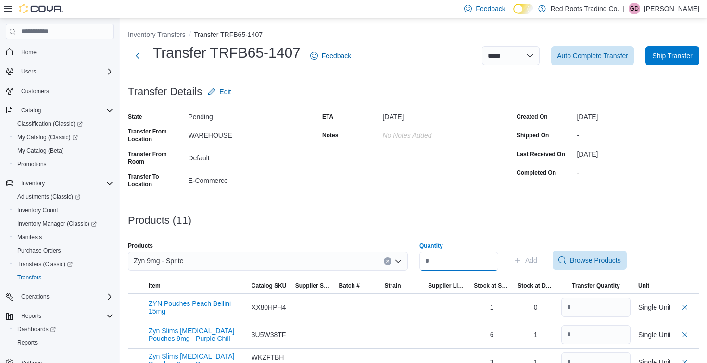
click at [440, 262] on input "Quantity" at bounding box center [458, 261] width 79 height 19
type input "*"
click at [537, 262] on span "Add" at bounding box center [531, 261] width 12 height 10
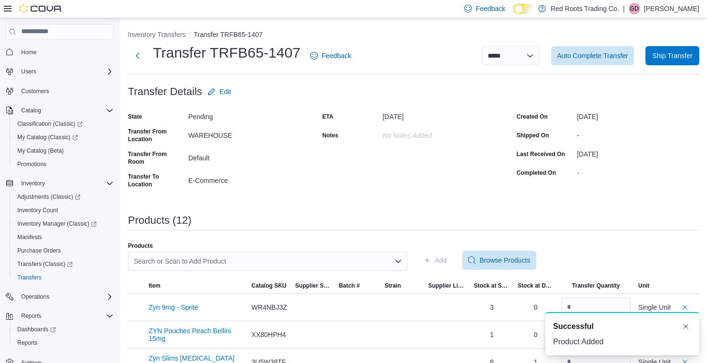
click at [220, 268] on div "Search or Scan to Add Product" at bounding box center [268, 261] width 280 height 19
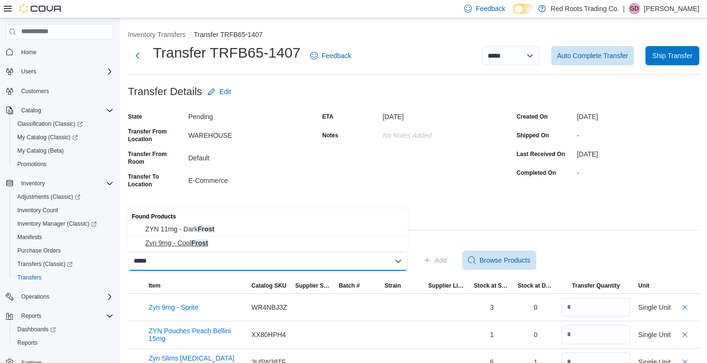
type input "*****"
click at [166, 242] on span "Zyn 9mg - Cool Frost" at bounding box center [273, 243] width 257 height 10
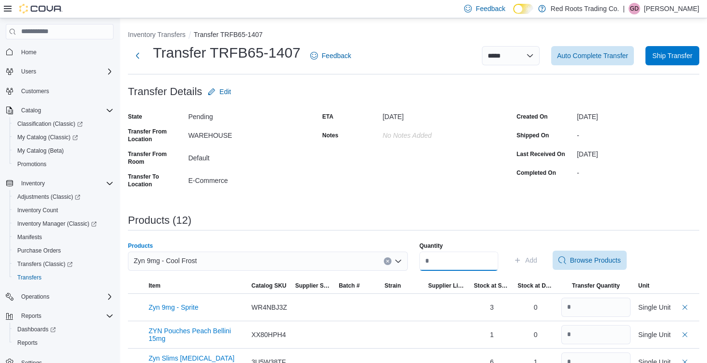
click at [461, 265] on input "Quantity" at bounding box center [458, 261] width 79 height 19
type input "*"
click at [537, 262] on span "Add" at bounding box center [531, 261] width 12 height 10
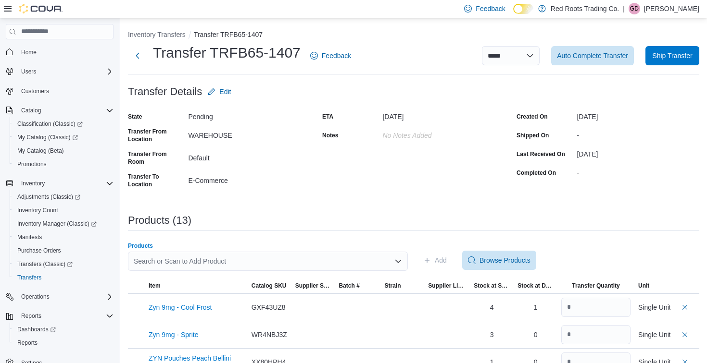
click at [292, 261] on div "Search or Scan to Add Product" at bounding box center [268, 261] width 280 height 19
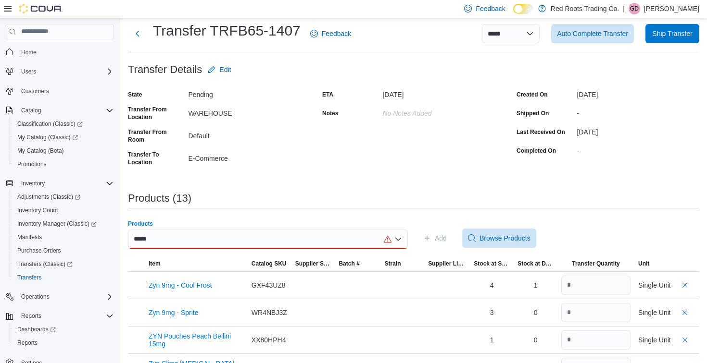
scroll to position [24, 0]
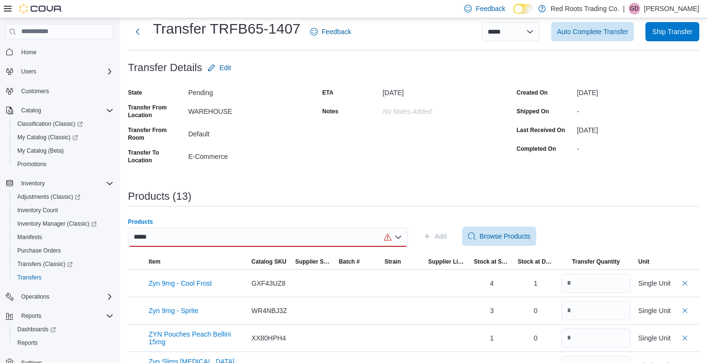
type input "*****"
click at [188, 238] on div "***** Combo box. Selected. beast. Selected. Combo box input. Search or Scan to …" at bounding box center [268, 237] width 280 height 19
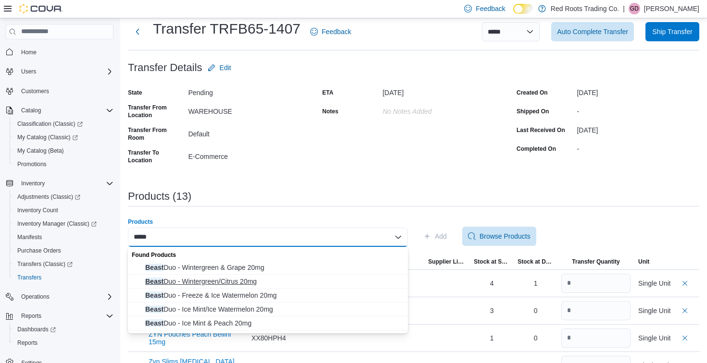
click at [221, 278] on span "Beast Duo - Wintergreen/Citrus 20mg" at bounding box center [273, 282] width 257 height 10
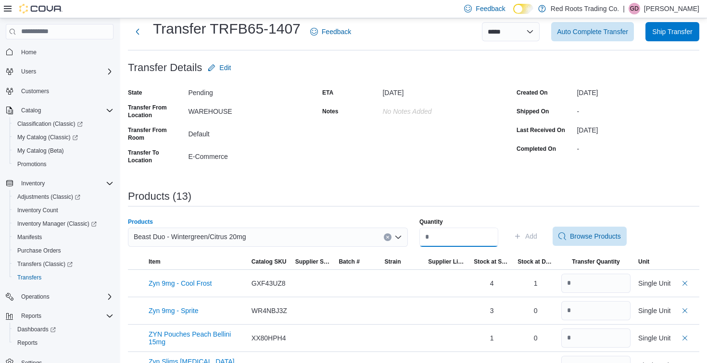
click at [459, 239] on input "Quantity" at bounding box center [458, 237] width 79 height 19
type input "*"
click at [537, 235] on span "Add" at bounding box center [531, 237] width 12 height 10
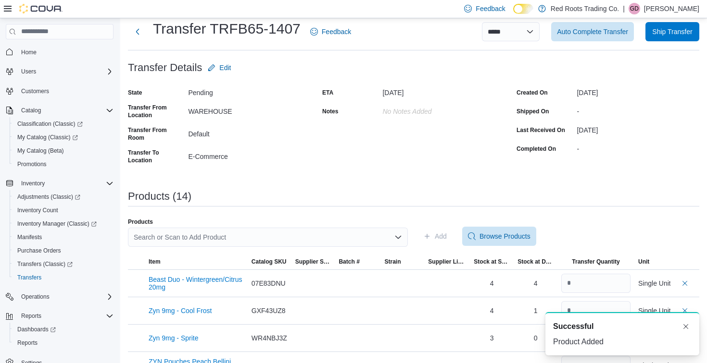
scroll to position [0, 0]
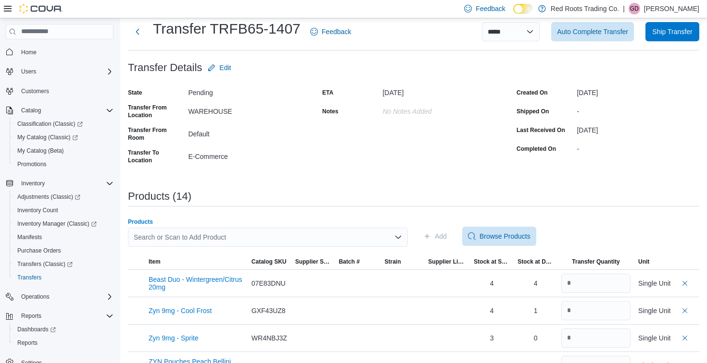
click at [298, 235] on div "Search or Scan to Add Product" at bounding box center [268, 237] width 280 height 19
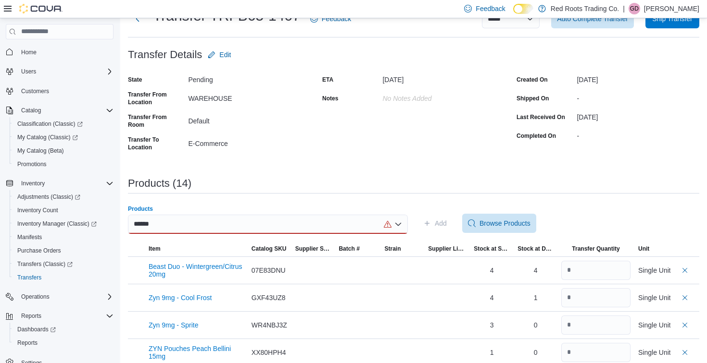
scroll to position [40, 0]
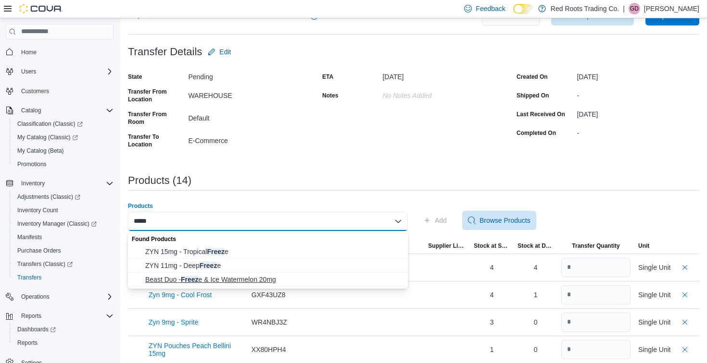
type input "*****"
click at [188, 282] on span "Beast Duo - Freez e & Ice Watermelon 20mg" at bounding box center [273, 280] width 257 height 10
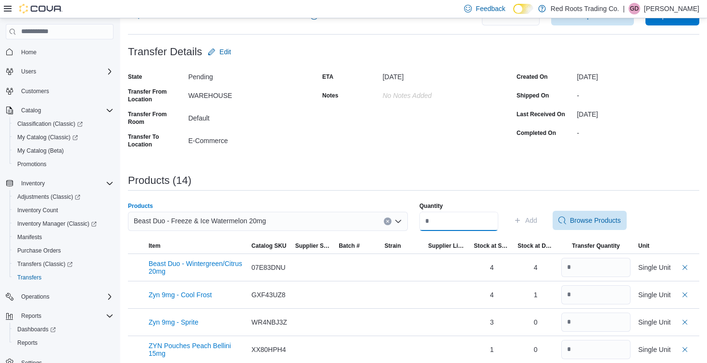
click at [452, 225] on input "Quantity" at bounding box center [458, 221] width 79 height 19
type input "*"
click at [537, 218] on span "Add" at bounding box center [531, 221] width 12 height 10
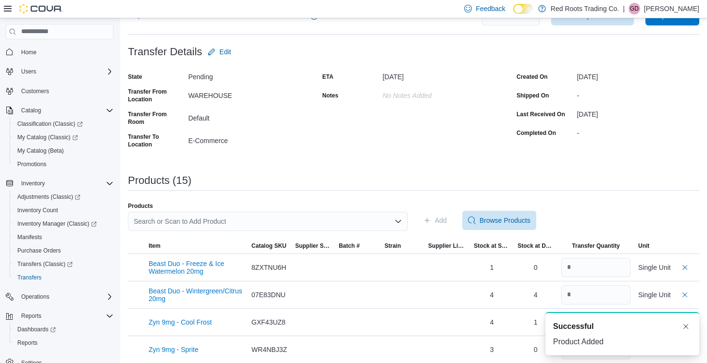
scroll to position [0, 0]
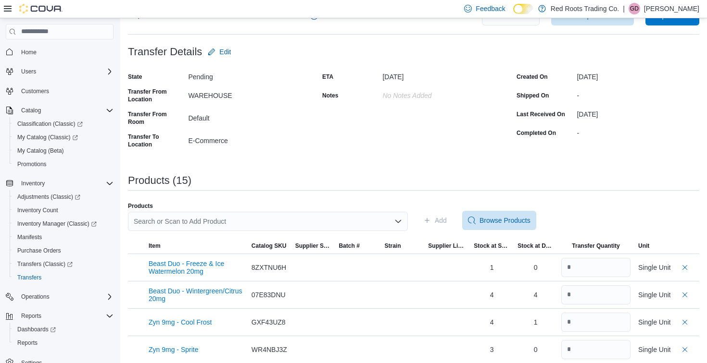
click at [203, 221] on div "Search or Scan to Add Product" at bounding box center [268, 221] width 280 height 19
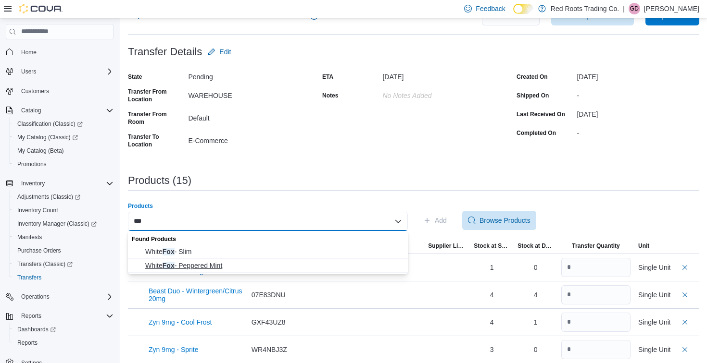
type input "***"
click at [186, 267] on span "White Fox - Peppered Mint" at bounding box center [273, 266] width 257 height 10
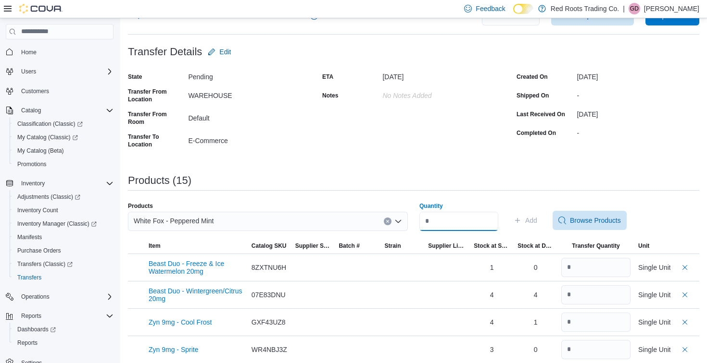
click at [483, 224] on input "Quantity" at bounding box center [458, 221] width 79 height 19
type input "*"
click at [535, 221] on span "Add" at bounding box center [531, 221] width 12 height 10
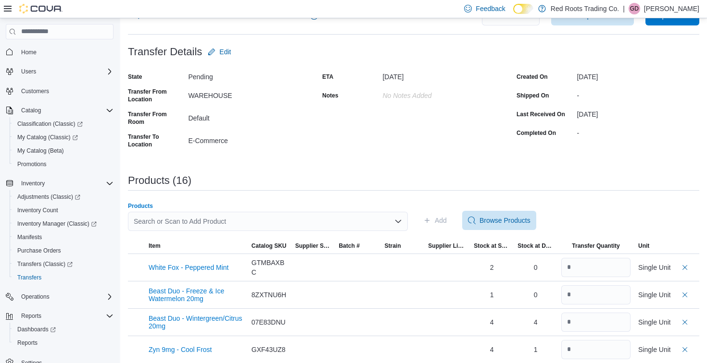
click at [294, 227] on div "Search or Scan to Add Product" at bounding box center [268, 221] width 280 height 19
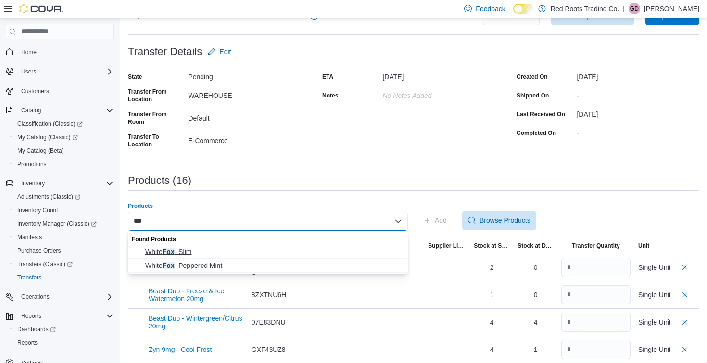
type input "***"
click at [168, 252] on span "White Fox - Slim" at bounding box center [273, 252] width 257 height 10
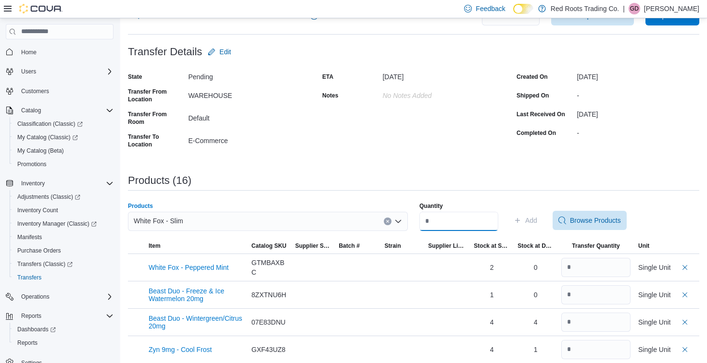
click at [443, 226] on input "Quantity" at bounding box center [458, 221] width 79 height 19
type input "*"
click at [537, 219] on span "Add" at bounding box center [531, 221] width 12 height 10
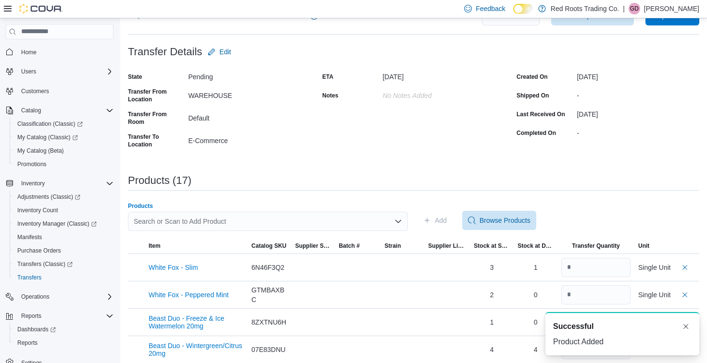
click at [239, 225] on div "Search or Scan to Add Product" at bounding box center [268, 221] width 280 height 19
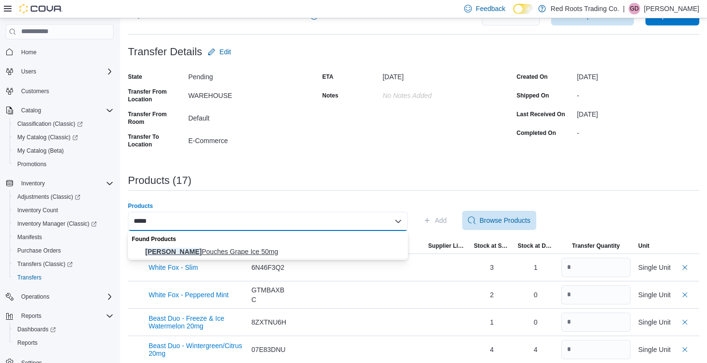
type input "*****"
click at [181, 253] on span "[PERSON_NAME] Grape Ice 50mg" at bounding box center [273, 252] width 257 height 10
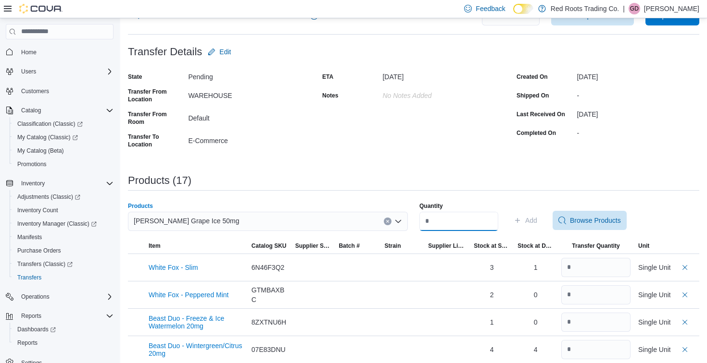
click at [443, 225] on input "Quantity" at bounding box center [458, 221] width 79 height 19
type input "*"
click at [537, 223] on span "Add" at bounding box center [531, 221] width 12 height 10
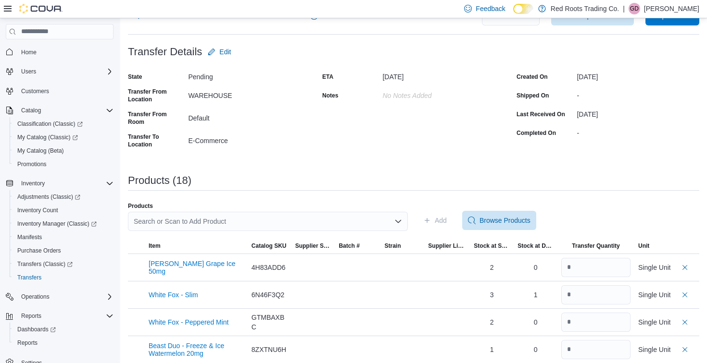
click at [331, 218] on div "Search or Scan to Add Product" at bounding box center [268, 221] width 280 height 19
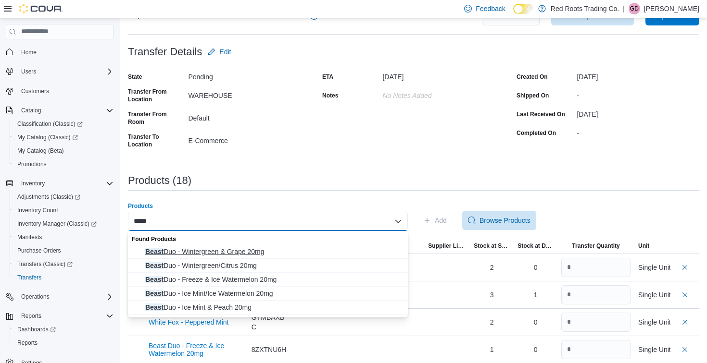
type input "*****"
click at [239, 249] on span "Beast Duo - Wintergreen & Grape 20mg" at bounding box center [273, 252] width 257 height 10
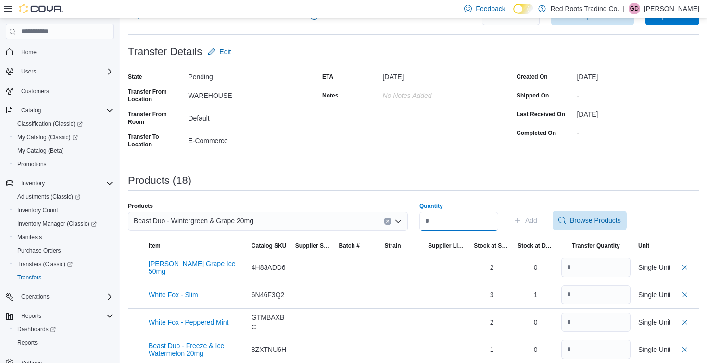
click at [434, 219] on input "Quantity" at bounding box center [458, 221] width 79 height 19
type input "*"
click at [537, 223] on span "Add" at bounding box center [531, 221] width 12 height 10
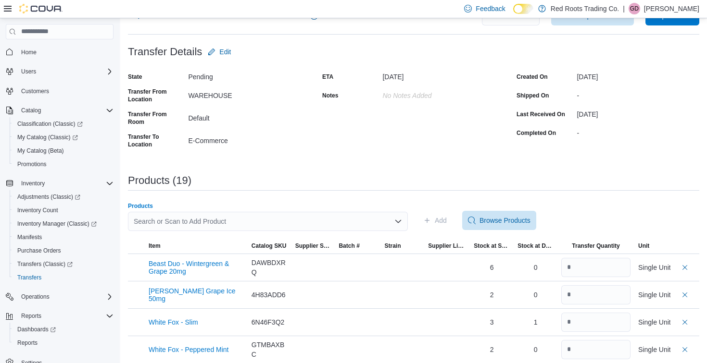
click at [337, 217] on div "Search or Scan to Add Product" at bounding box center [268, 221] width 280 height 19
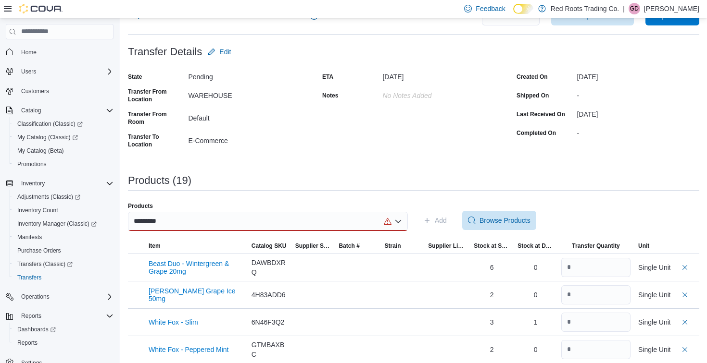
click at [238, 225] on div "*********" at bounding box center [268, 221] width 280 height 19
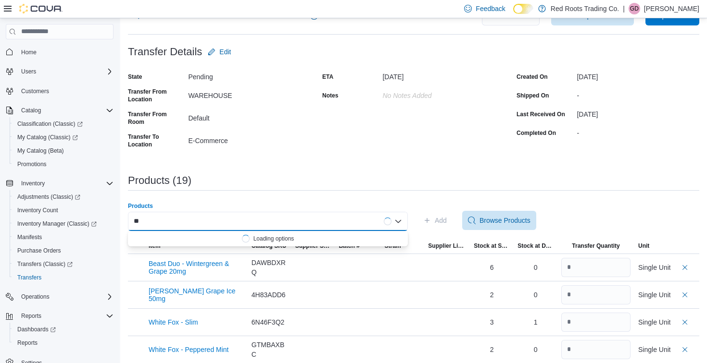
type input "*"
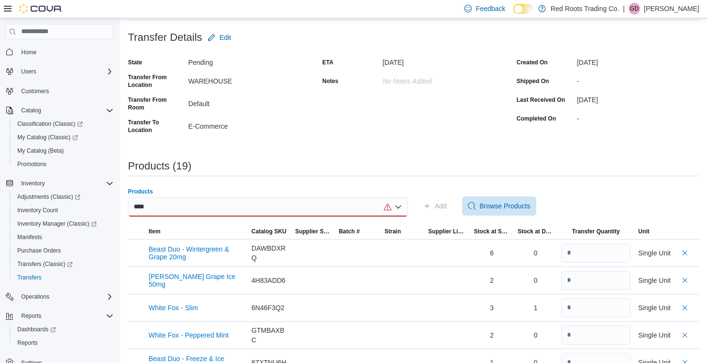
scroll to position [56, 0]
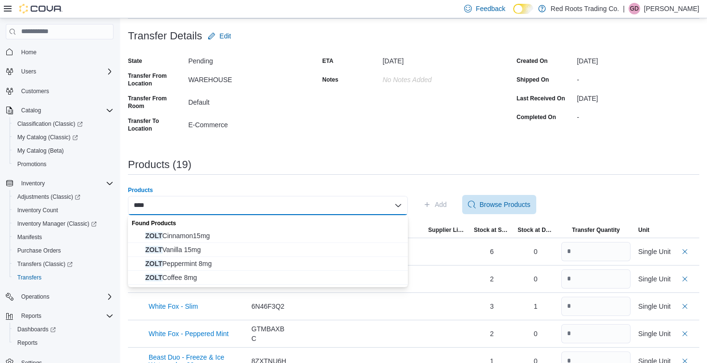
click at [194, 204] on div "**** Combo box. Selected. zolt. Selected. Combo box input. Search or Scan to Ad…" at bounding box center [268, 205] width 280 height 19
click at [305, 149] on div "**********" at bounding box center [413, 368] width 571 height 789
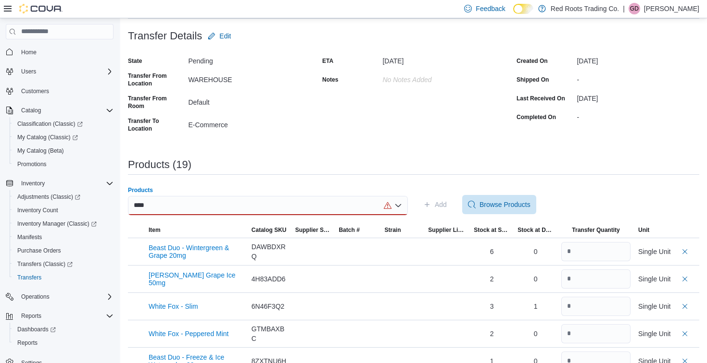
click at [293, 206] on div "****" at bounding box center [268, 205] width 280 height 19
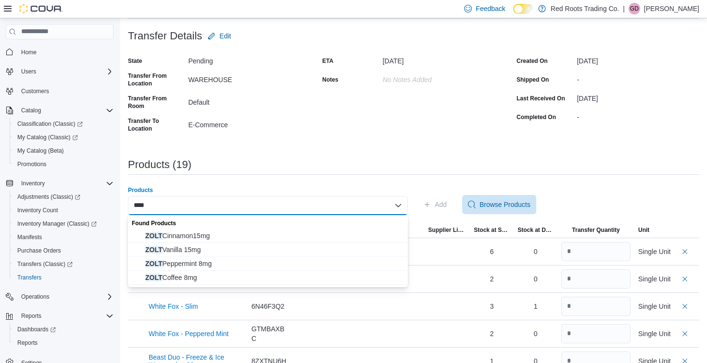
click at [320, 159] on div "Products (19)" at bounding box center [413, 165] width 571 height 12
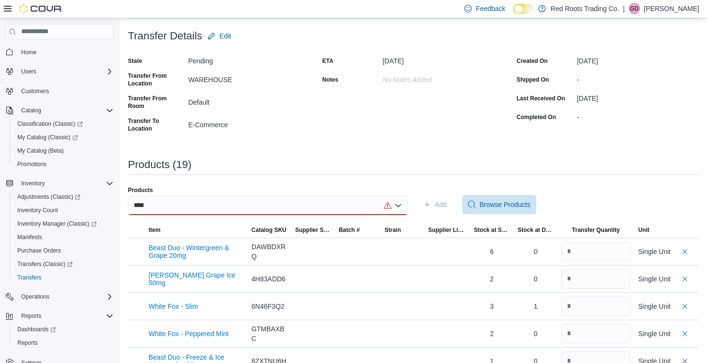
click at [201, 202] on div "****" at bounding box center [268, 205] width 280 height 19
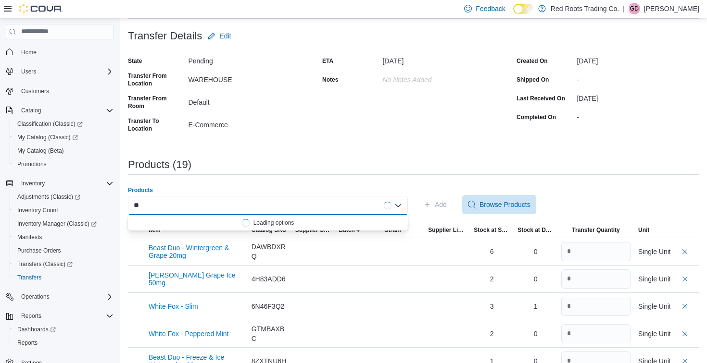
type input "*"
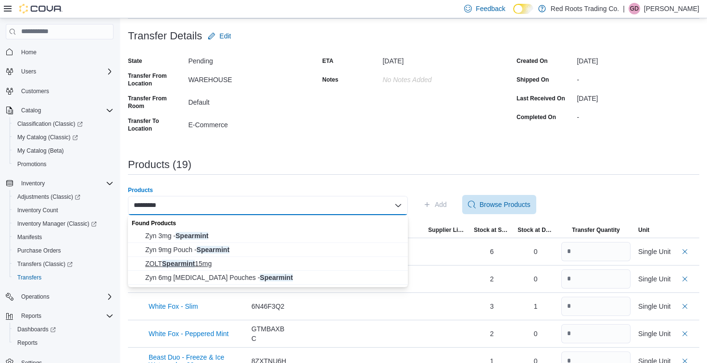
type input "*********"
click at [185, 263] on span "ZOLT Spearmint 15mg" at bounding box center [273, 264] width 257 height 10
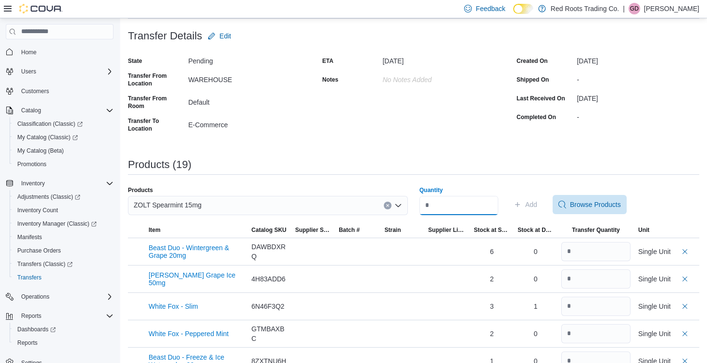
click at [447, 205] on input "Quantity" at bounding box center [458, 205] width 79 height 19
type input "*"
click at [537, 206] on span "Add" at bounding box center [531, 205] width 12 height 10
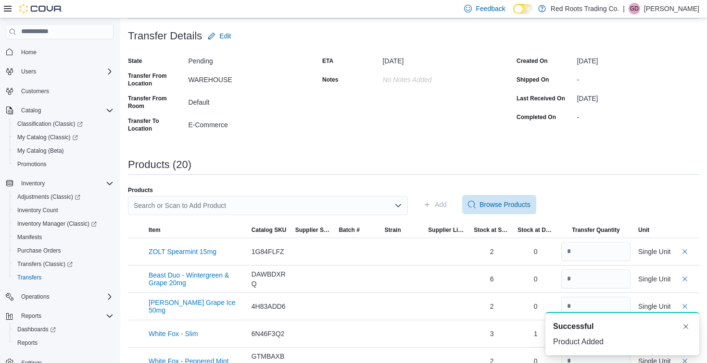
scroll to position [0, 0]
click at [202, 206] on div "Search or Scan to Add Product" at bounding box center [268, 205] width 280 height 19
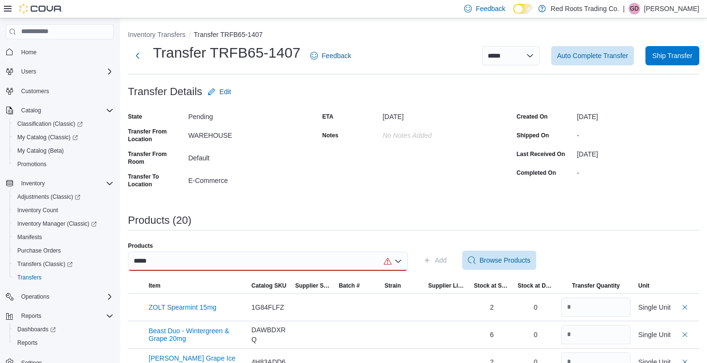
click at [187, 257] on div "*****" at bounding box center [268, 261] width 280 height 19
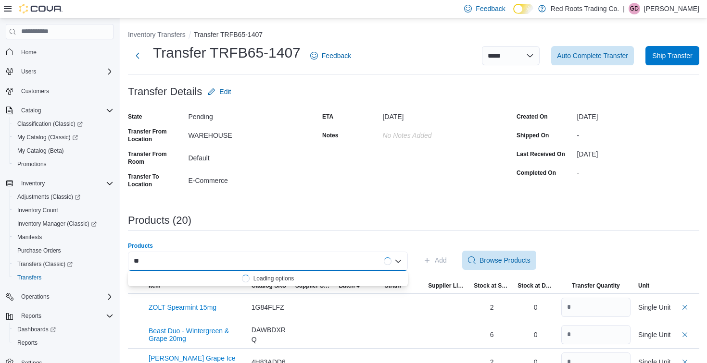
type input "*"
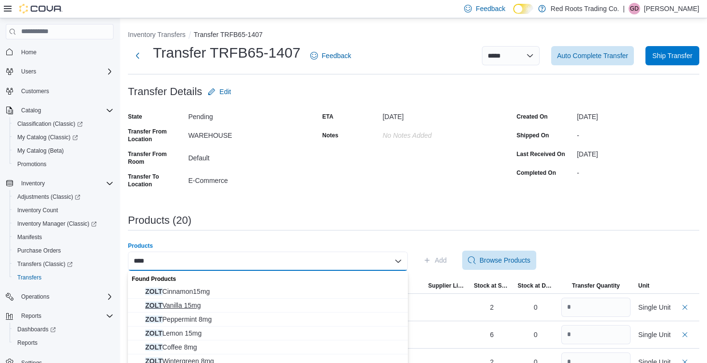
scroll to position [15, 0]
type input "****"
click at [191, 317] on span "ZOLT Lemon 15mg" at bounding box center [273, 318] width 257 height 10
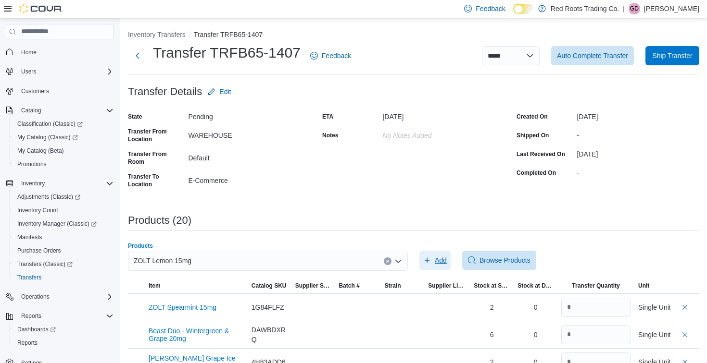
click at [441, 261] on span "Add" at bounding box center [440, 261] width 12 height 10
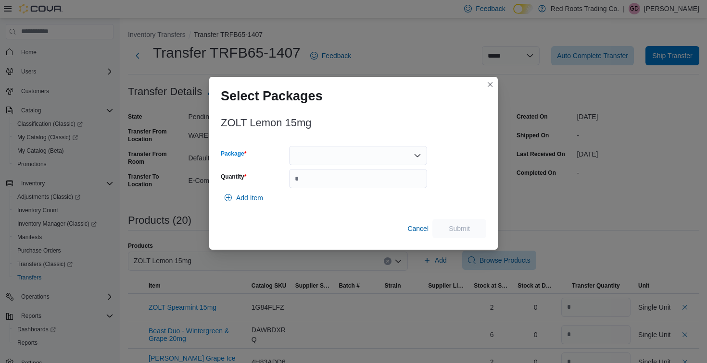
click at [328, 159] on div at bounding box center [358, 155] width 138 height 19
click at [311, 188] on span "1" at bounding box center [363, 186] width 115 height 10
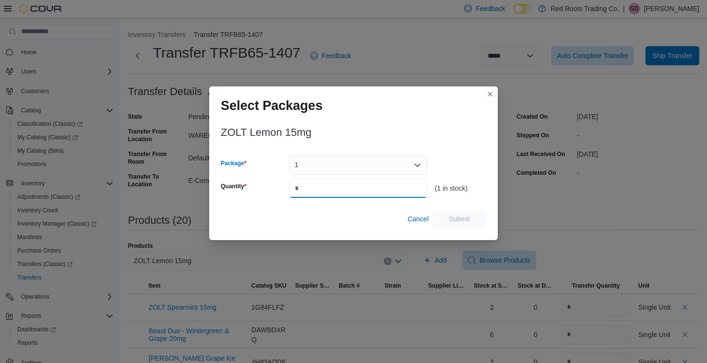
click at [311, 188] on input "Quantity" at bounding box center [358, 188] width 138 height 19
type input "*"
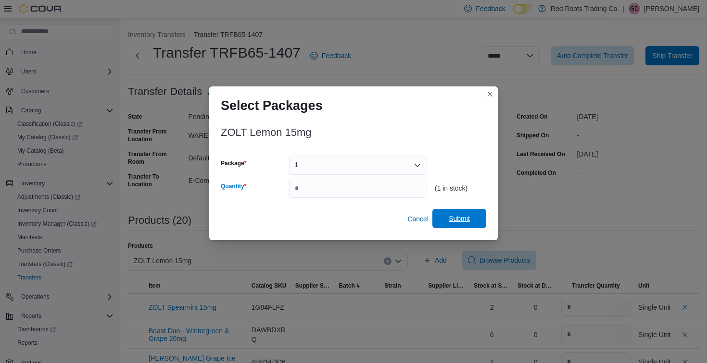
click at [459, 220] on span "Submit" at bounding box center [458, 219] width 21 height 10
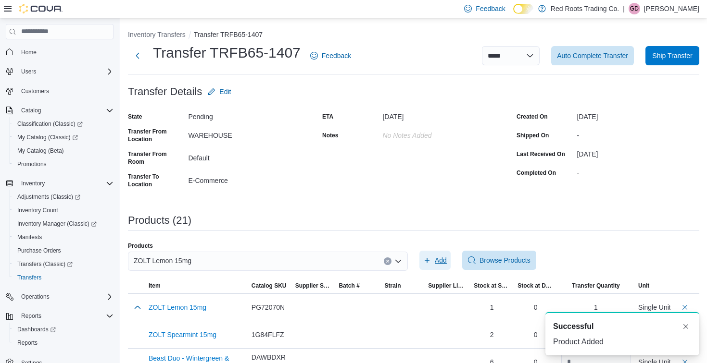
scroll to position [0, 0]
click at [253, 253] on div "ZOLT Lemon 15mg" at bounding box center [268, 261] width 280 height 19
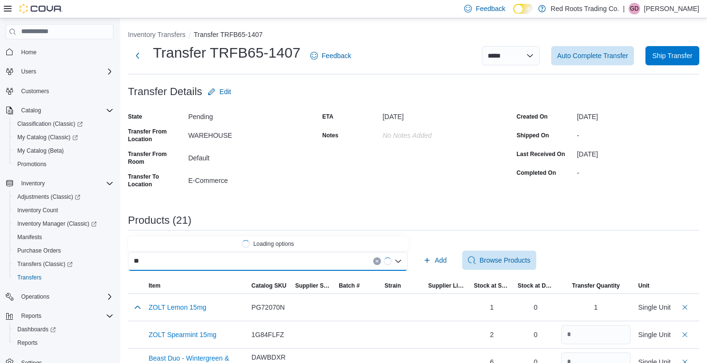
type input "*"
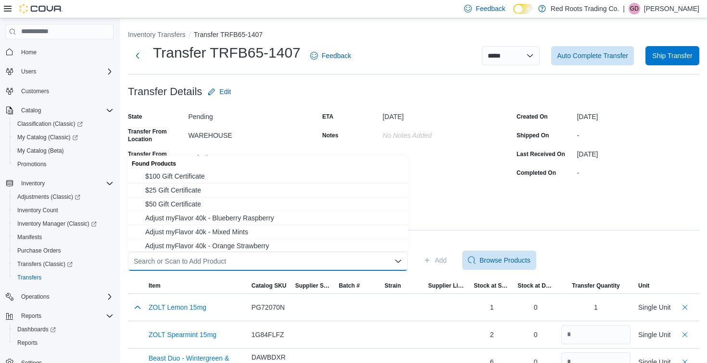
type input "*"
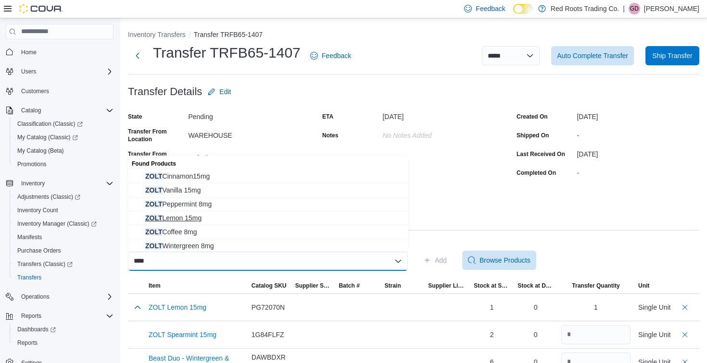
scroll to position [15, 0]
type input "****"
click at [168, 228] on span "ZOLT Wintergreen 8mg" at bounding box center [273, 231] width 257 height 10
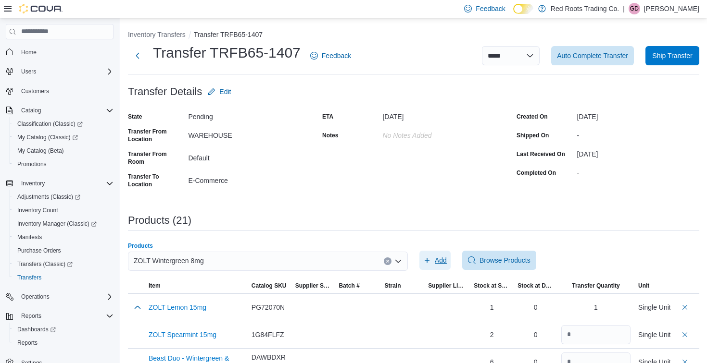
click at [442, 261] on span "Add" at bounding box center [440, 261] width 12 height 10
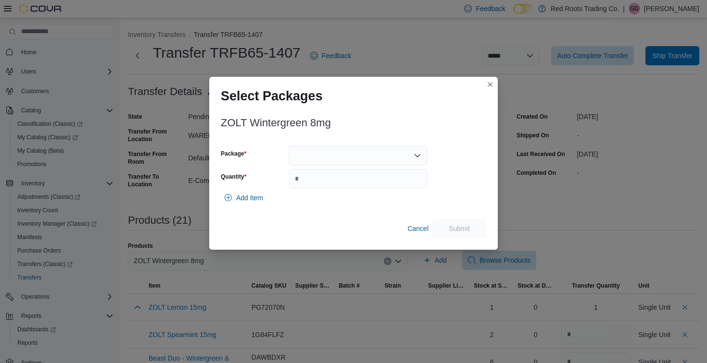
click at [314, 153] on div at bounding box center [358, 155] width 138 height 19
click at [311, 187] on span "1" at bounding box center [363, 186] width 115 height 10
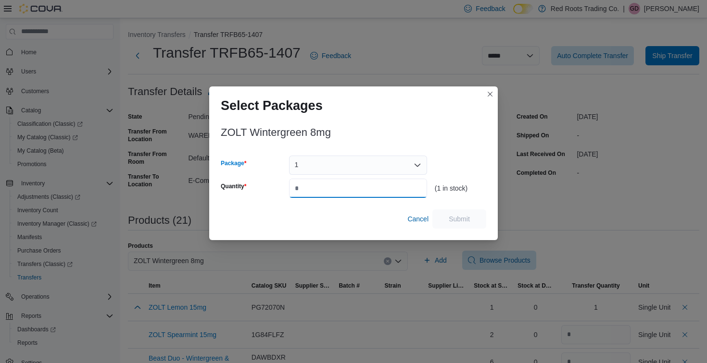
click at [312, 192] on input "Quantity" at bounding box center [358, 188] width 138 height 19
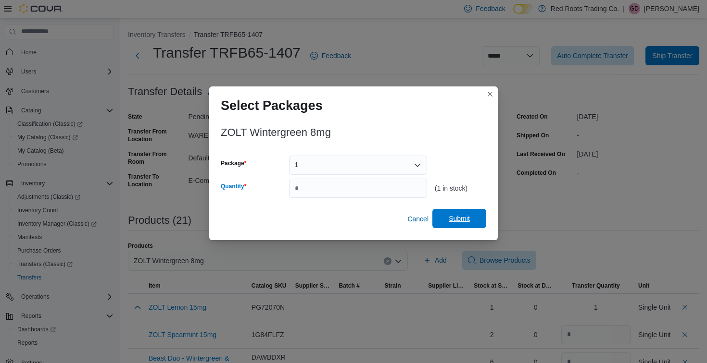
click at [453, 222] on span "Submit" at bounding box center [458, 219] width 21 height 10
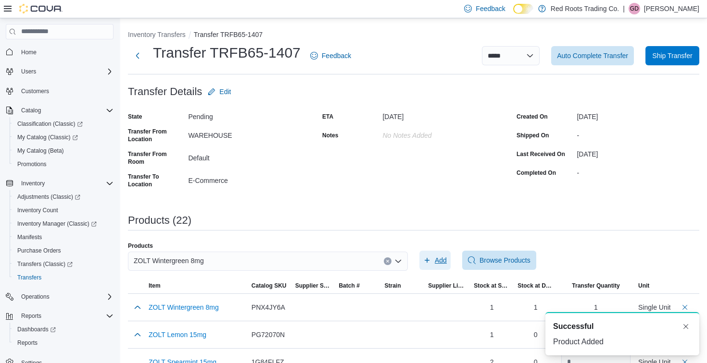
scroll to position [0, 0]
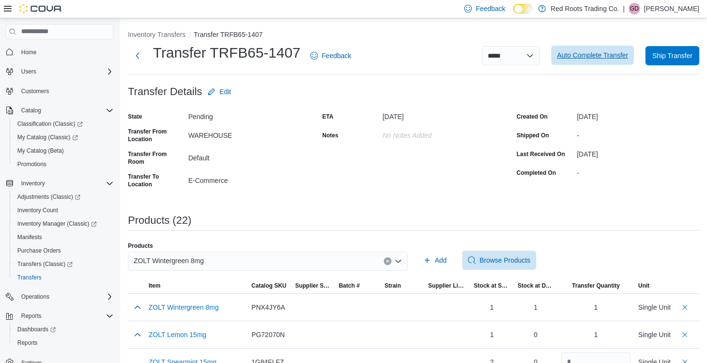
click at [576, 56] on span "Auto Complete Transfer" at bounding box center [592, 55] width 71 height 10
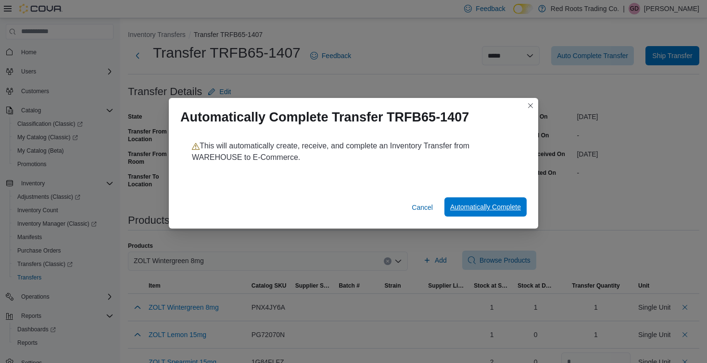
click at [474, 202] on span "Automatically Complete" at bounding box center [485, 207] width 71 height 19
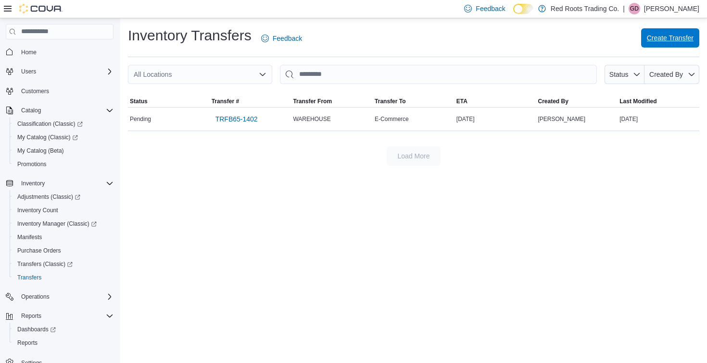
click at [662, 34] on span "Create Transfer" at bounding box center [669, 38] width 47 height 10
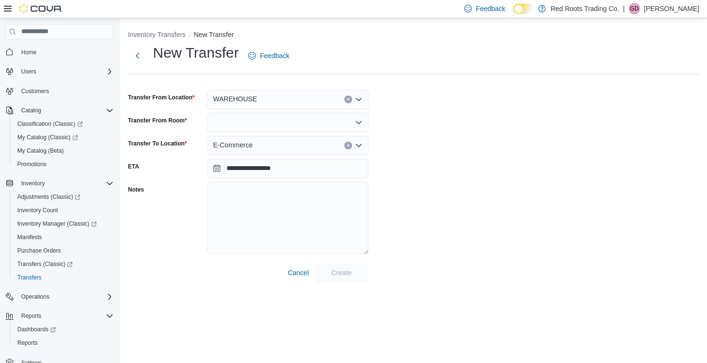
click at [319, 120] on div at bounding box center [287, 122] width 161 height 19
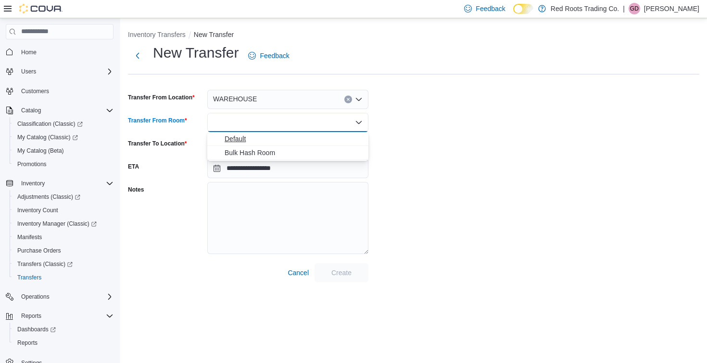
click at [235, 143] on span "Default" at bounding box center [293, 139] width 138 height 10
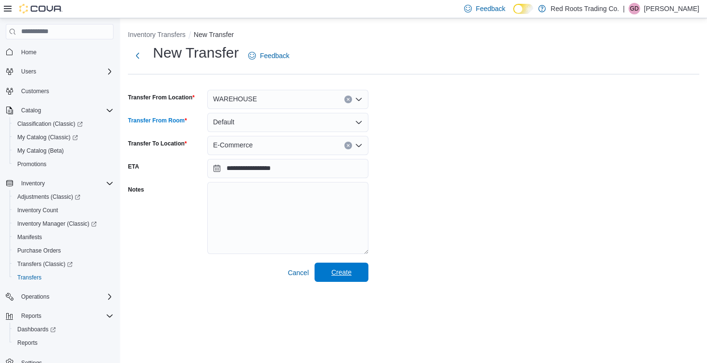
click at [337, 267] on span "Create" at bounding box center [341, 272] width 42 height 19
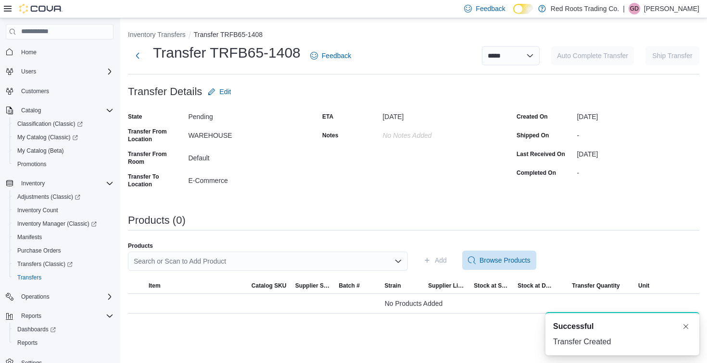
click at [241, 258] on div "Search or Scan to Add Product" at bounding box center [268, 261] width 280 height 19
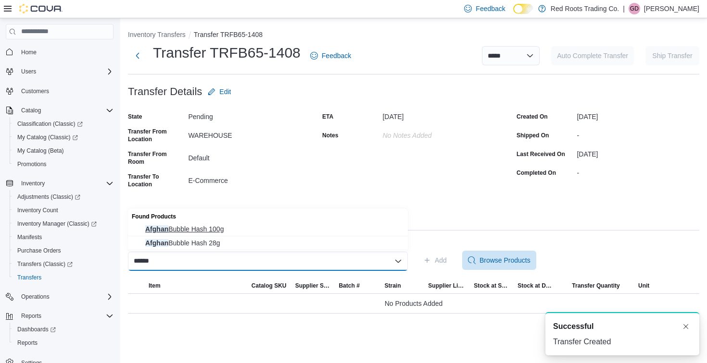
click at [185, 226] on span "Afghan Bubble Hash 100g" at bounding box center [273, 229] width 257 height 10
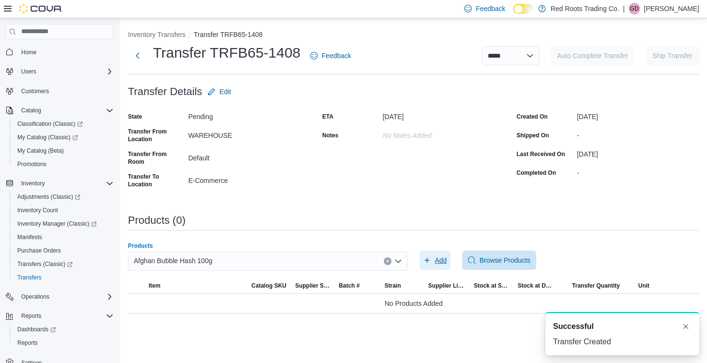
click at [432, 259] on span "Add" at bounding box center [435, 260] width 24 height 19
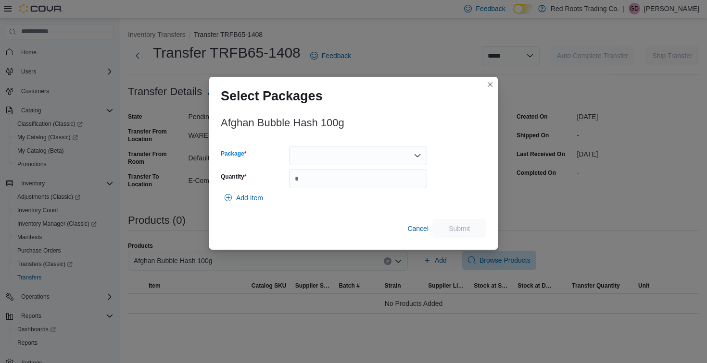
click at [327, 155] on div at bounding box center [358, 155] width 138 height 19
click at [305, 186] on span "1" at bounding box center [358, 186] width 126 height 10
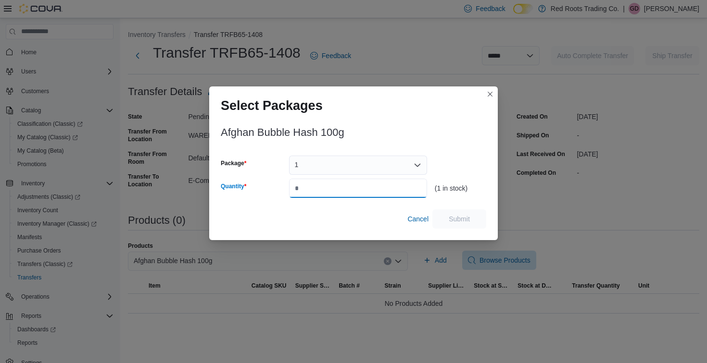
click at [308, 192] on input "Quantity" at bounding box center [358, 188] width 138 height 19
click at [462, 218] on span "Submit" at bounding box center [458, 219] width 21 height 10
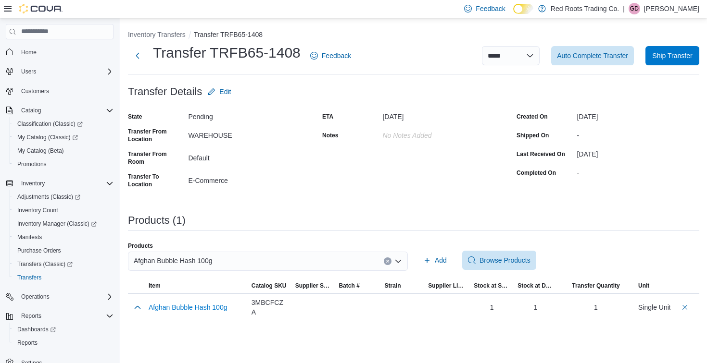
click at [292, 258] on div "Afghan Bubble Hash 100g" at bounding box center [268, 261] width 280 height 19
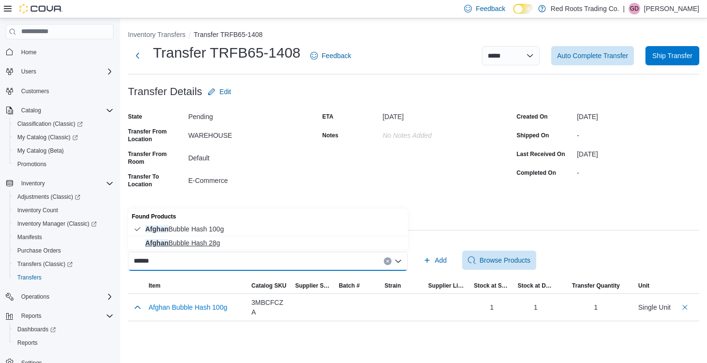
click at [200, 245] on span "Afghan Bubble Hash 28g" at bounding box center [273, 243] width 257 height 10
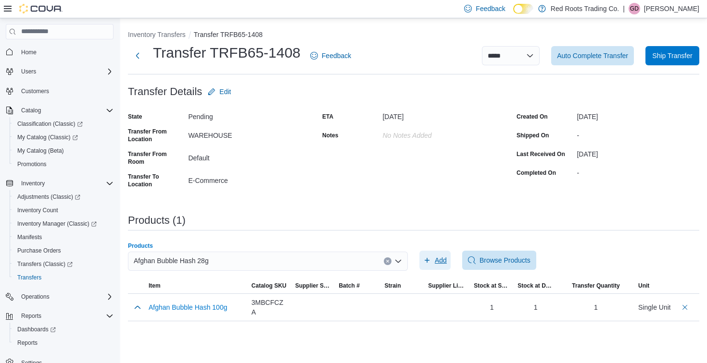
click at [437, 260] on span "Add" at bounding box center [440, 261] width 12 height 10
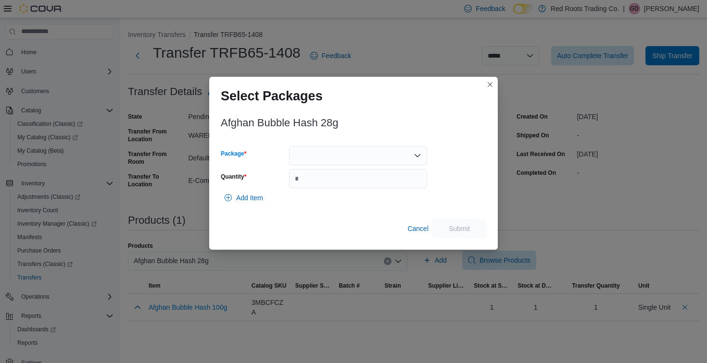
click at [316, 155] on div at bounding box center [358, 155] width 138 height 19
click at [307, 186] on span "1" at bounding box center [363, 186] width 115 height 10
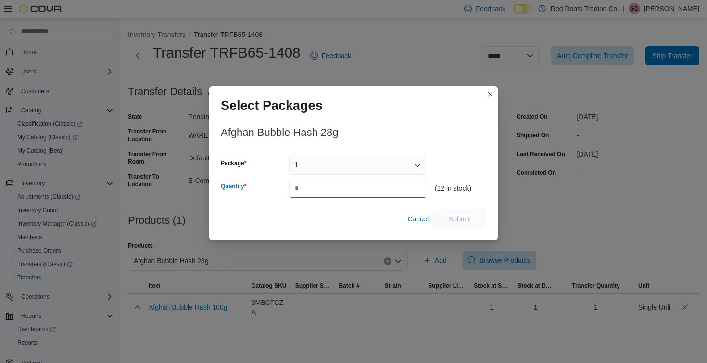
click at [307, 186] on input "Quantity" at bounding box center [358, 188] width 138 height 19
click at [448, 219] on span "Submit" at bounding box center [458, 219] width 21 height 10
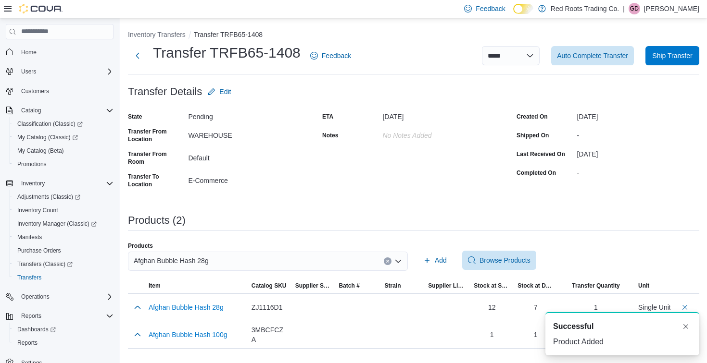
click at [237, 262] on div "Afghan Bubble Hash 28g" at bounding box center [268, 261] width 280 height 19
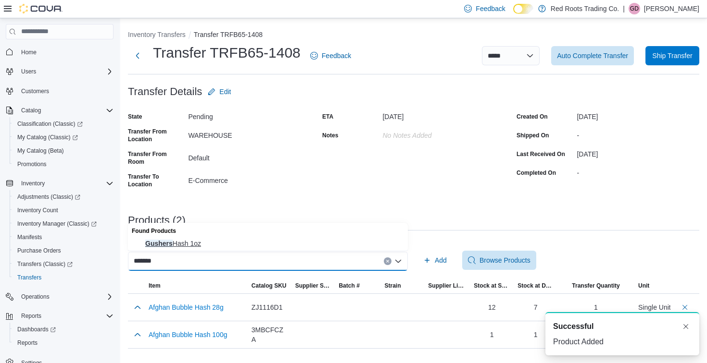
click at [162, 241] on span "Gushers Hash 1oz" at bounding box center [273, 244] width 257 height 10
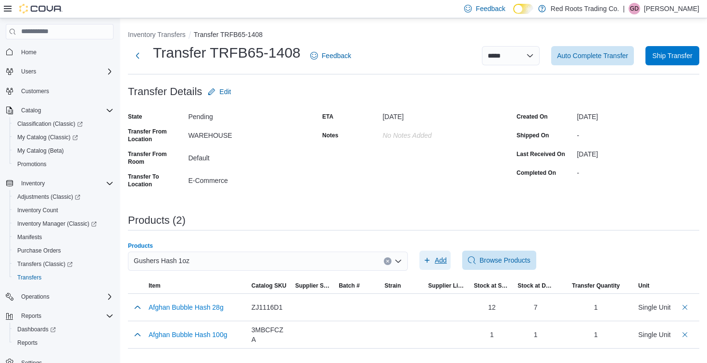
click at [440, 260] on span "Add" at bounding box center [440, 261] width 12 height 10
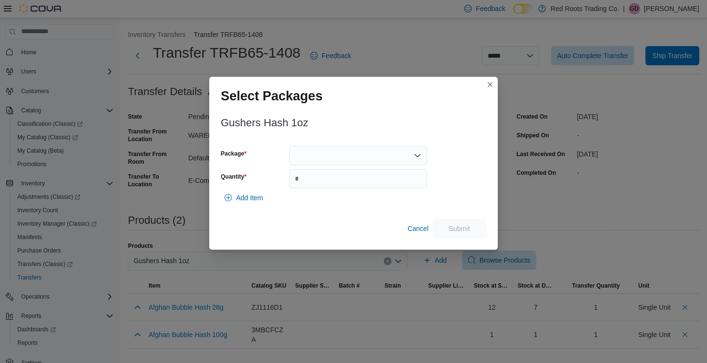
click at [319, 158] on div at bounding box center [358, 155] width 138 height 19
click at [306, 187] on span "1" at bounding box center [363, 186] width 115 height 10
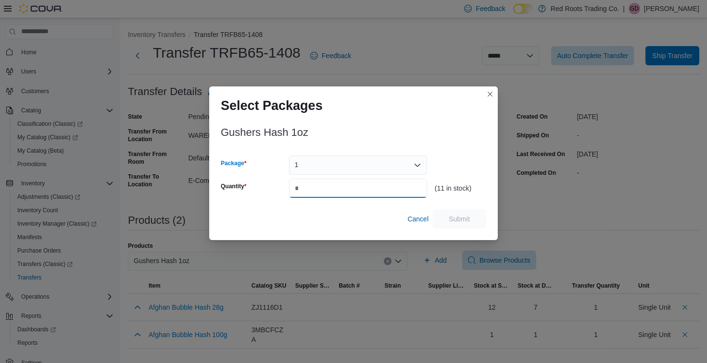
click at [306, 187] on input "Quantity" at bounding box center [358, 188] width 138 height 19
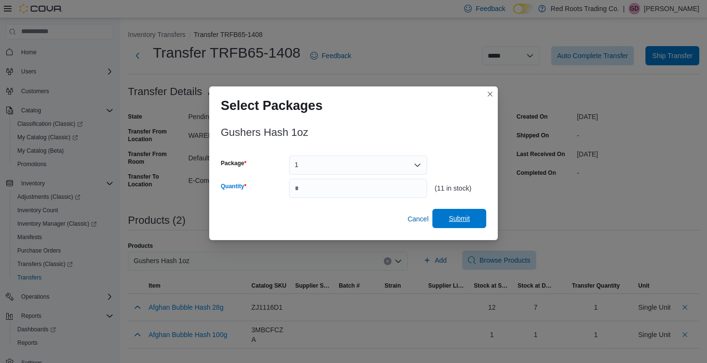
click at [447, 219] on span "Submit" at bounding box center [459, 218] width 42 height 19
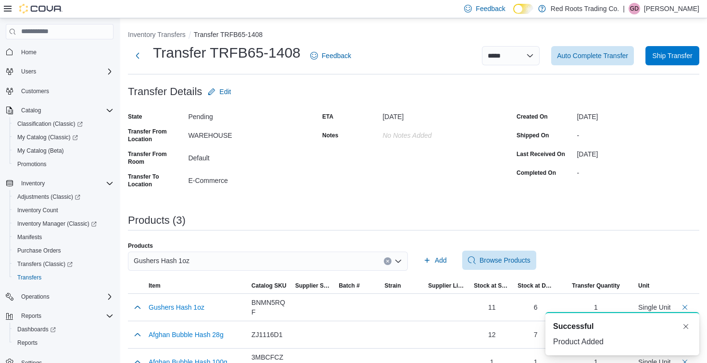
click at [385, 260] on icon "Clear input" at bounding box center [387, 262] width 4 height 4
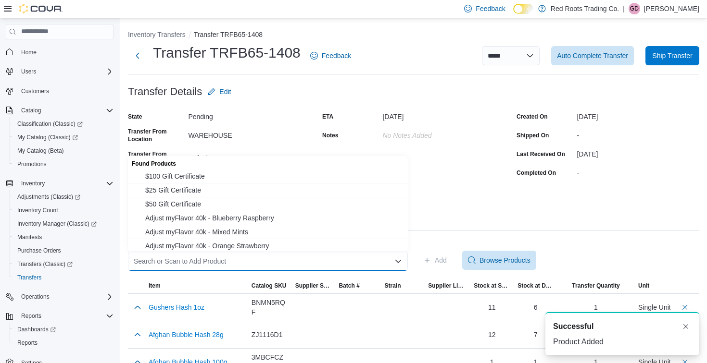
click at [315, 264] on div "Search or Scan to Add Product Combo box. Selected. Combo box input. Search or S…" at bounding box center [268, 261] width 280 height 19
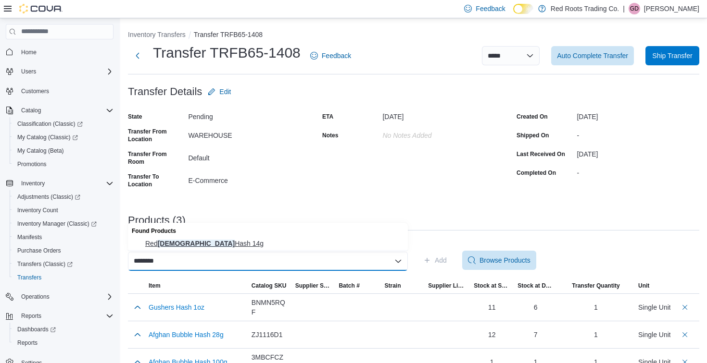
click at [197, 243] on span "Red Lebanese Hash 14g" at bounding box center [273, 244] width 257 height 10
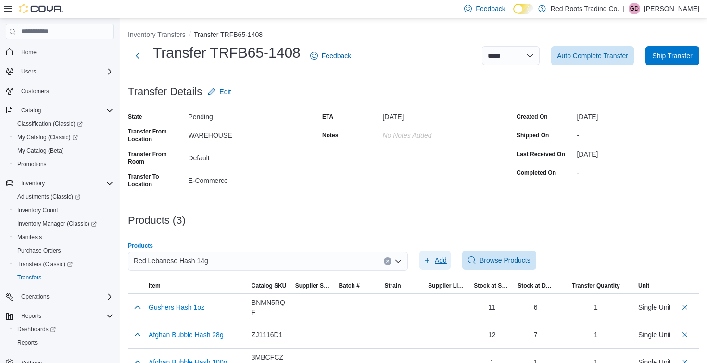
click at [438, 262] on span "Add" at bounding box center [440, 261] width 12 height 10
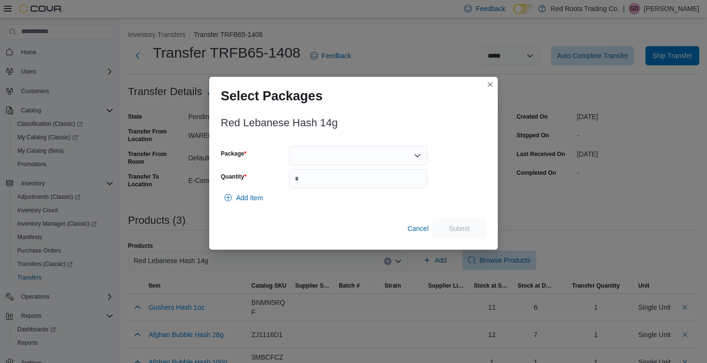
click at [307, 156] on div at bounding box center [358, 155] width 138 height 19
click at [307, 182] on span "1" at bounding box center [363, 186] width 115 height 10
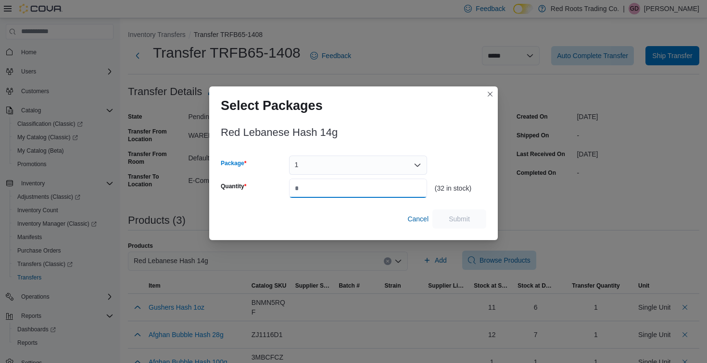
click at [307, 192] on input "Quantity" at bounding box center [358, 188] width 138 height 19
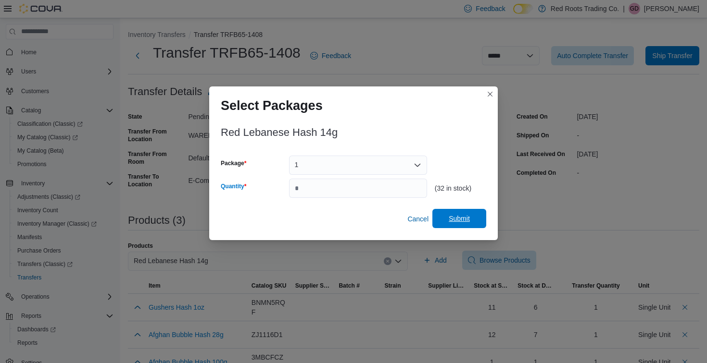
click at [456, 220] on span "Submit" at bounding box center [458, 219] width 21 height 10
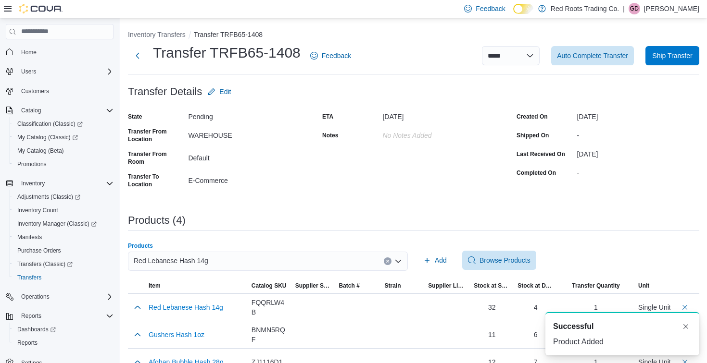
click at [388, 261] on icon "Clear input" at bounding box center [387, 262] width 4 height 4
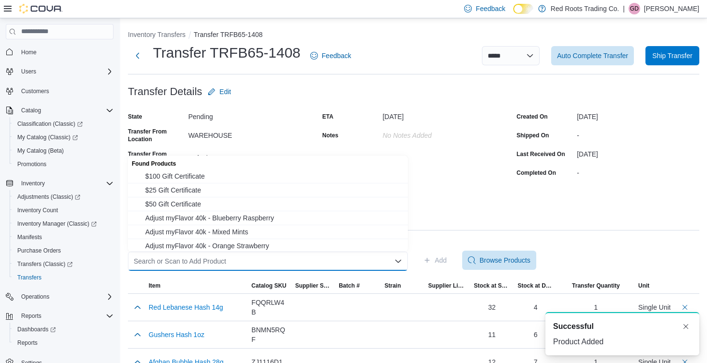
click at [334, 261] on div "Search or Scan to Add Product" at bounding box center [268, 261] width 280 height 19
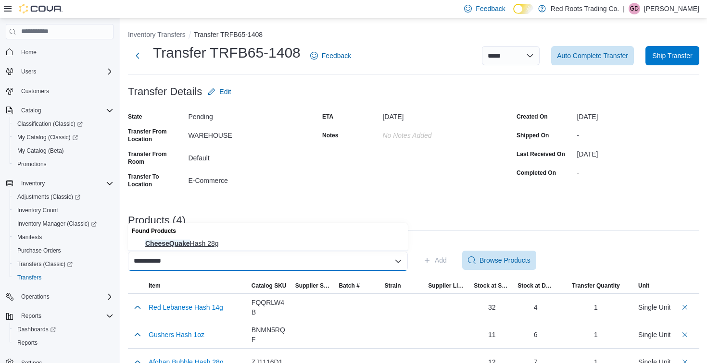
click at [199, 246] on span "CheeseQuake Hash 28g" at bounding box center [273, 244] width 257 height 10
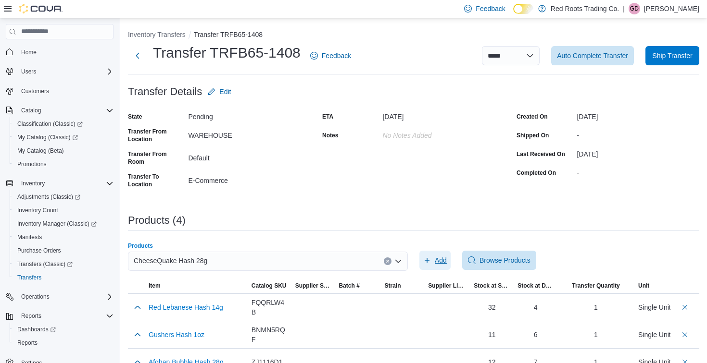
click at [438, 261] on span "Add" at bounding box center [440, 261] width 12 height 10
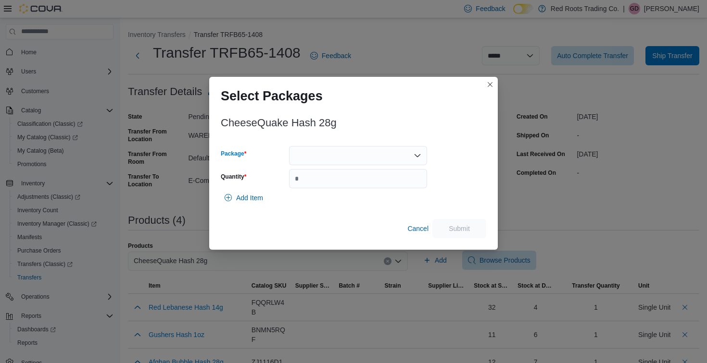
click at [329, 156] on div at bounding box center [358, 155] width 138 height 19
click at [308, 183] on span "1" at bounding box center [363, 186] width 115 height 10
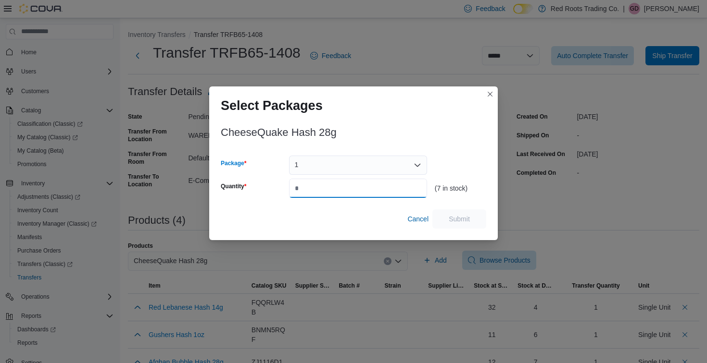
click at [308, 186] on input "Quantity" at bounding box center [358, 188] width 138 height 19
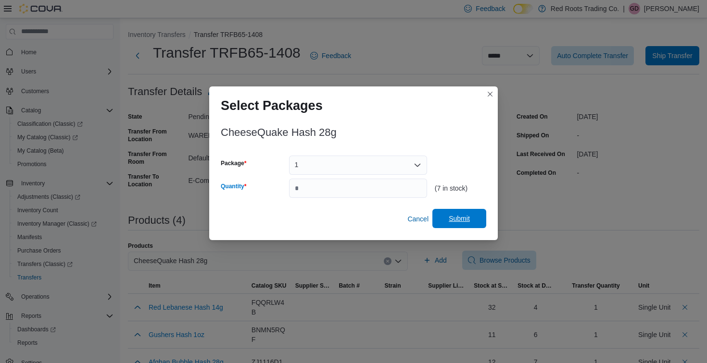
click at [459, 216] on span "Submit" at bounding box center [458, 219] width 21 height 10
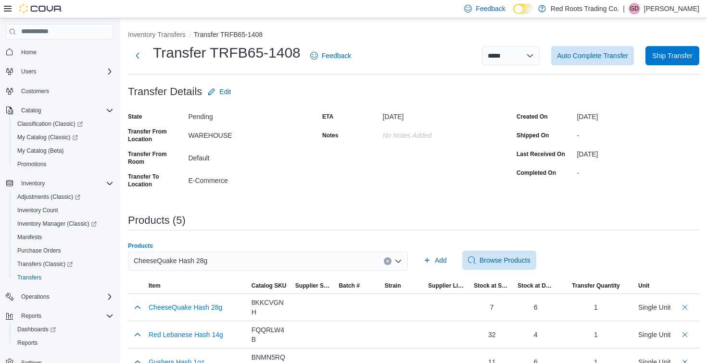
click at [252, 261] on div "CheeseQuake Hash 28g" at bounding box center [268, 261] width 280 height 19
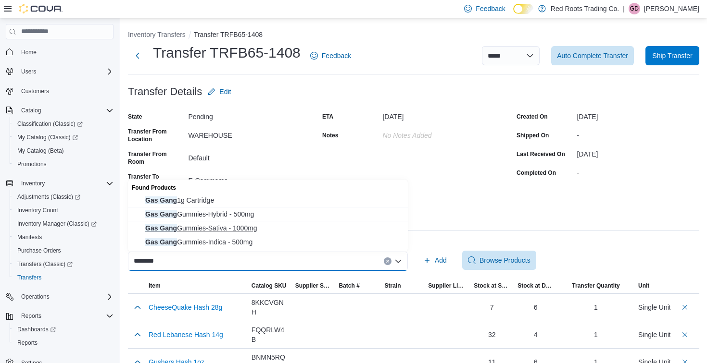
click at [206, 225] on span "Gas Gang Gummies-Sativa - 1000mg" at bounding box center [273, 228] width 257 height 10
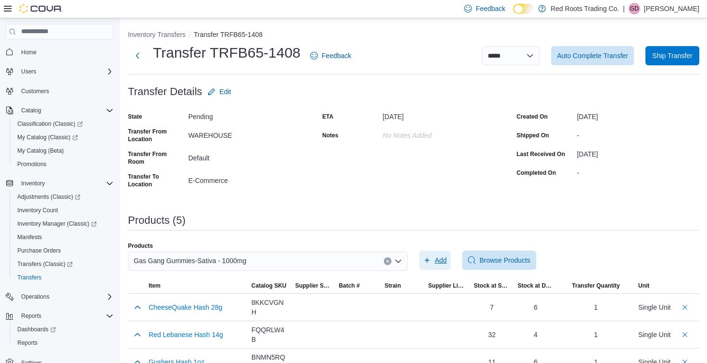
click at [443, 257] on span "Add" at bounding box center [440, 261] width 12 height 10
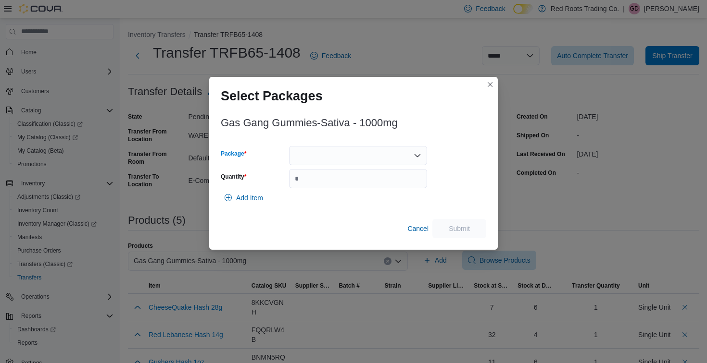
click at [341, 158] on div at bounding box center [358, 155] width 138 height 19
click at [304, 183] on span "1" at bounding box center [358, 186] width 126 height 10
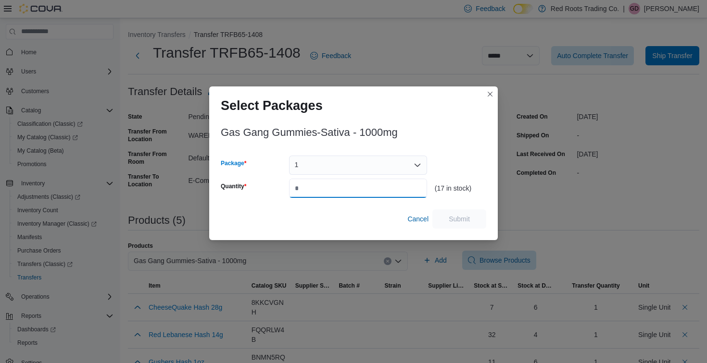
click at [306, 189] on input "Quantity" at bounding box center [358, 188] width 138 height 19
click at [447, 218] on span "Submit" at bounding box center [459, 218] width 42 height 19
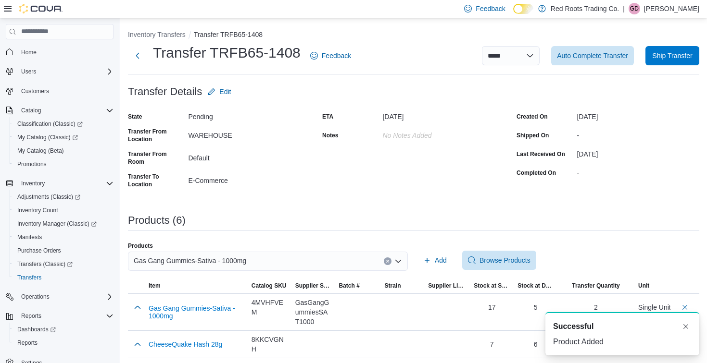
click at [284, 262] on div "Gas Gang Gummies-Sativa - 1000mg" at bounding box center [268, 261] width 280 height 19
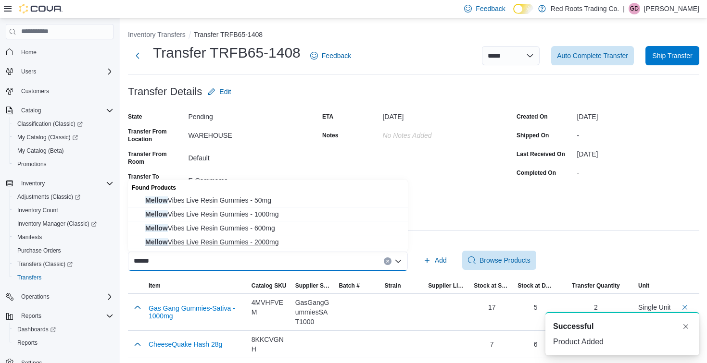
click at [224, 240] on span "Mellow Vibes Live Resin Gummies - 2000mg" at bounding box center [273, 242] width 257 height 10
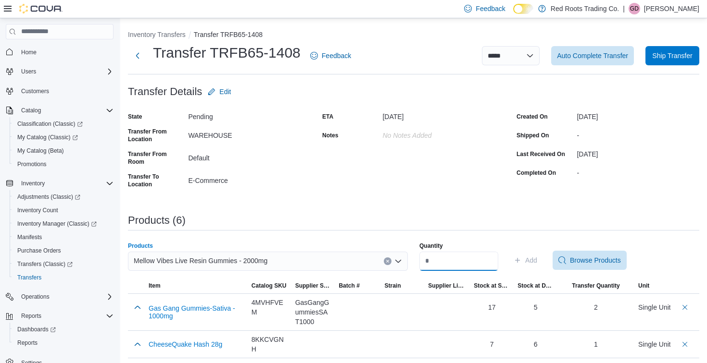
click at [459, 266] on input "Quantity" at bounding box center [458, 261] width 79 height 19
click at [537, 263] on span "Add" at bounding box center [531, 261] width 12 height 10
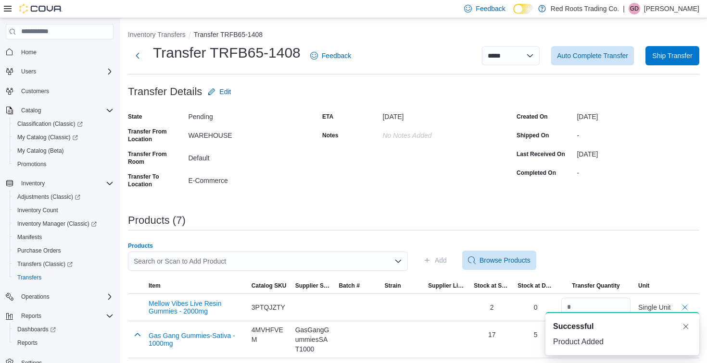
click at [246, 258] on div "Search or Scan to Add Product" at bounding box center [268, 261] width 280 height 19
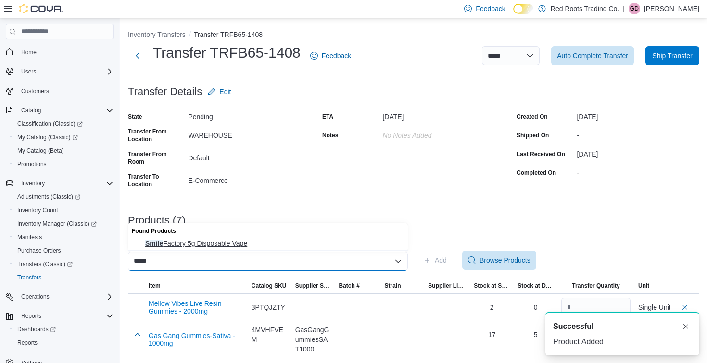
click at [194, 243] on span "Smile Factory 5g Disposable Vape" at bounding box center [273, 244] width 257 height 10
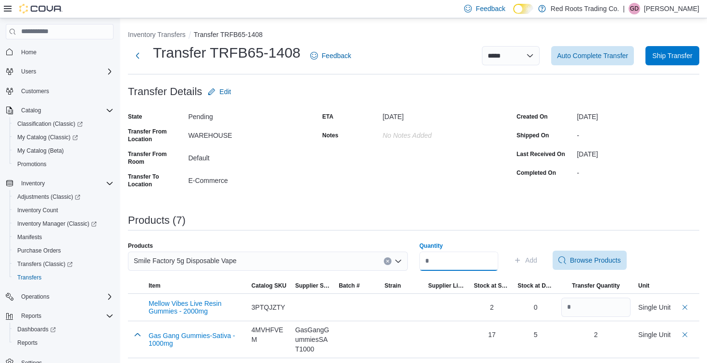
click at [443, 261] on input "Quantity" at bounding box center [458, 261] width 79 height 19
click at [537, 259] on span "Add" at bounding box center [531, 261] width 12 height 10
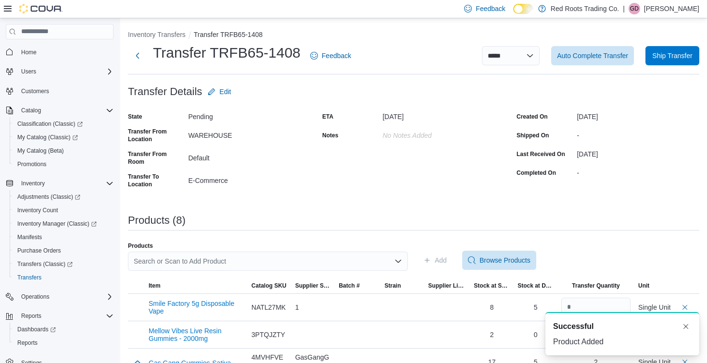
click at [268, 263] on div "Search or Scan to Add Product" at bounding box center [268, 261] width 280 height 19
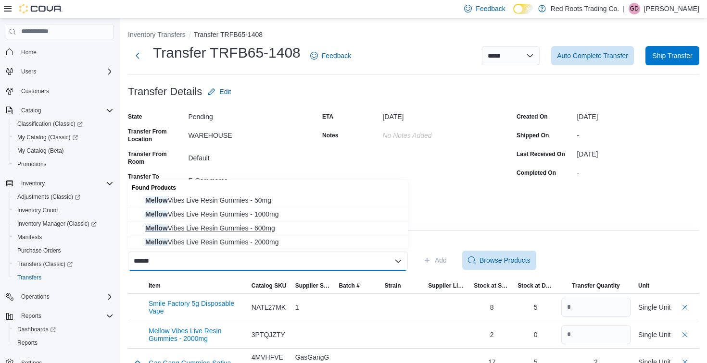
click at [223, 230] on span "Mellow Vibes Live Resin Gummies - 600mg" at bounding box center [273, 228] width 257 height 10
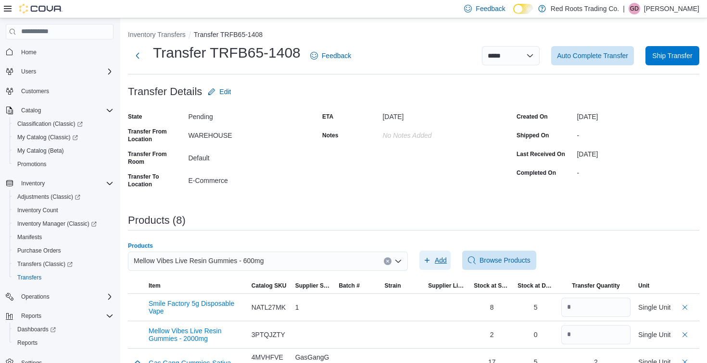
click at [441, 262] on span "Add" at bounding box center [440, 261] width 12 height 10
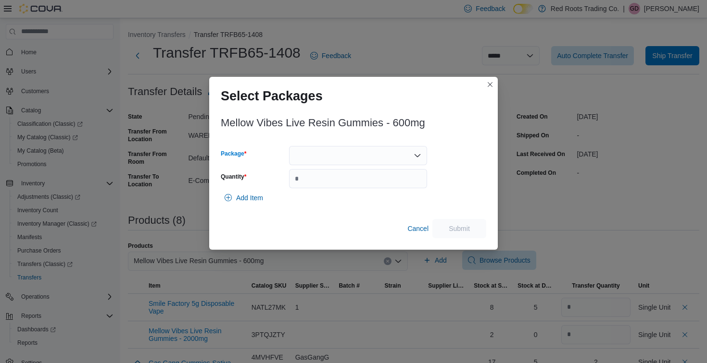
click at [343, 147] on div at bounding box center [358, 155] width 138 height 19
click at [308, 186] on span "1" at bounding box center [363, 186] width 115 height 10
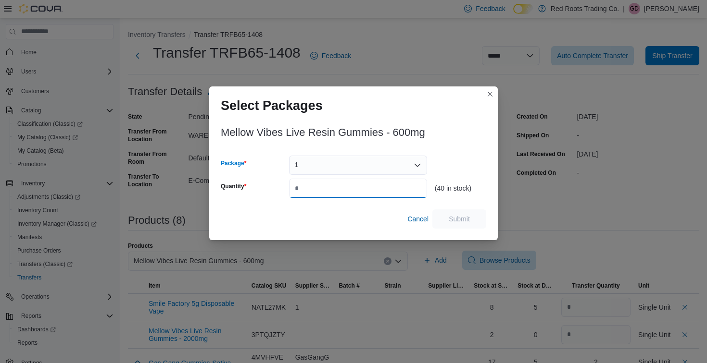
click at [308, 190] on input "Quantity" at bounding box center [358, 188] width 138 height 19
click at [457, 219] on span "Submit" at bounding box center [458, 219] width 21 height 10
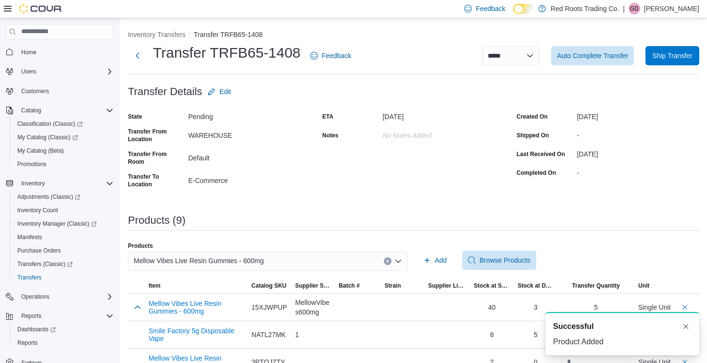
click at [299, 259] on div "Mellow Vibes Live Resin Gummies - 600mg" at bounding box center [268, 261] width 280 height 19
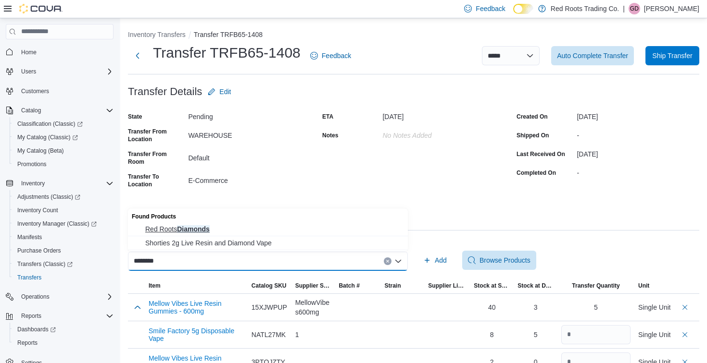
click at [186, 233] on span "Red Roots Diamonds" at bounding box center [273, 229] width 257 height 10
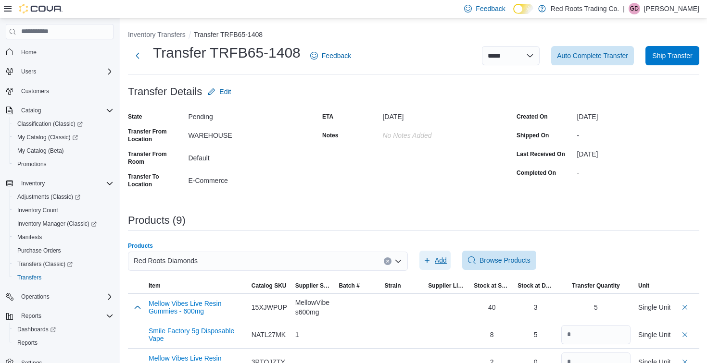
click at [434, 261] on span "Add" at bounding box center [435, 260] width 24 height 19
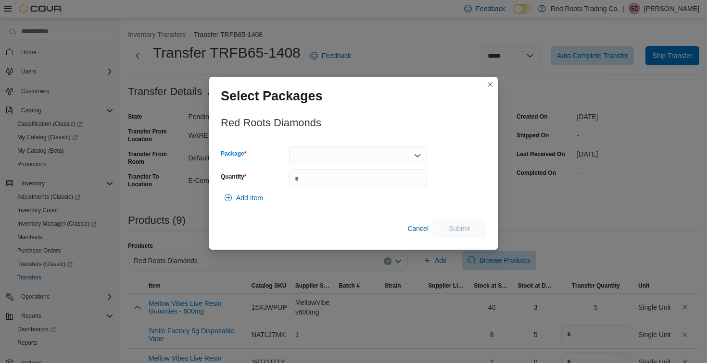
click at [328, 158] on div at bounding box center [358, 155] width 138 height 19
click at [311, 193] on button "1" at bounding box center [358, 186] width 138 height 14
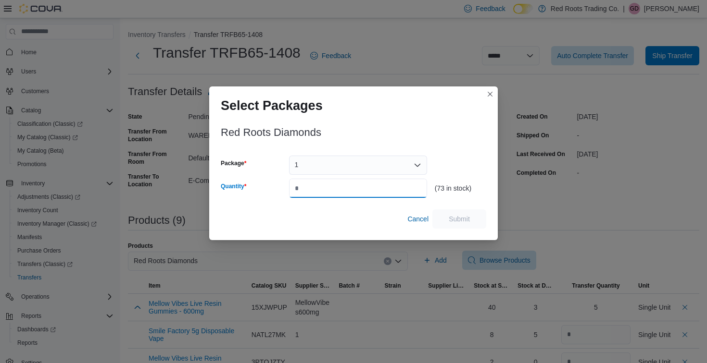
click at [311, 193] on input "Quantity" at bounding box center [358, 188] width 138 height 19
click at [466, 220] on span "Submit" at bounding box center [458, 219] width 21 height 10
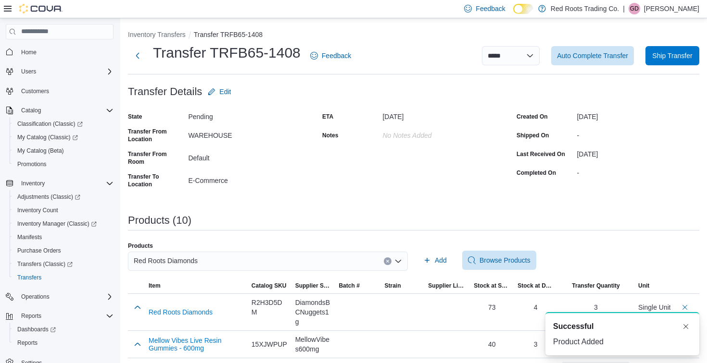
click at [289, 263] on div "Red Roots Diamonds" at bounding box center [268, 261] width 280 height 19
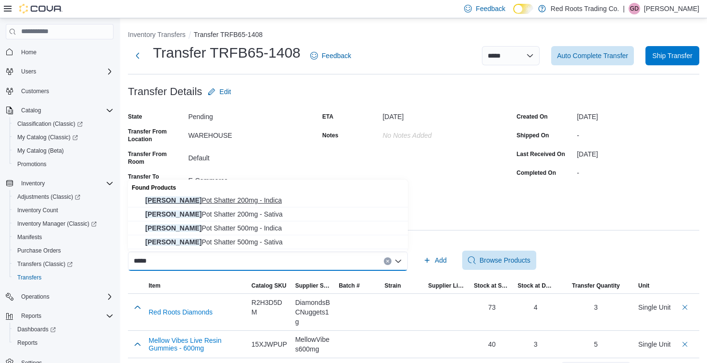
click at [228, 203] on span "[PERSON_NAME] Pot Shatter 200mg - Indica" at bounding box center [273, 201] width 257 height 10
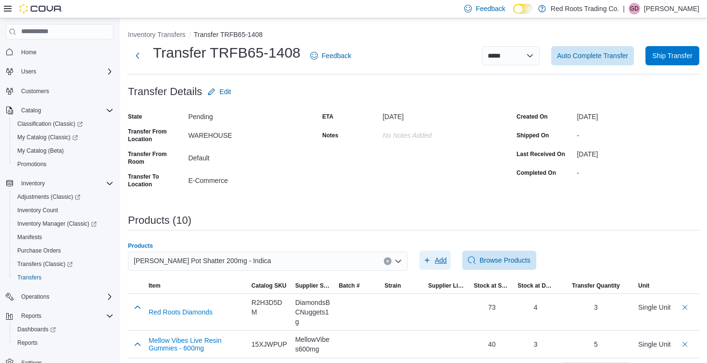
click at [436, 260] on span "Add" at bounding box center [440, 261] width 12 height 10
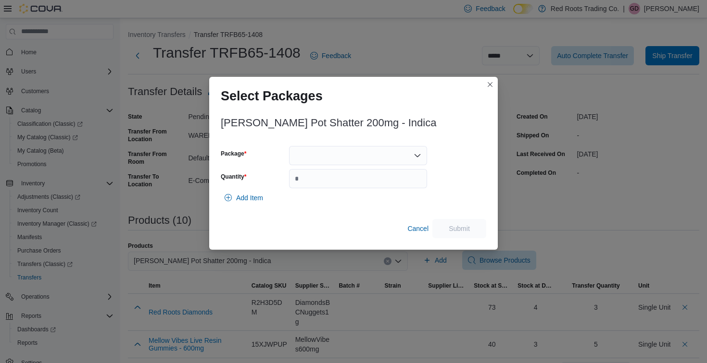
click at [357, 150] on div at bounding box center [358, 155] width 138 height 19
click at [315, 182] on span "1" at bounding box center [363, 186] width 115 height 10
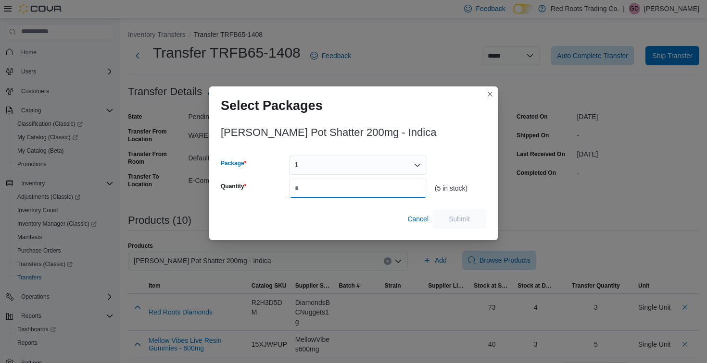
click at [315, 191] on input "Quantity" at bounding box center [358, 188] width 138 height 19
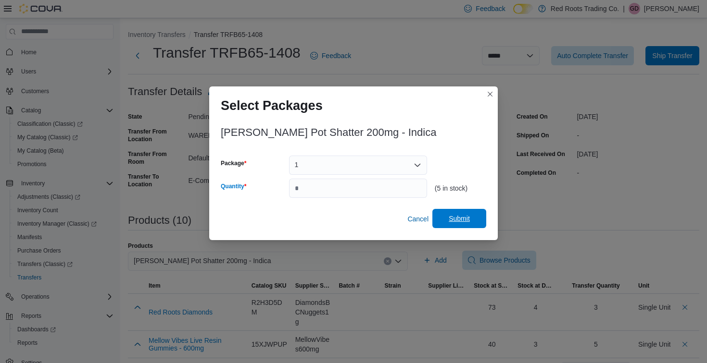
click at [456, 217] on span "Submit" at bounding box center [458, 219] width 21 height 10
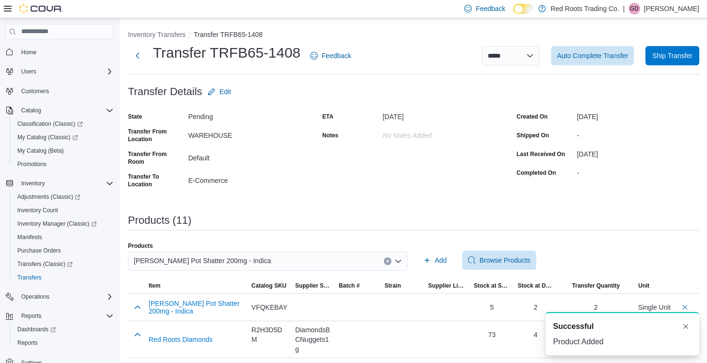
click at [285, 266] on div "[PERSON_NAME] Pot Shatter 200mg - Indica" at bounding box center [268, 261] width 280 height 19
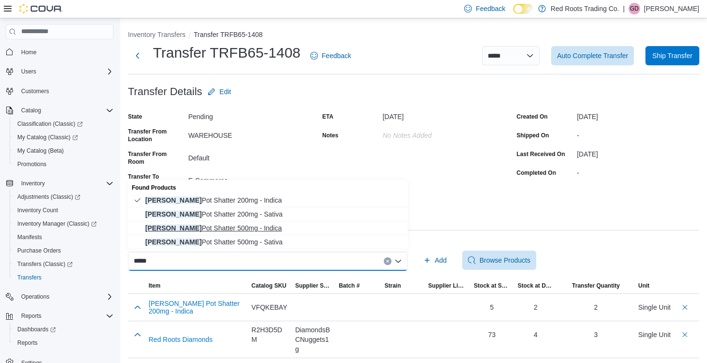
click at [180, 230] on span "[PERSON_NAME] Pot Shatter 500mg - Indica" at bounding box center [273, 228] width 257 height 10
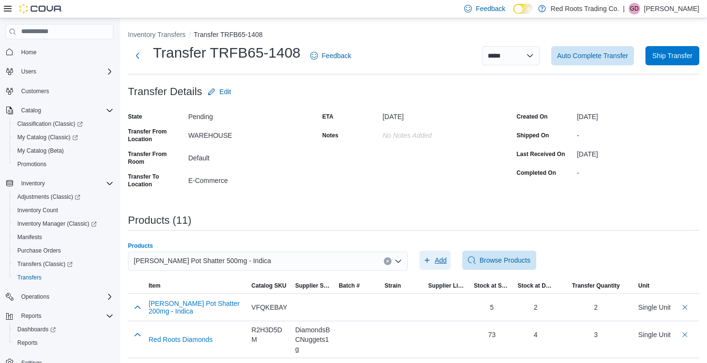
click at [434, 263] on span "Add" at bounding box center [440, 261] width 12 height 10
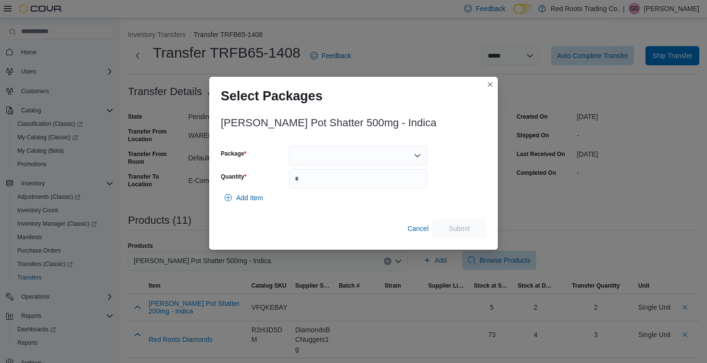
click at [325, 151] on div at bounding box center [358, 155] width 138 height 19
click at [307, 181] on span "1" at bounding box center [363, 186] width 115 height 10
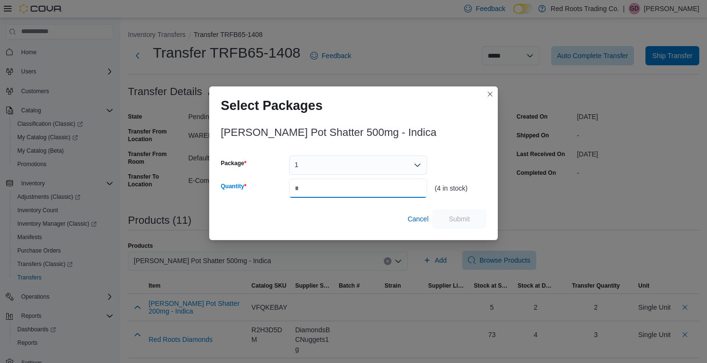
click at [307, 181] on input "Quantity" at bounding box center [358, 188] width 138 height 19
click at [457, 220] on span "Submit" at bounding box center [458, 219] width 21 height 10
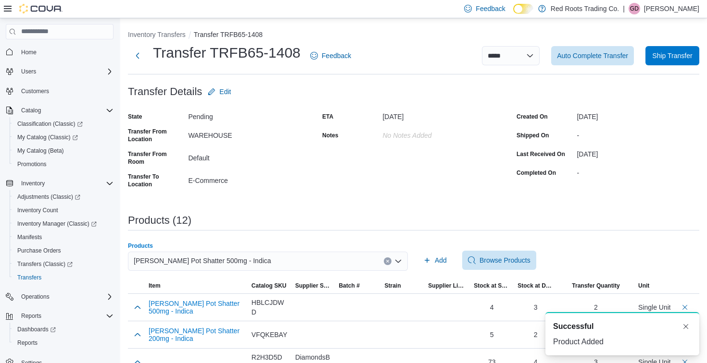
click at [288, 261] on div "[PERSON_NAME] Pot Shatter 500mg - Indica" at bounding box center [268, 261] width 280 height 19
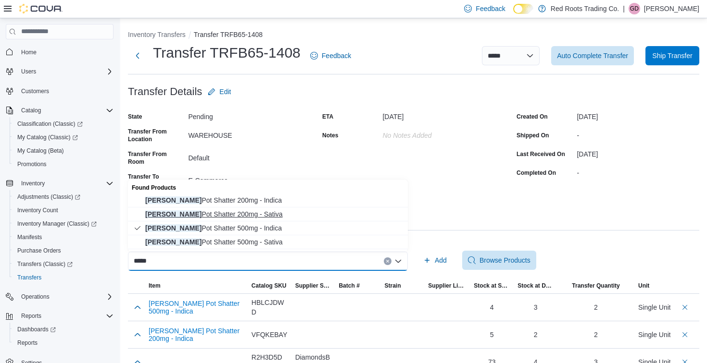
click at [195, 216] on span "[PERSON_NAME] Pot Shatter 200mg - Sativa" at bounding box center [273, 215] width 257 height 10
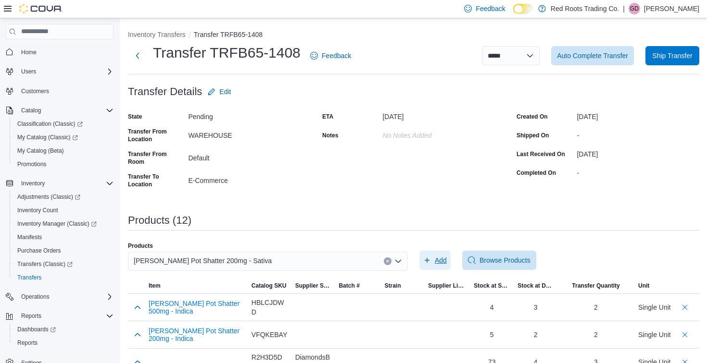
click at [441, 259] on span "Add" at bounding box center [440, 261] width 12 height 10
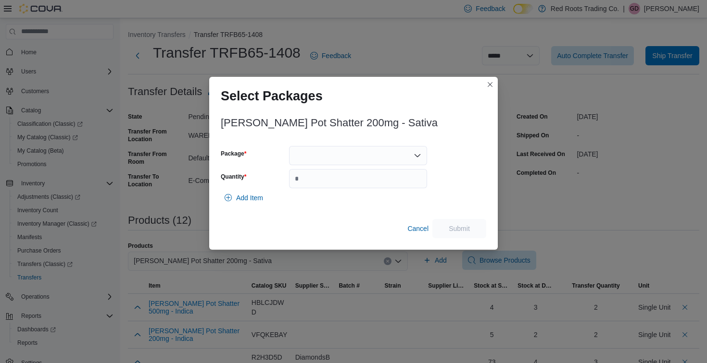
click at [353, 152] on div at bounding box center [358, 155] width 138 height 19
click at [308, 183] on span "1" at bounding box center [363, 186] width 115 height 10
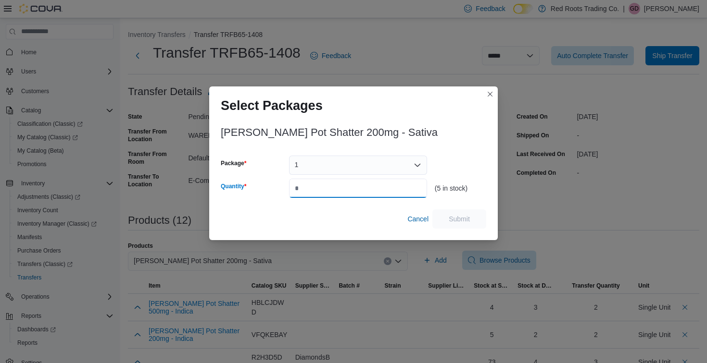
click at [309, 198] on input "Quantity" at bounding box center [358, 188] width 138 height 19
click at [460, 221] on span "Submit" at bounding box center [458, 219] width 21 height 10
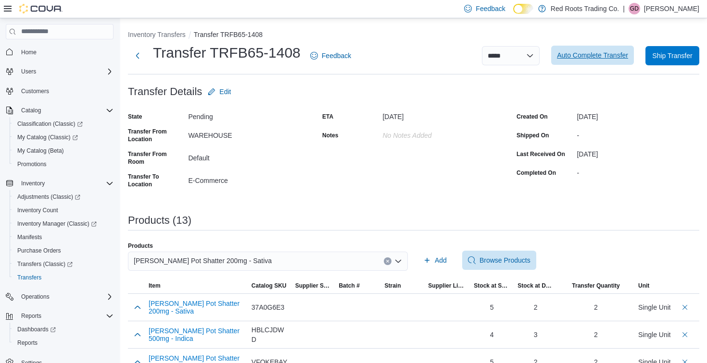
click at [597, 56] on span "Auto Complete Transfer" at bounding box center [592, 55] width 71 height 10
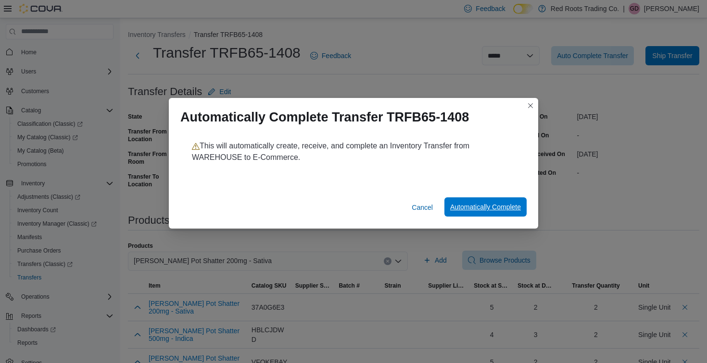
click at [467, 206] on span "Automatically Complete" at bounding box center [485, 207] width 71 height 10
